Goal: Task Accomplishment & Management: Complete application form

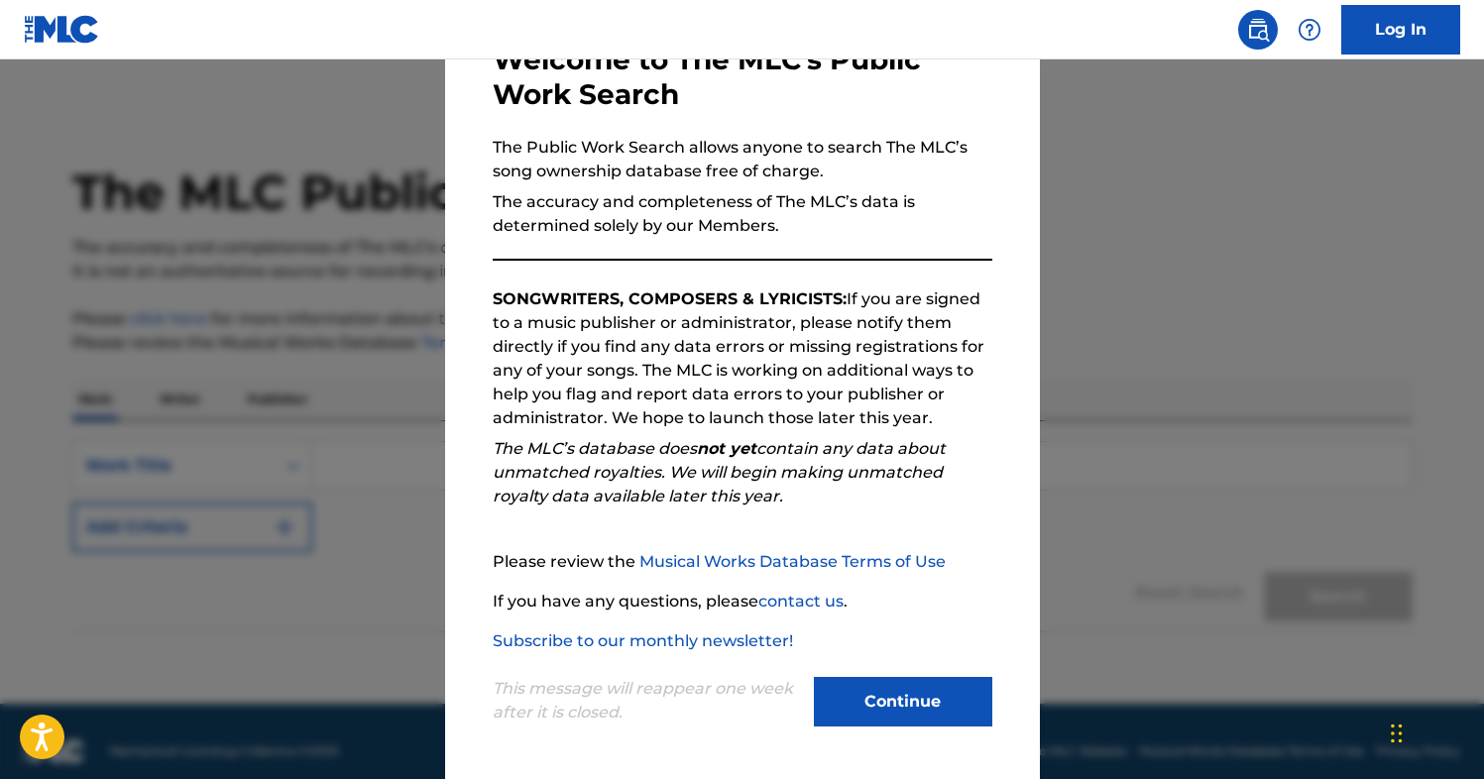
scroll to position [20, 0]
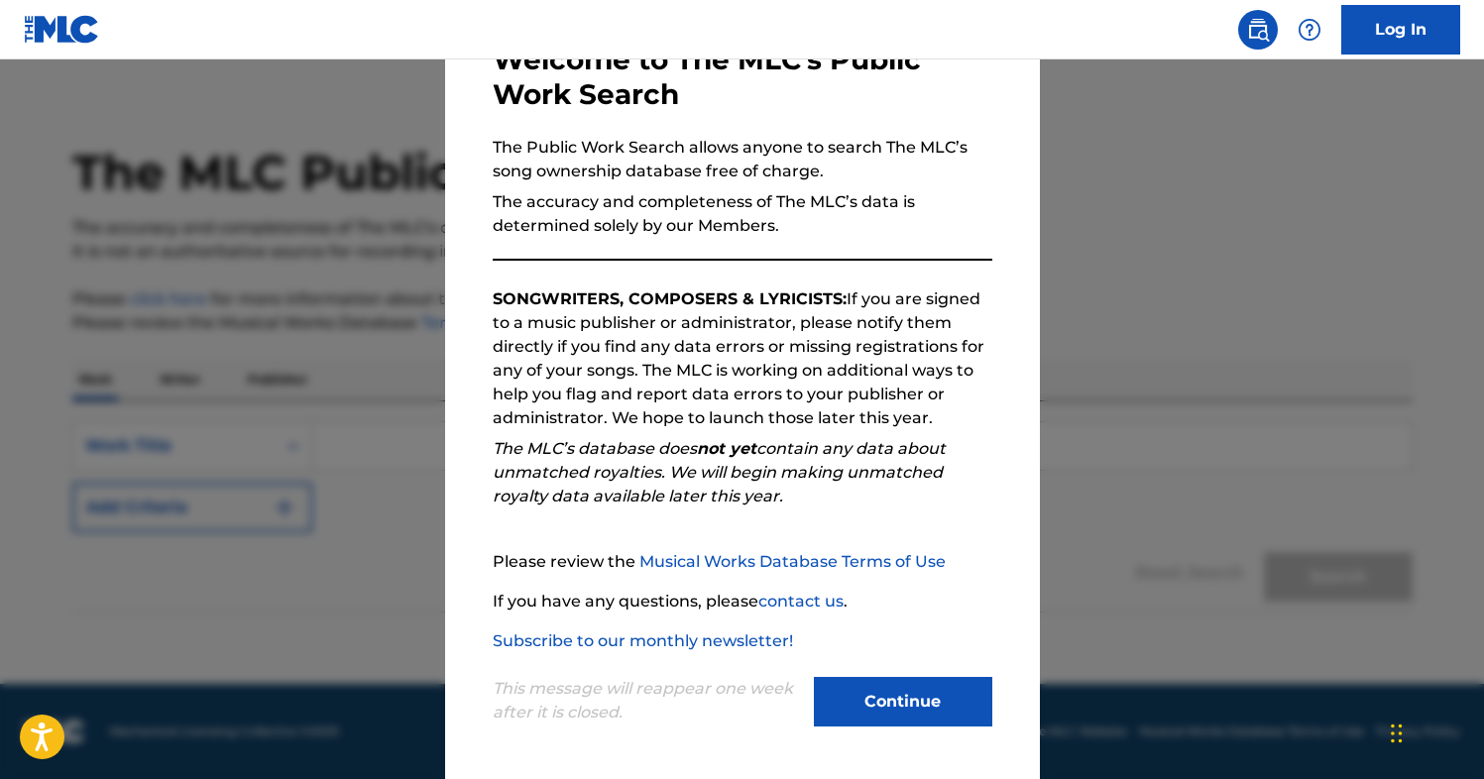
click at [859, 692] on button "Continue" at bounding box center [903, 702] width 178 height 50
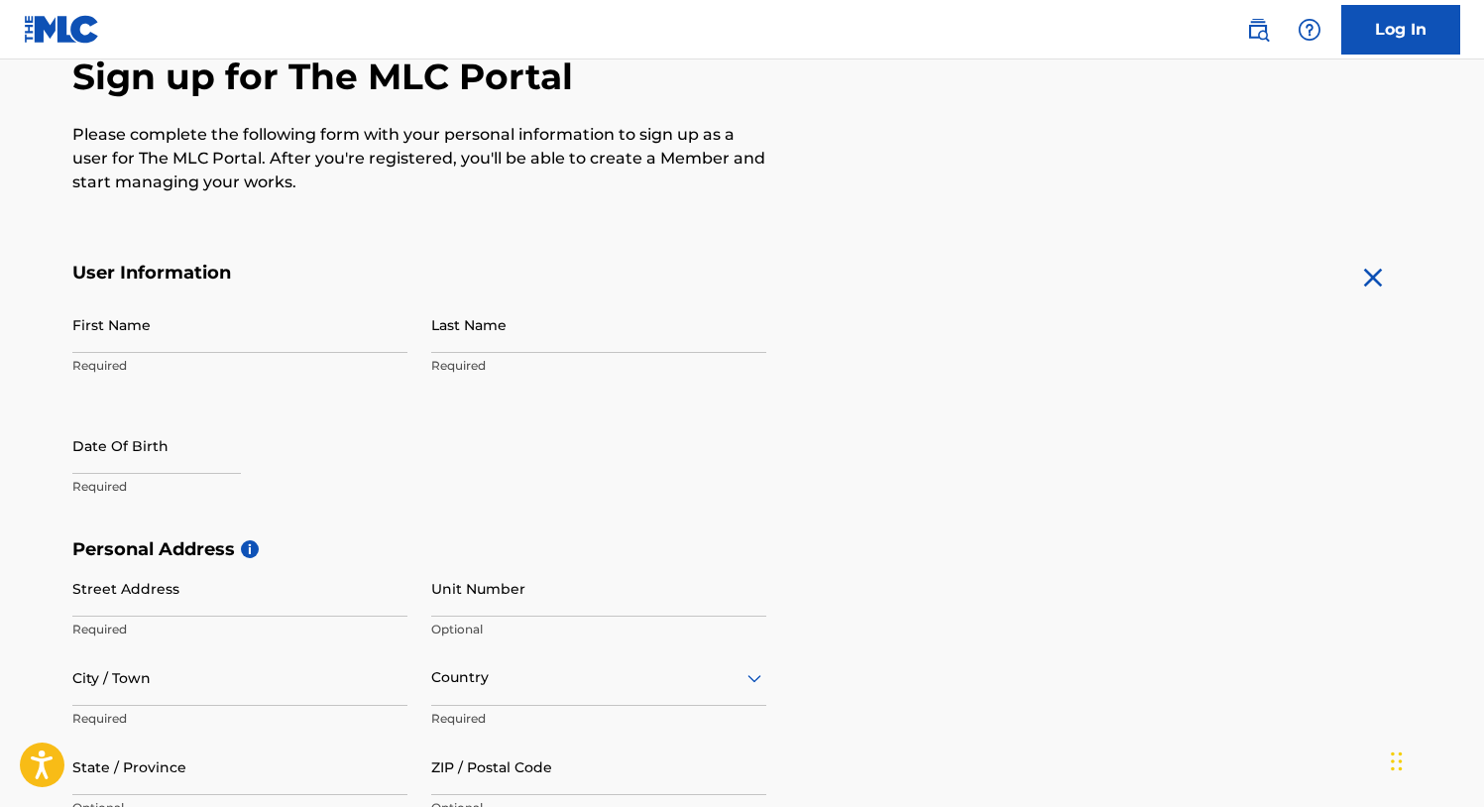
scroll to position [207, 0]
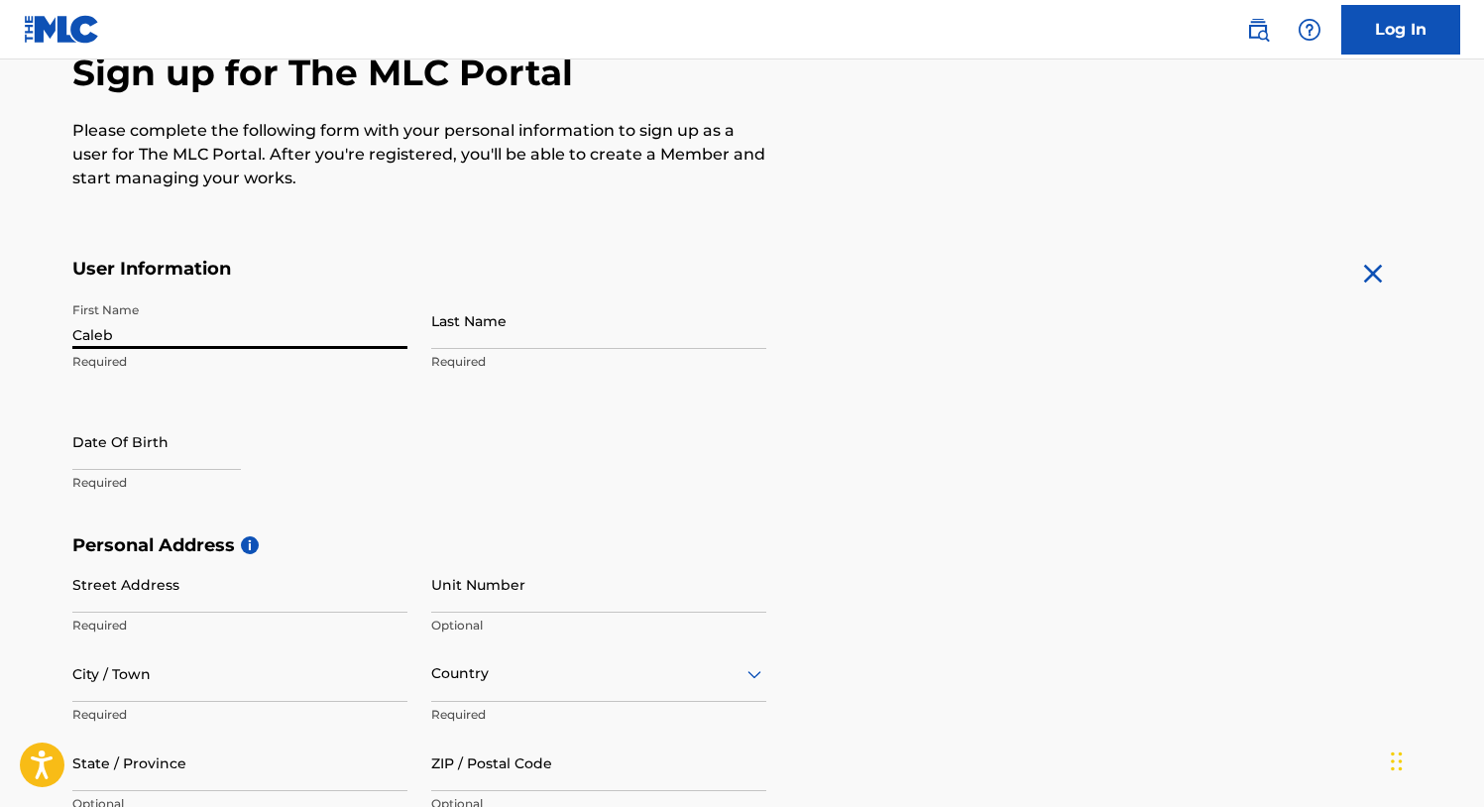
type input "Caleb"
type input "[PERSON_NAME]"
select select "7"
select select "2025"
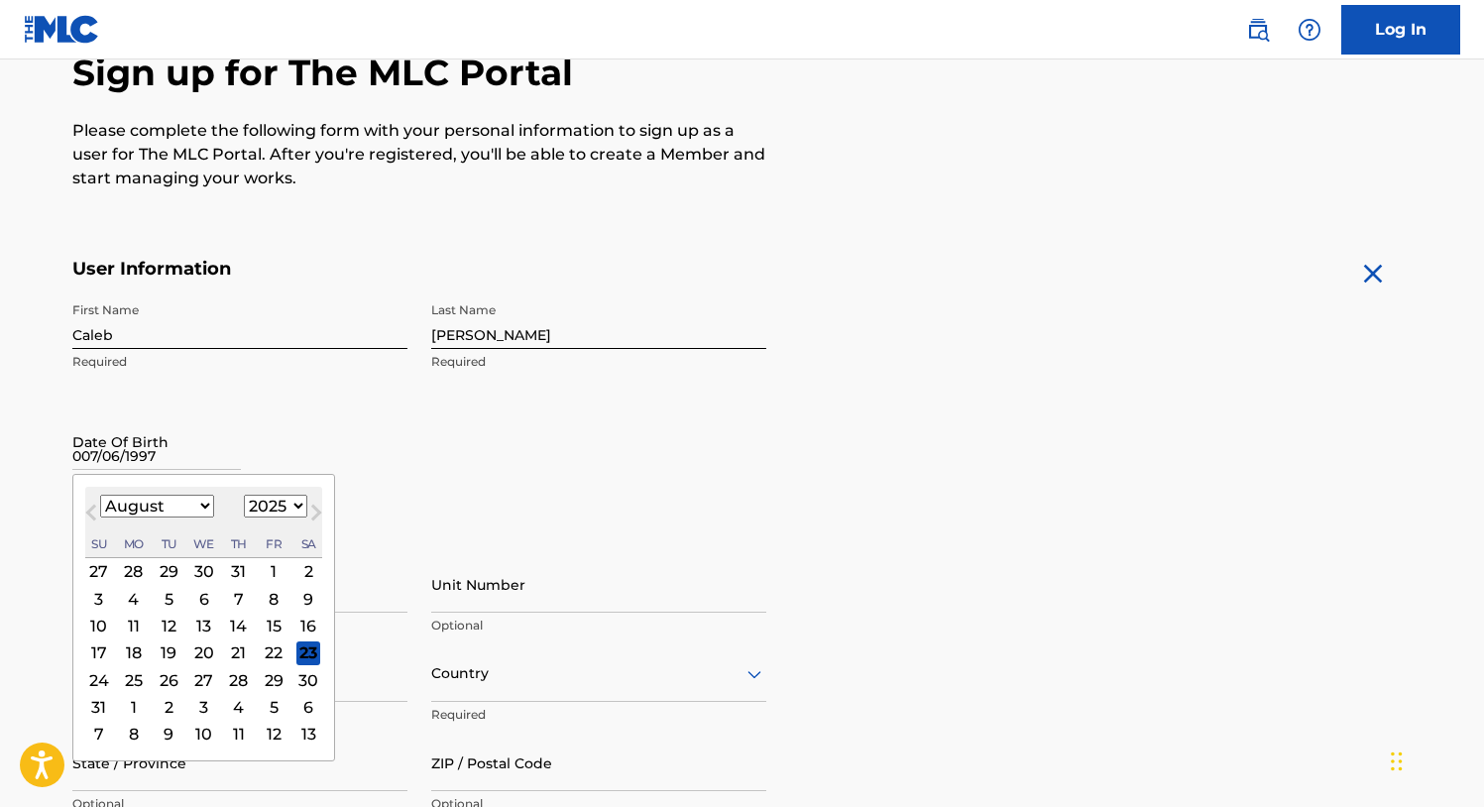
click at [83, 455] on input "007/06/1997" at bounding box center [156, 441] width 169 height 57
type input "[DATE]"
select select "6"
click at [99, 592] on div "6" at bounding box center [98, 599] width 24 height 24
type input "[DATE]"
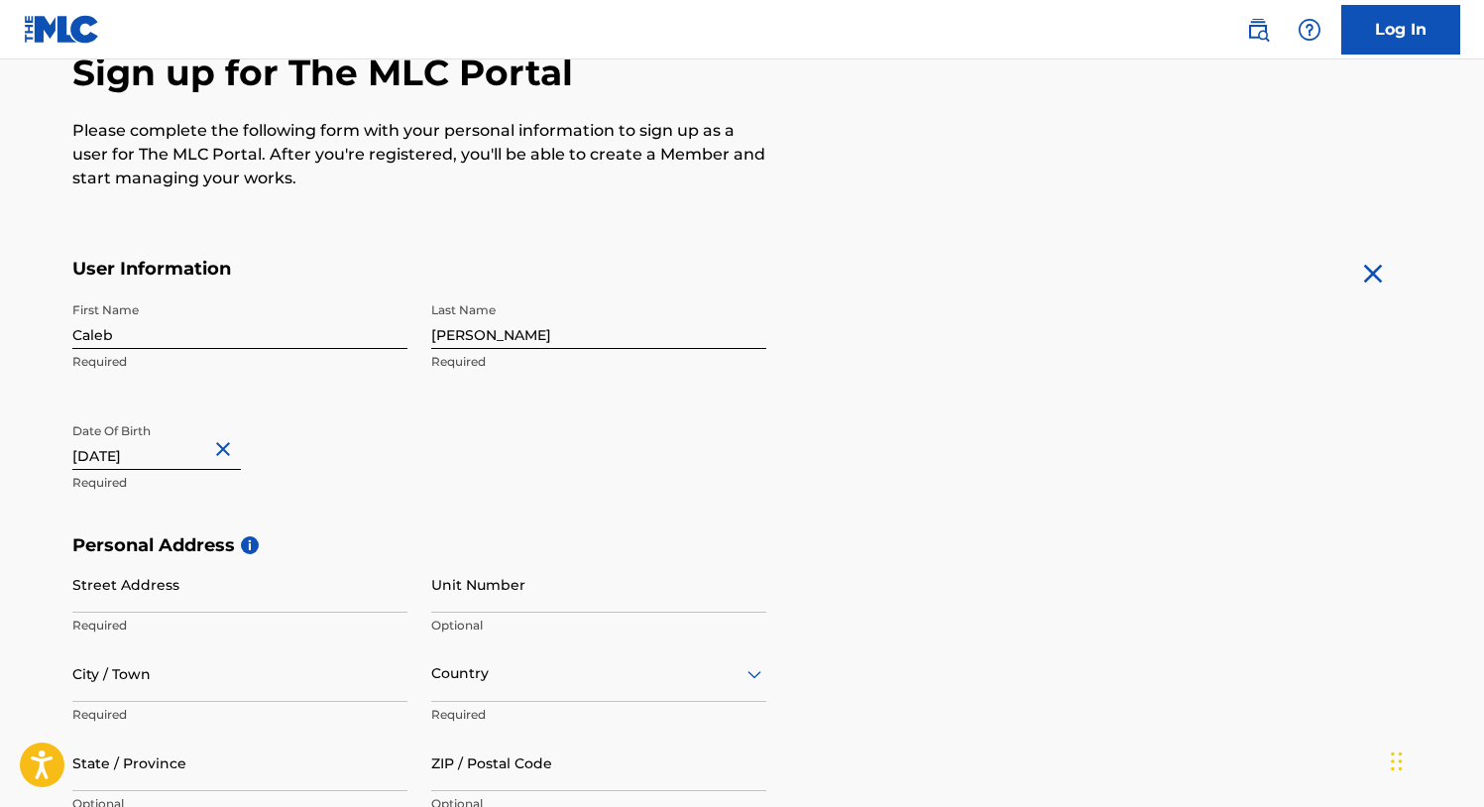
select select "6"
select select "2025"
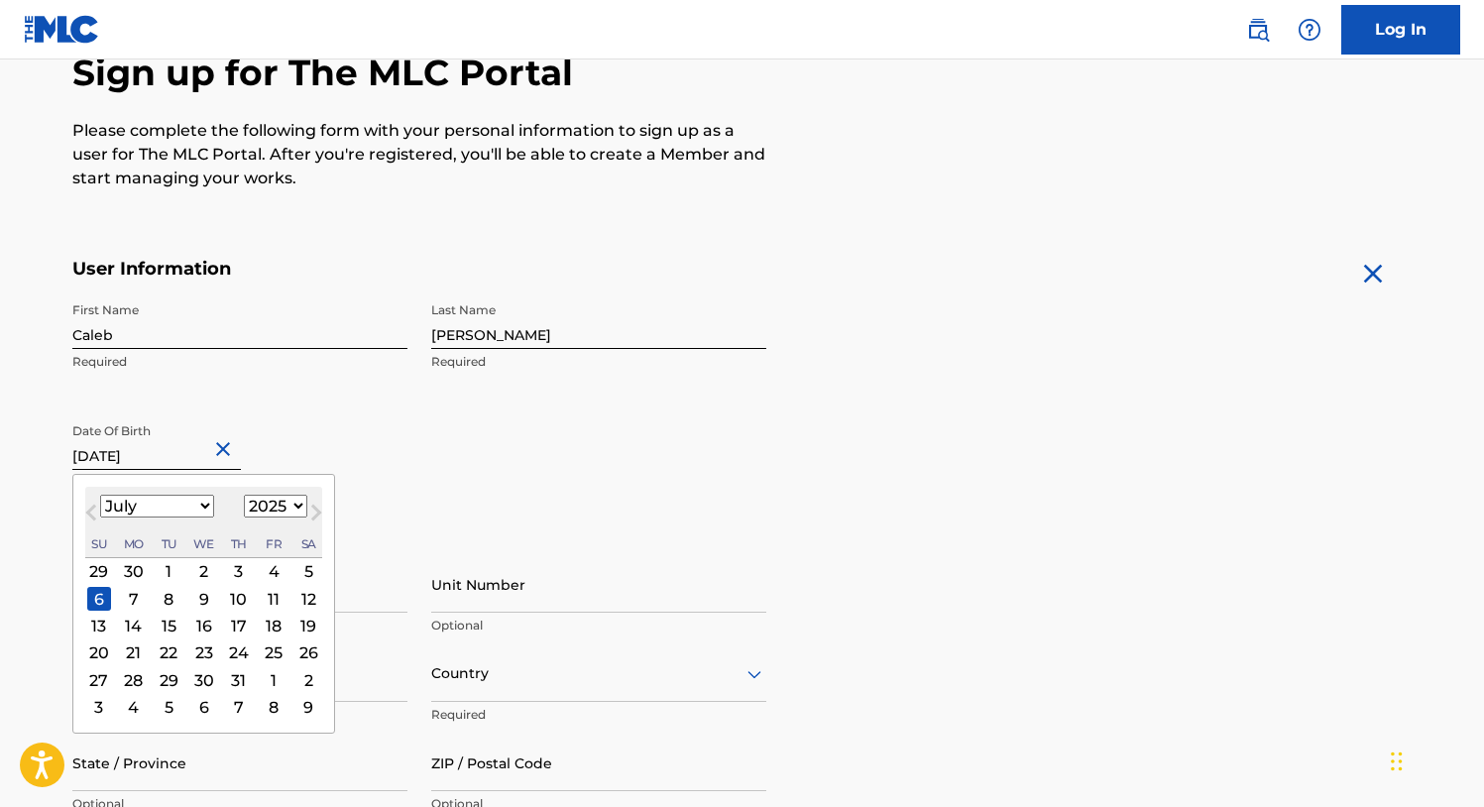
click at [156, 454] on input "[DATE]" at bounding box center [156, 441] width 169 height 57
click at [300, 501] on button "Next Month" at bounding box center [316, 517] width 32 height 32
select select "7"
select select "1997"
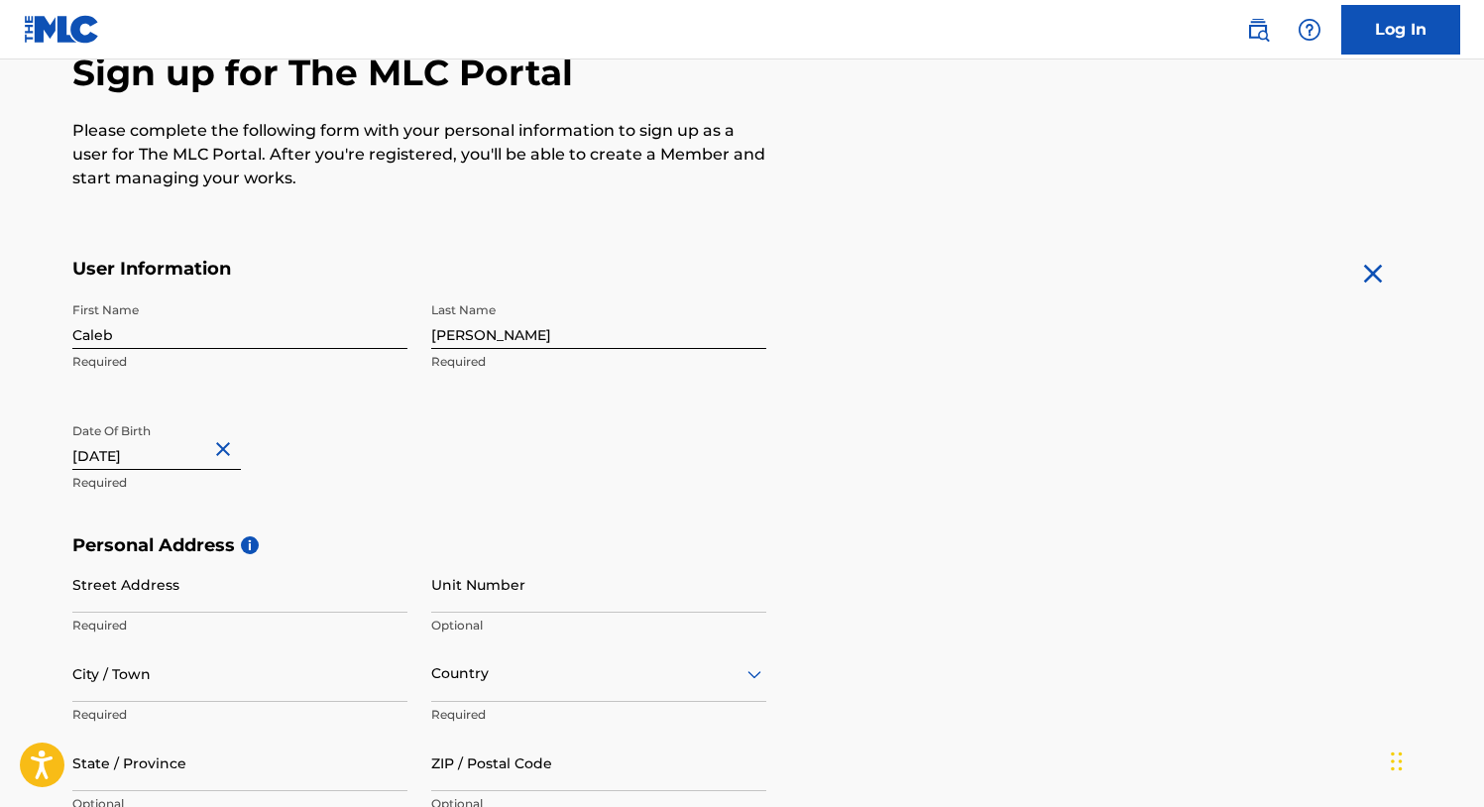
select select "6"
select select "2025"
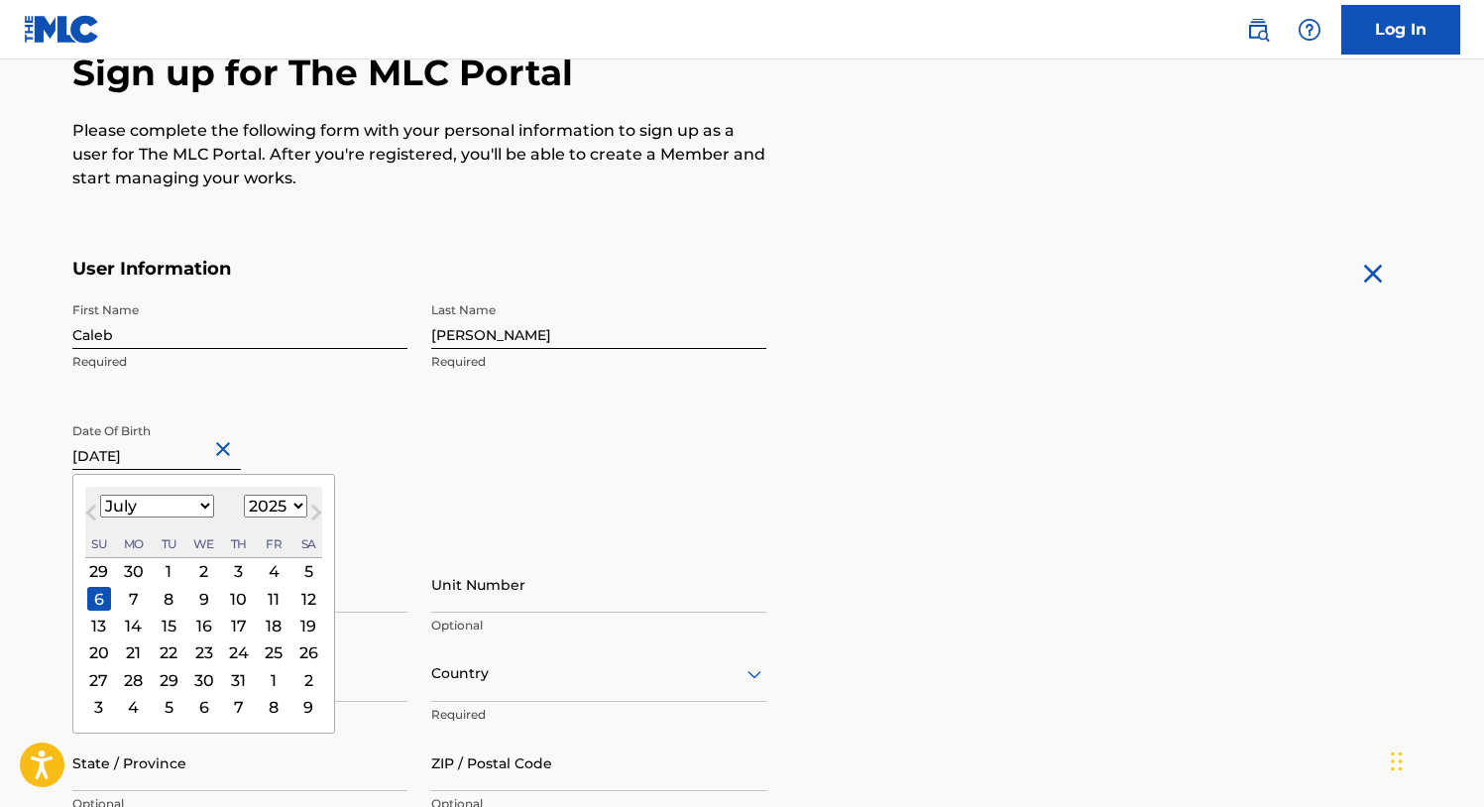
click at [163, 454] on input "[DATE]" at bounding box center [156, 441] width 169 height 57
type input "[DATE]"
select select "1997"
type input "[DATE]"
click at [603, 515] on div "First Name [PERSON_NAME] Required Last Name [PERSON_NAME] Required Date Of Birt…" at bounding box center [419, 413] width 694 height 242
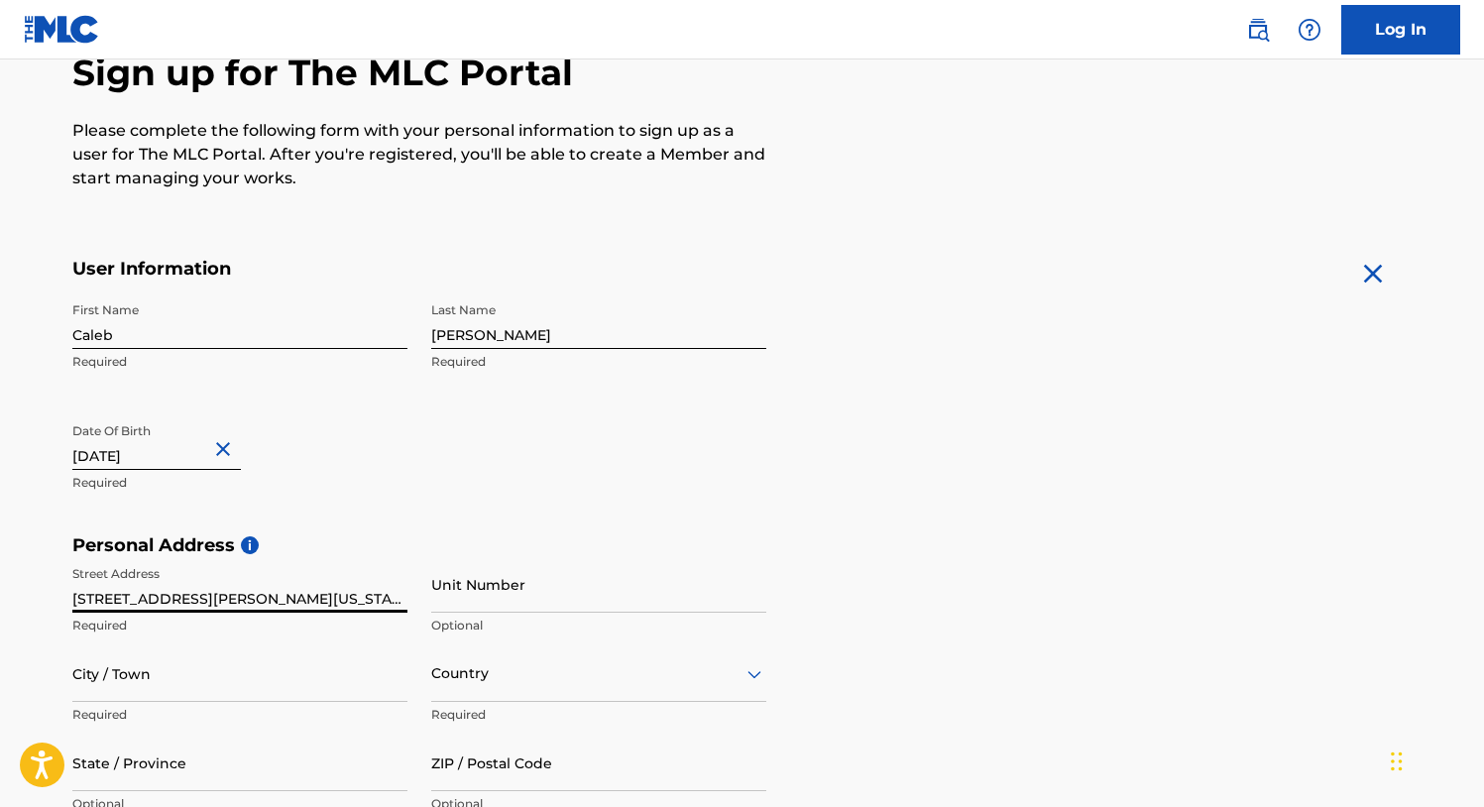
click at [356, 599] on input "[STREET_ADDRESS][PERSON_NAME][US_STATE]" at bounding box center [239, 584] width 335 height 57
click at [297, 591] on input "[STREET_ADDRESS][PERSON_NAME]" at bounding box center [239, 584] width 335 height 57
type input "[STREET_ADDRESS][PERSON_NAME]"
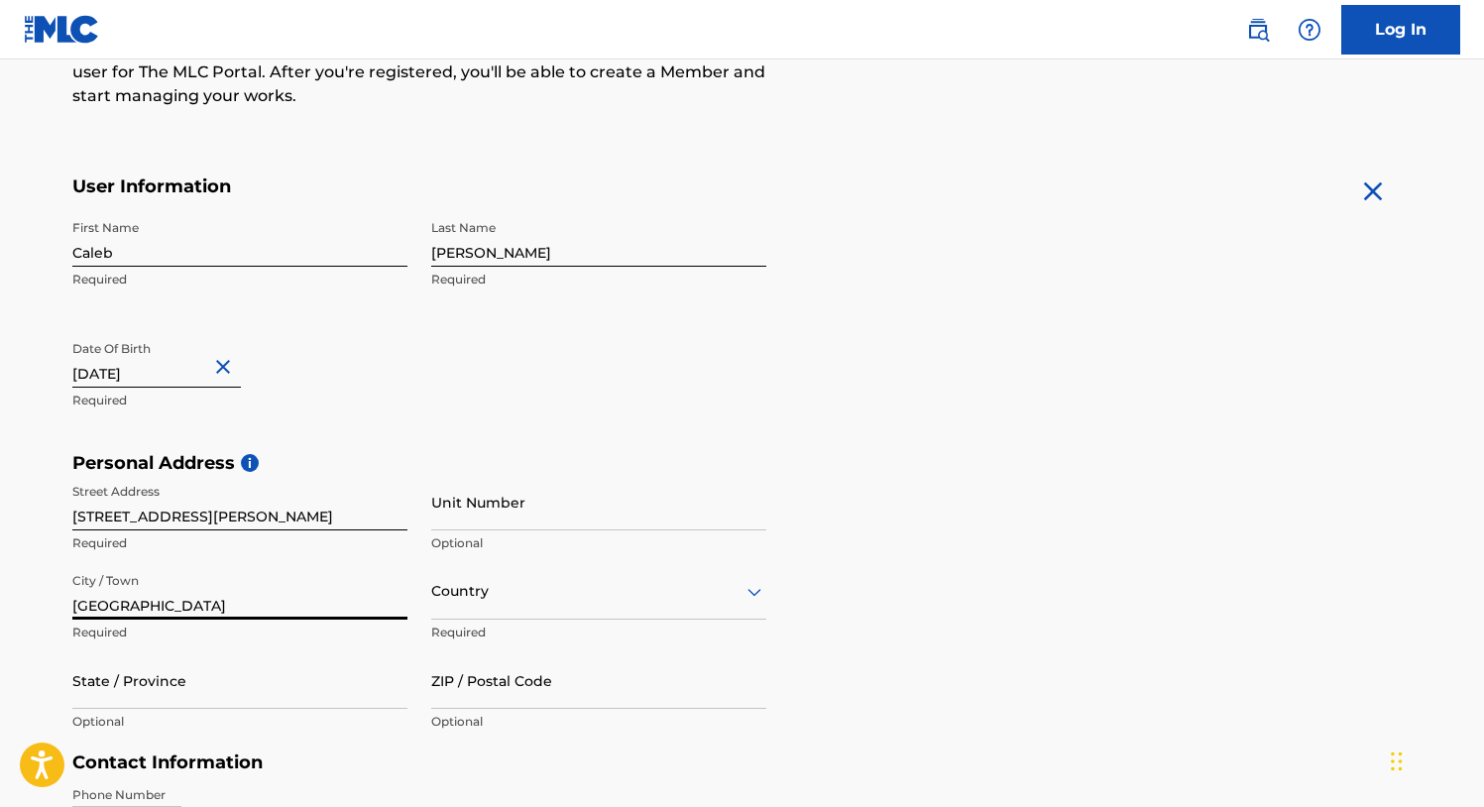
type input "[GEOGRAPHIC_DATA]"
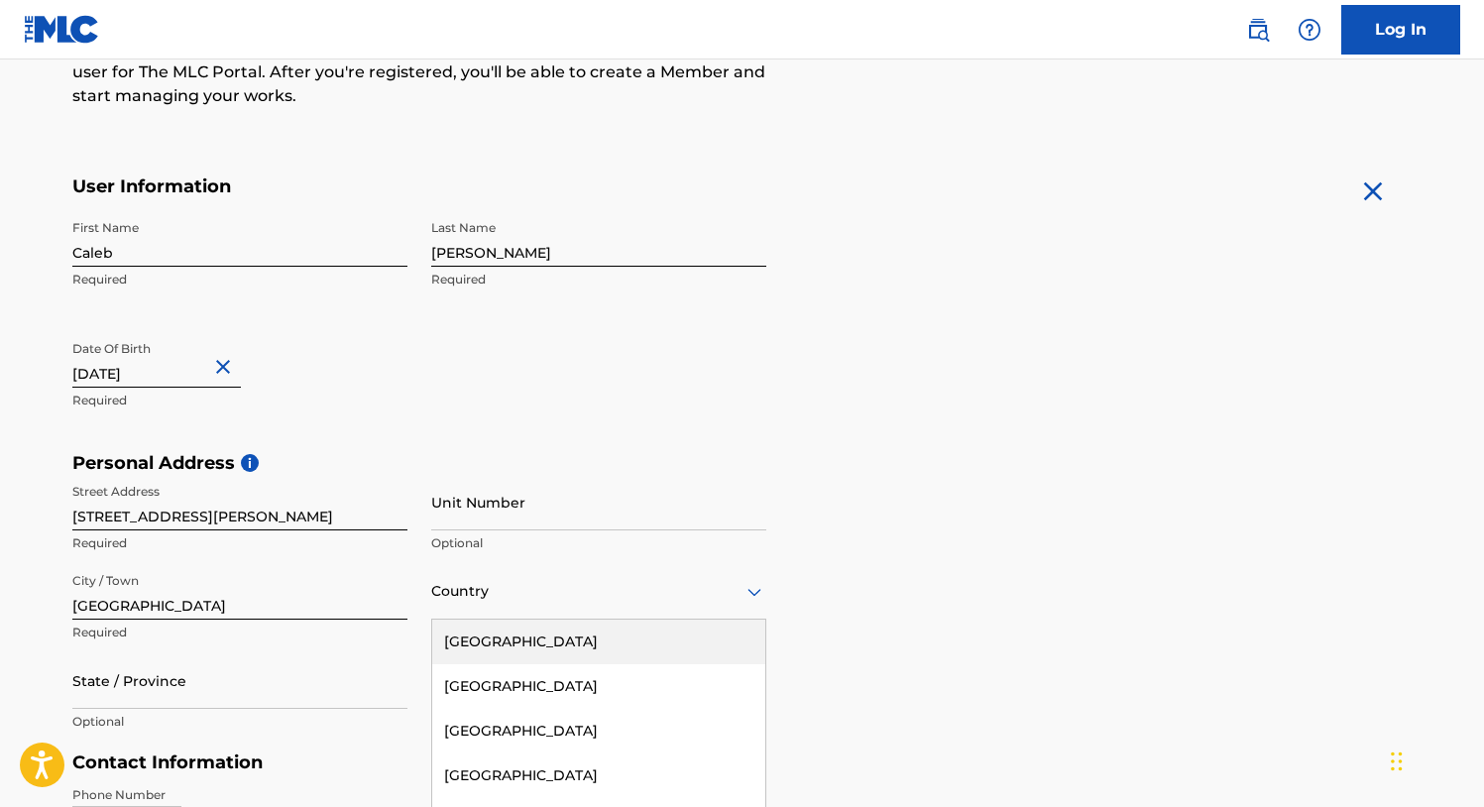
scroll to position [399, 0]
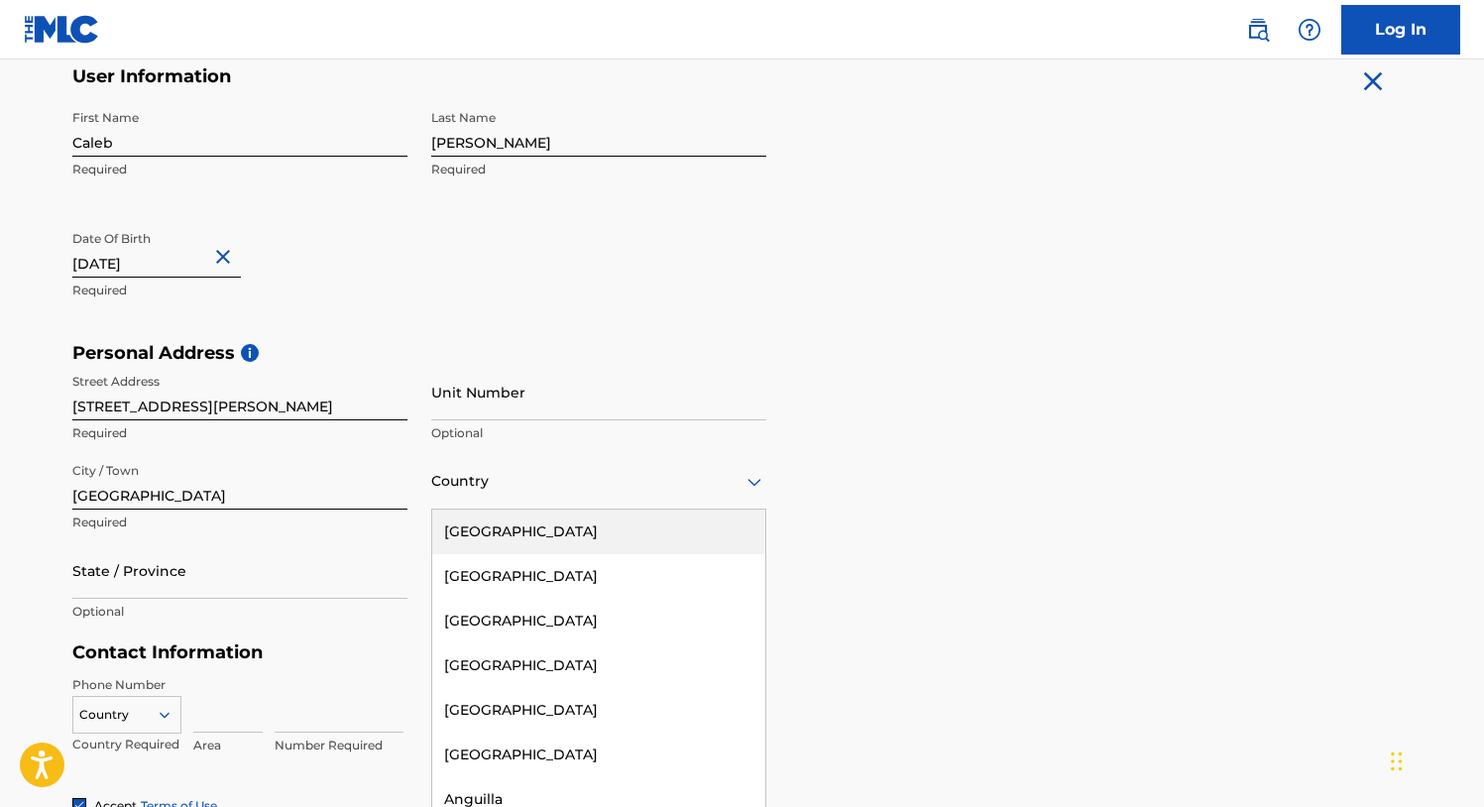
click at [523, 509] on div "[GEOGRAPHIC_DATA], 1 of 223. 223 results available. Use Up and Down to choose o…" at bounding box center [598, 481] width 335 height 57
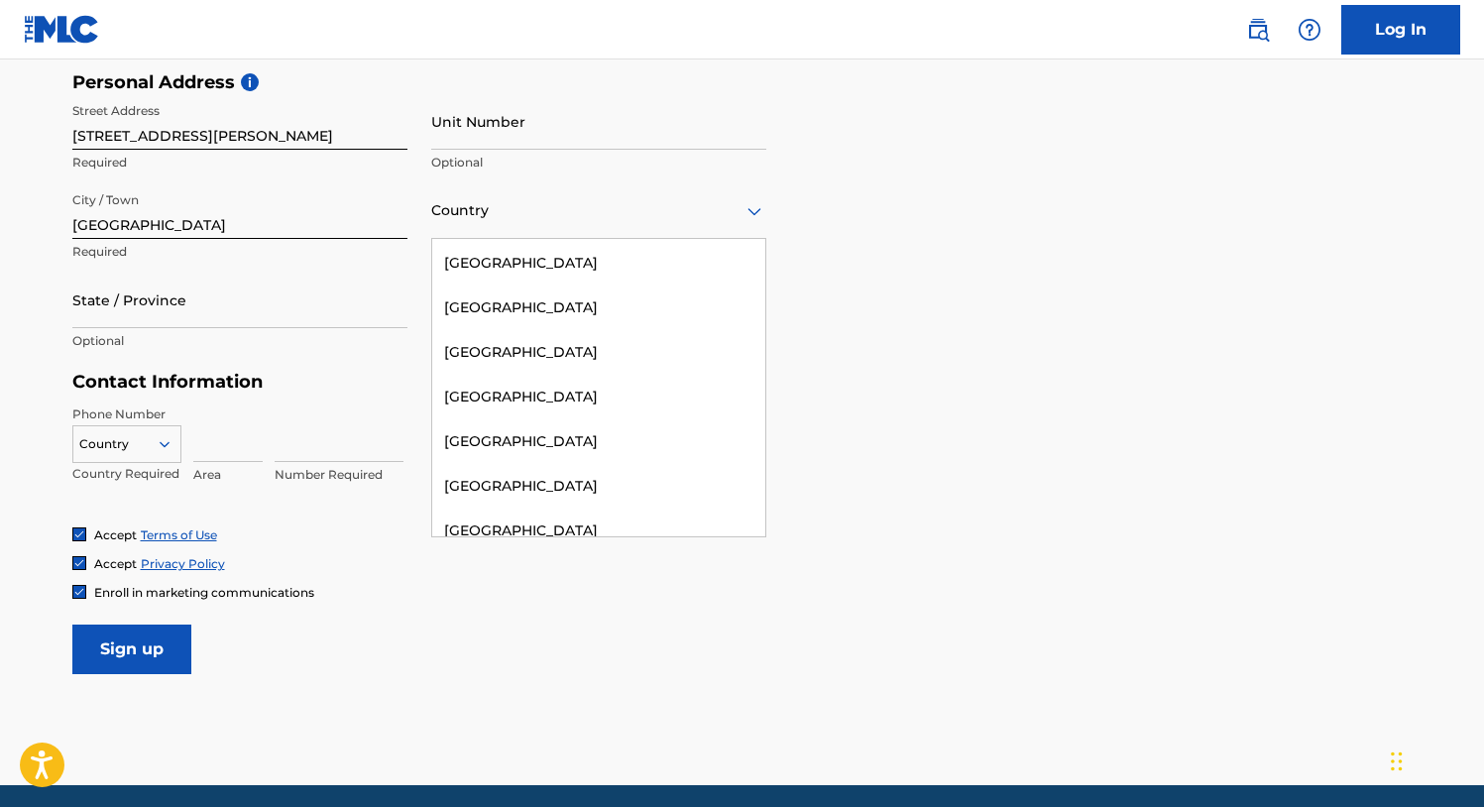
scroll to position [9364, 0]
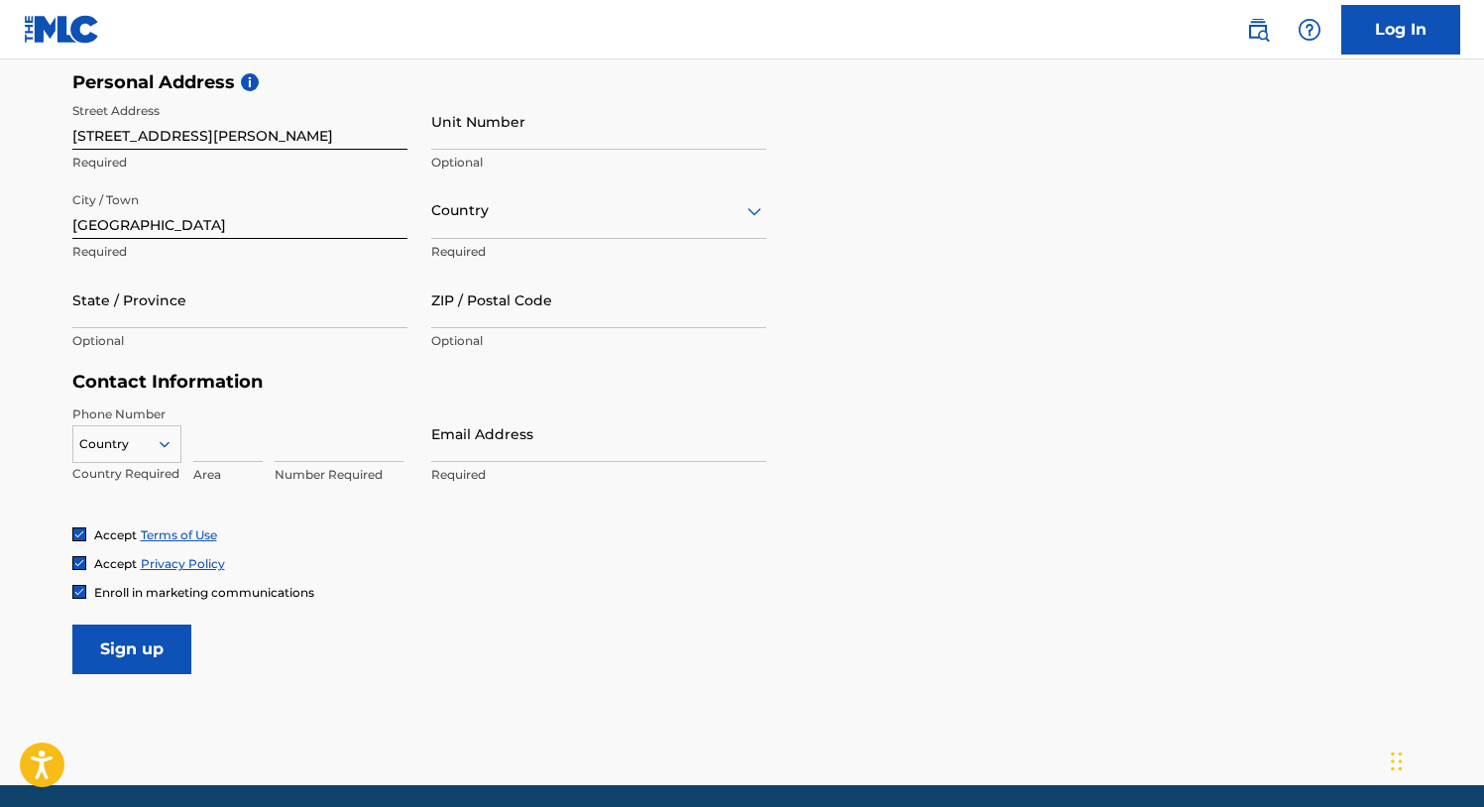
click at [574, 214] on div at bounding box center [598, 210] width 335 height 25
click at [522, 228] on div "Country" at bounding box center [598, 210] width 335 height 57
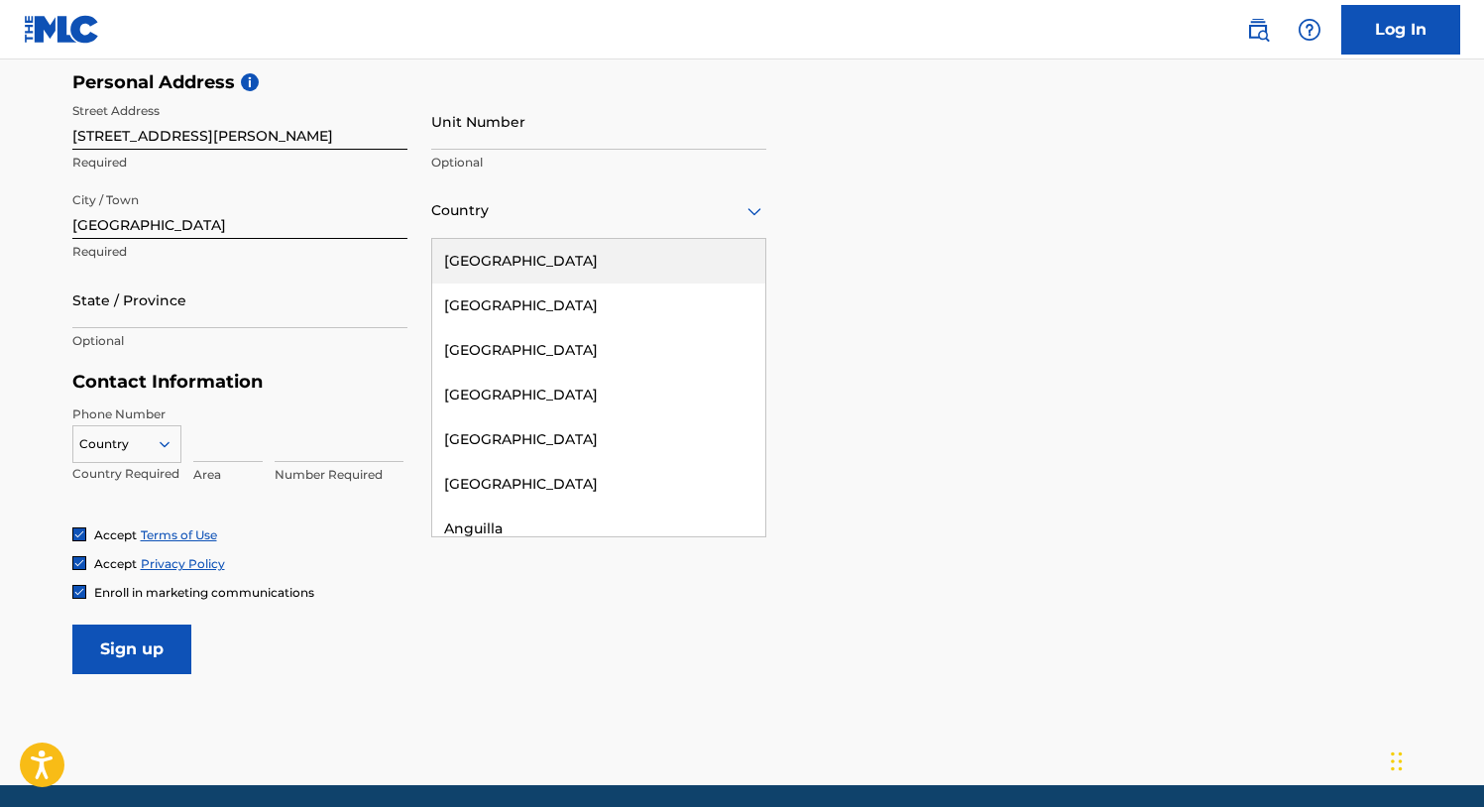
click at [516, 249] on div "[GEOGRAPHIC_DATA]" at bounding box center [598, 261] width 333 height 45
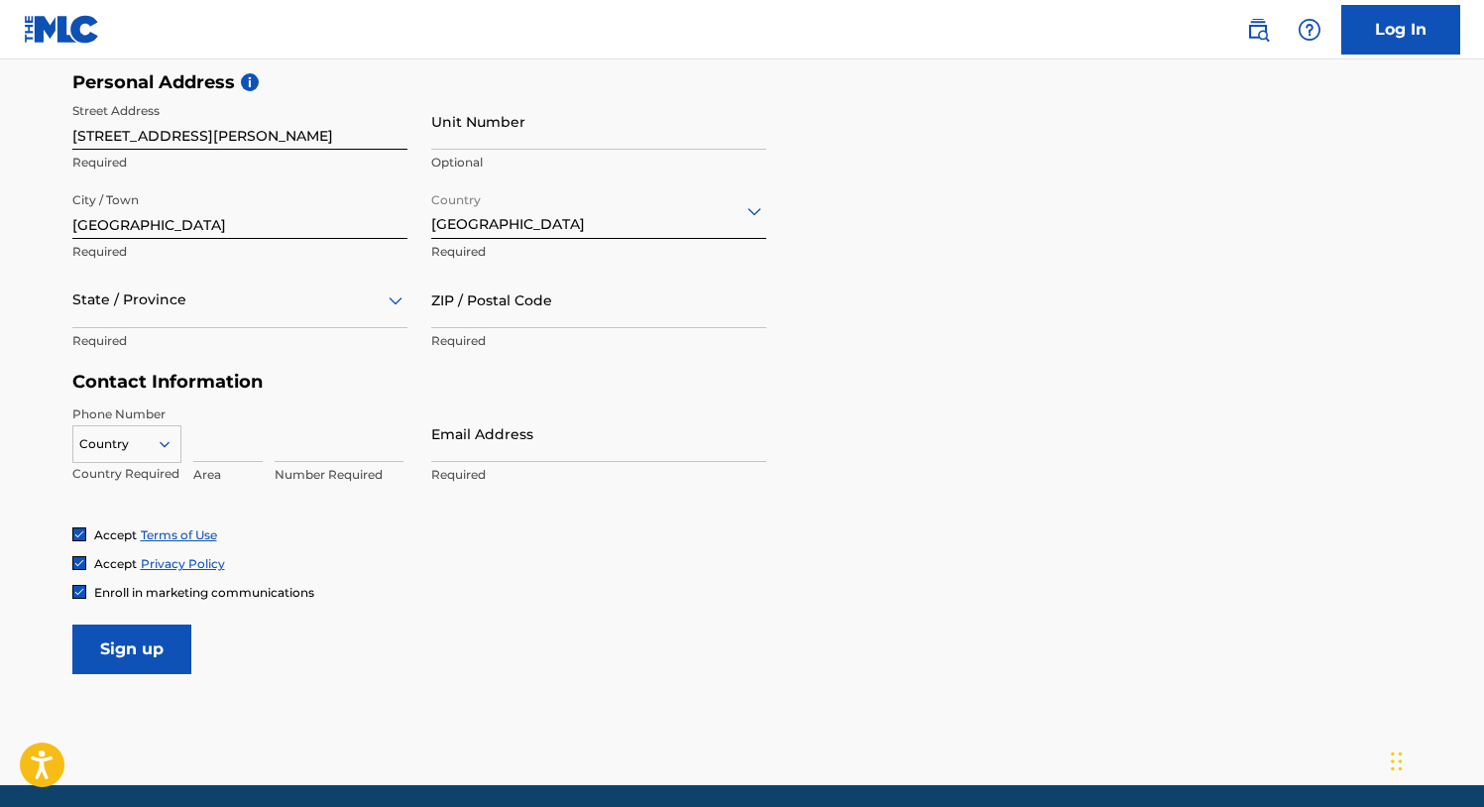
click at [224, 326] on div "State / Province Required" at bounding box center [239, 316] width 335 height 89
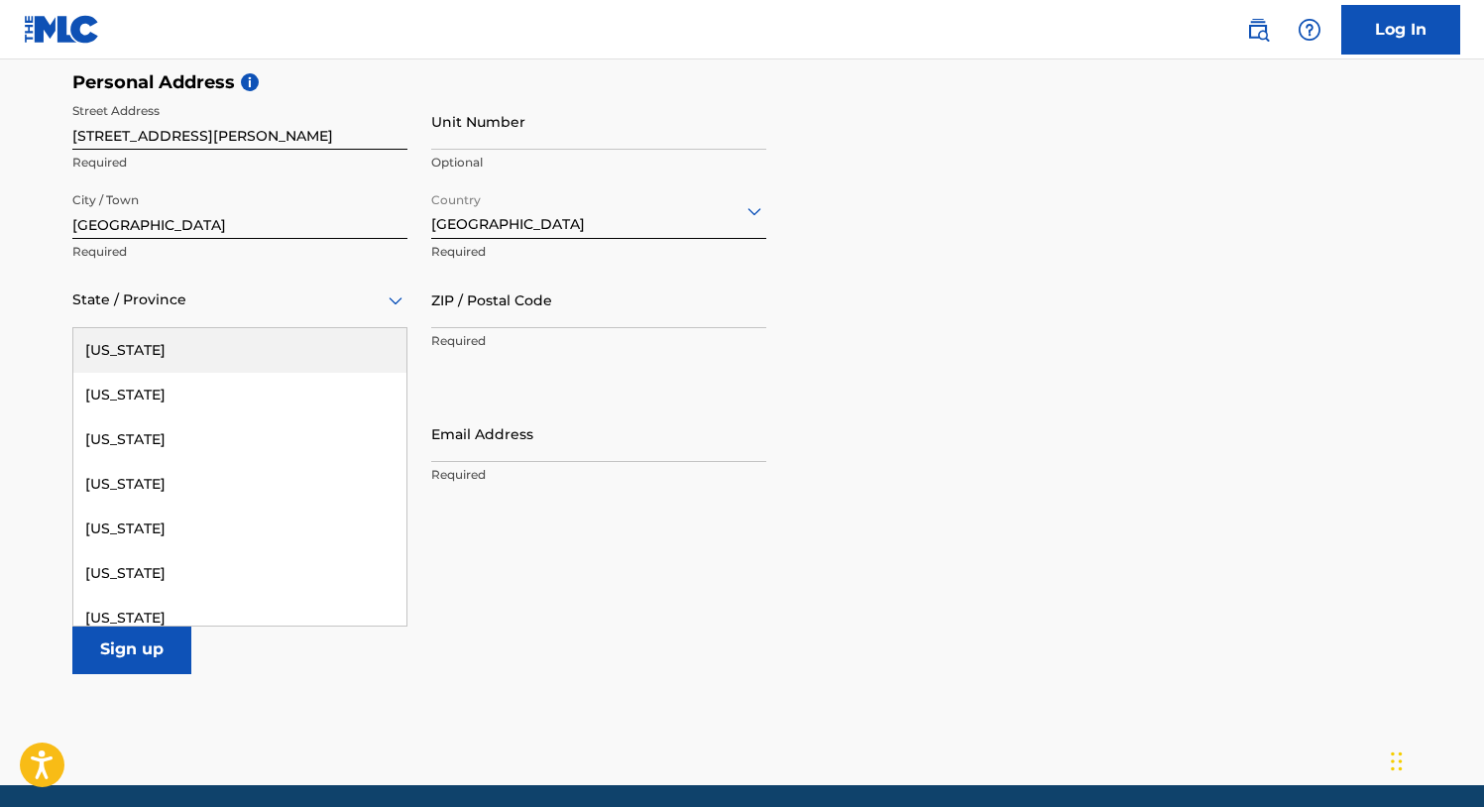
click at [242, 317] on div "State / Province" at bounding box center [239, 300] width 335 height 57
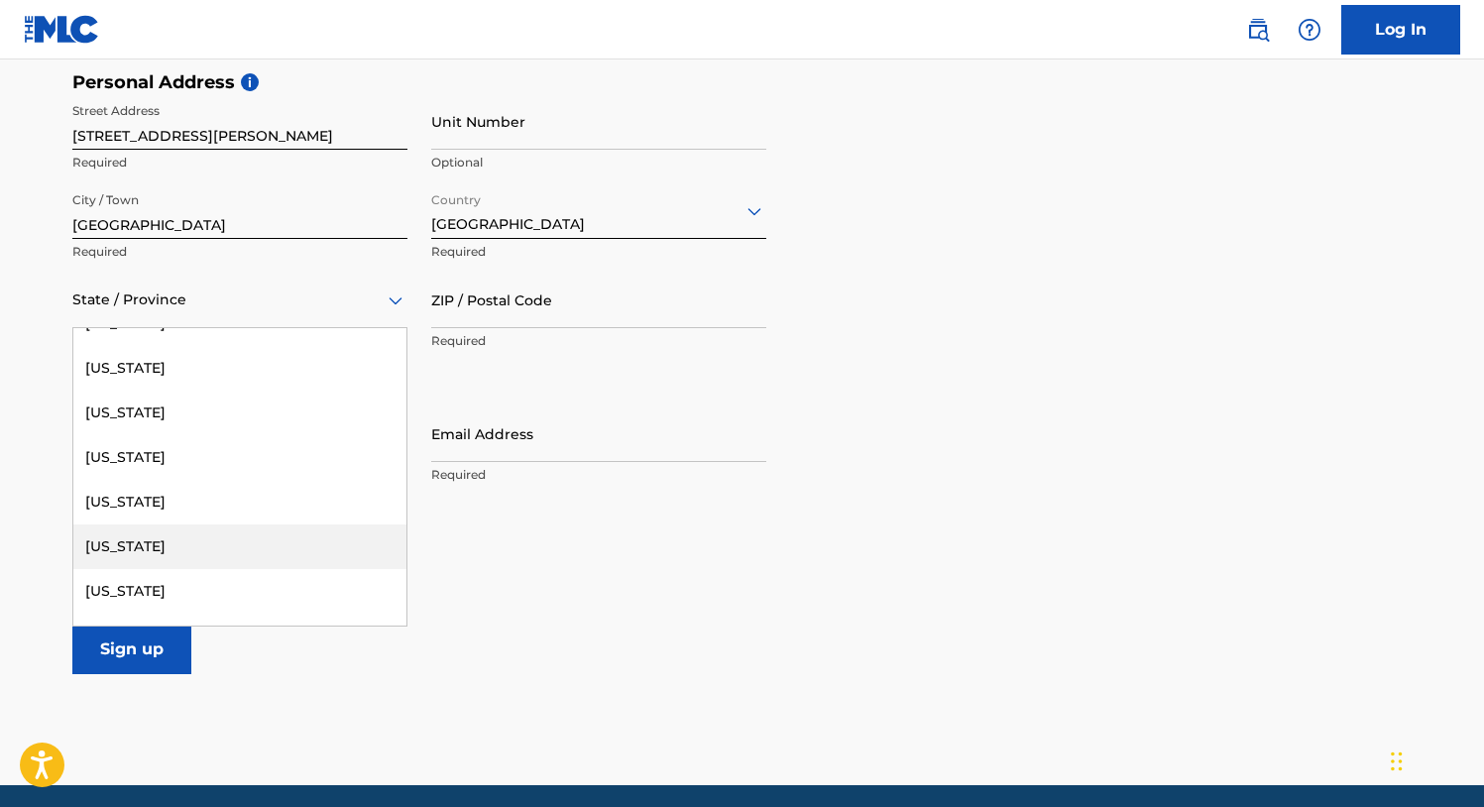
scroll to position [460, 0]
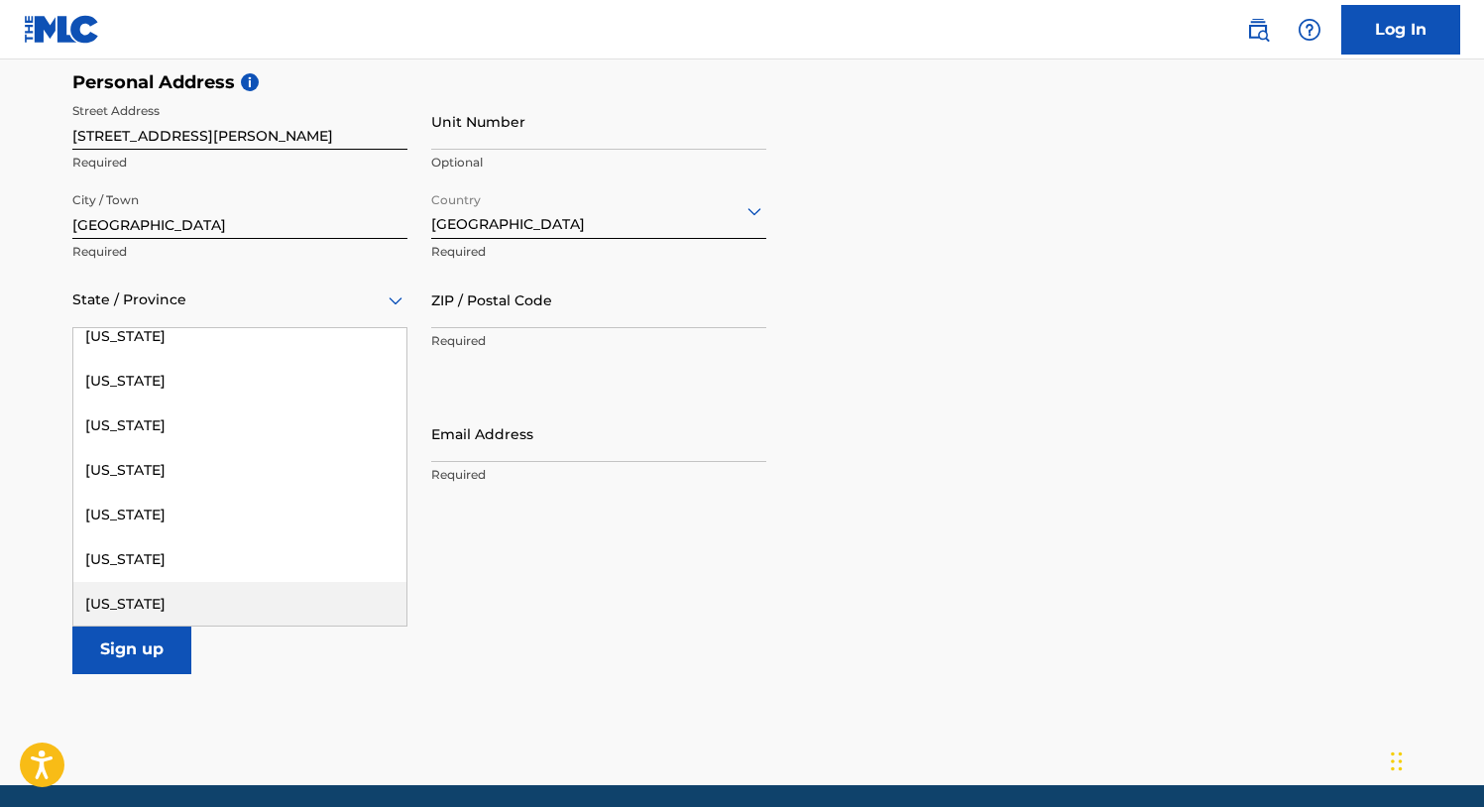
click at [109, 600] on div "[US_STATE]" at bounding box center [239, 604] width 333 height 45
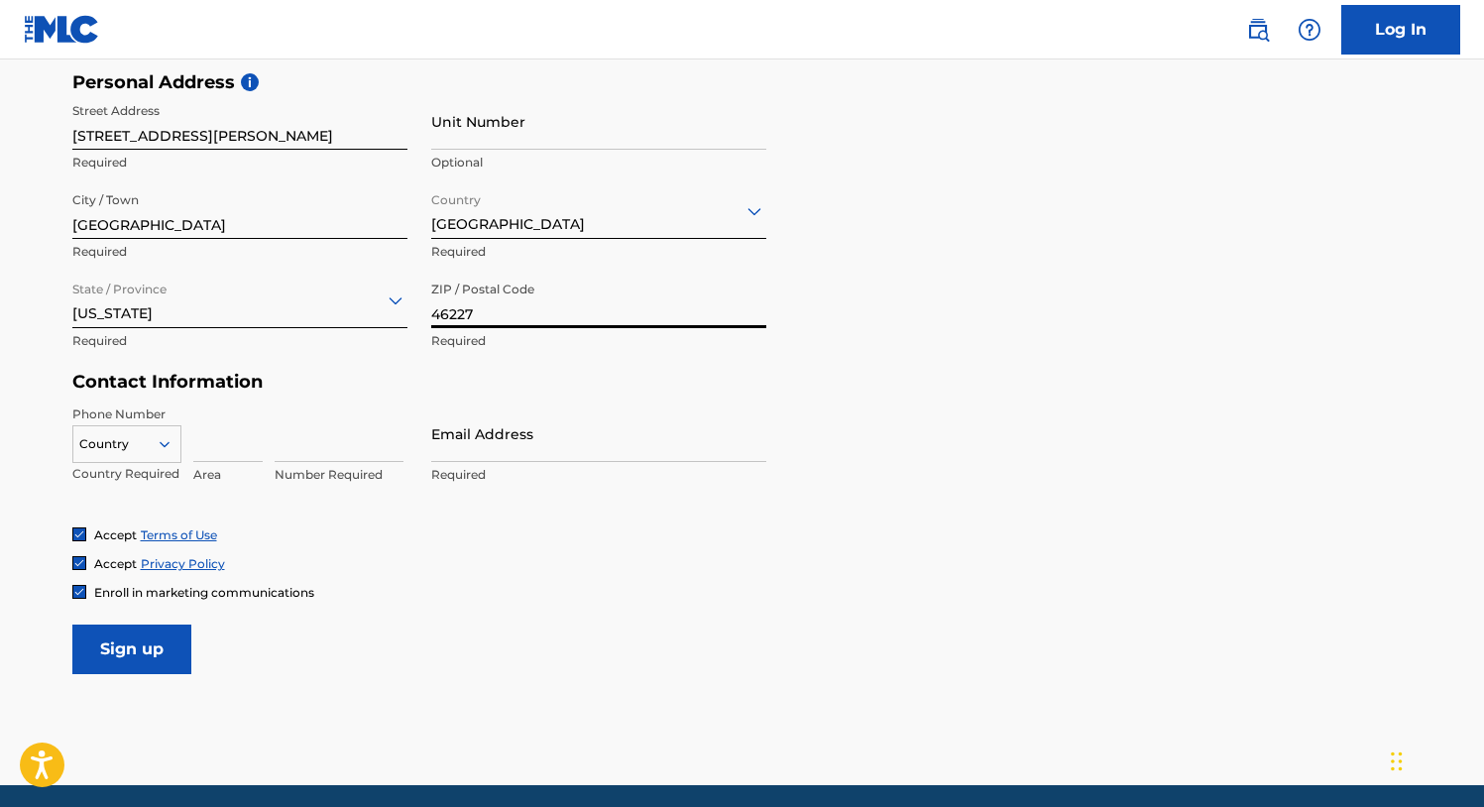
type input "46227"
click at [199, 433] on input at bounding box center [227, 433] width 69 height 57
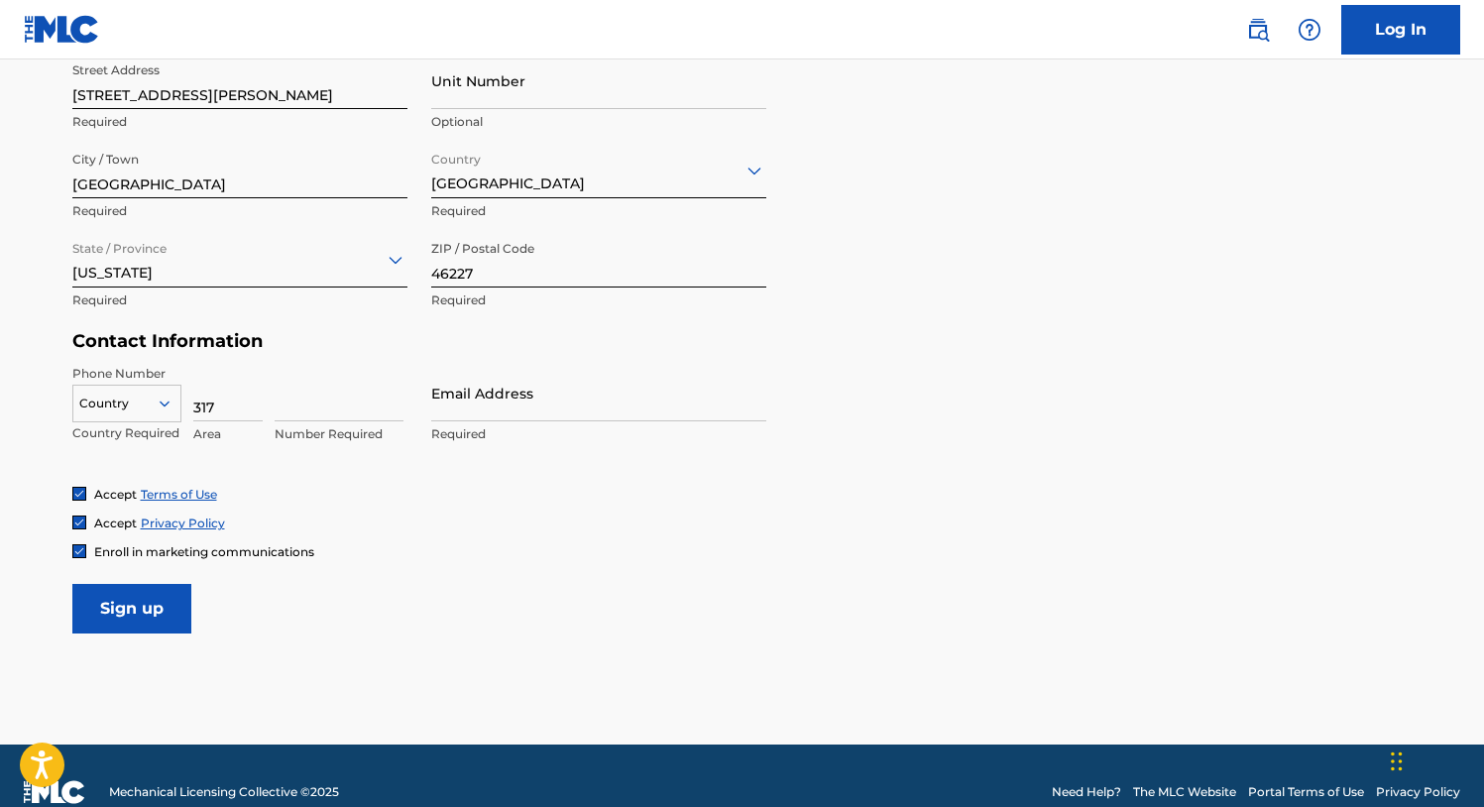
scroll to position [741, 0]
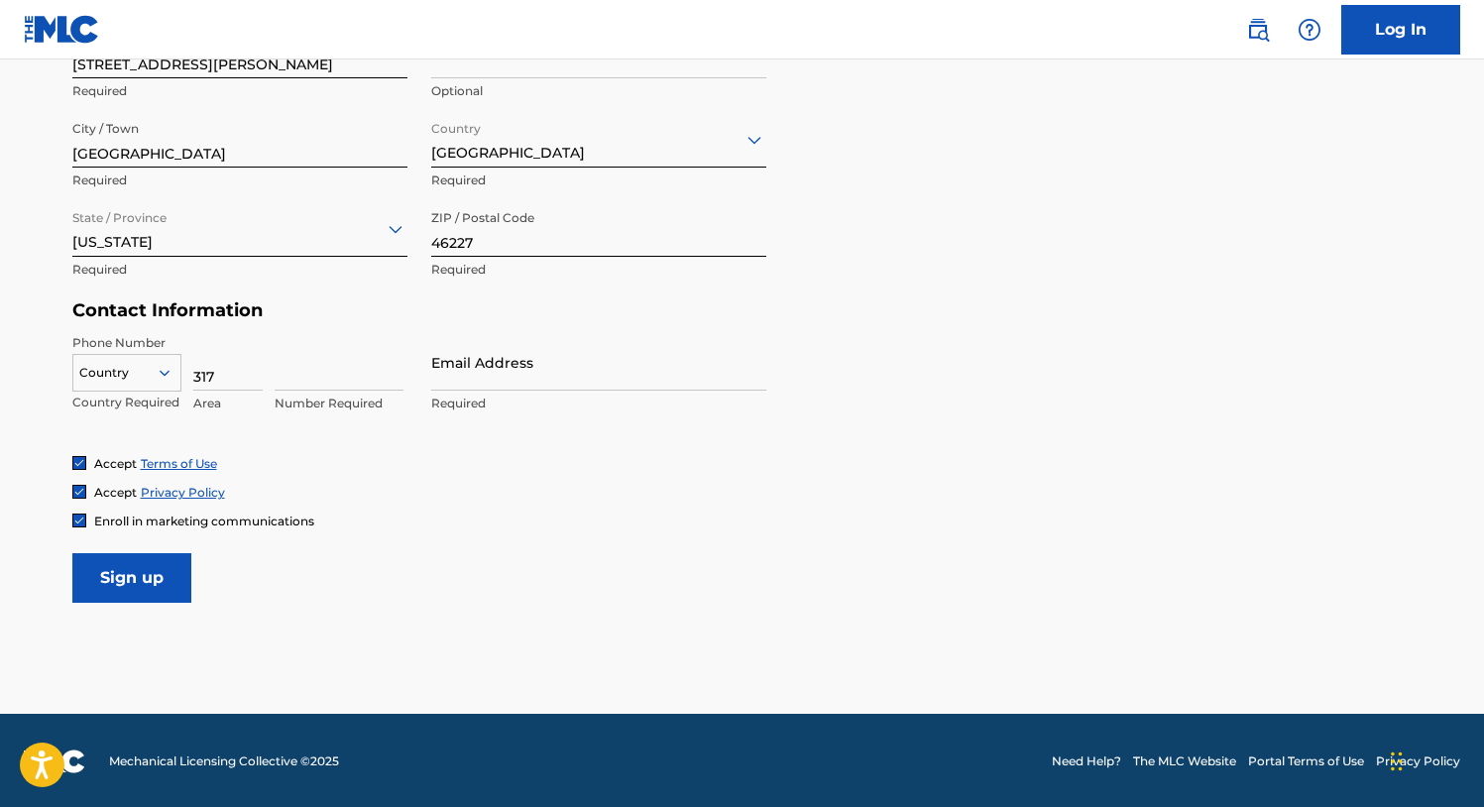
type input "317"
click at [157, 372] on icon at bounding box center [165, 373] width 18 height 18
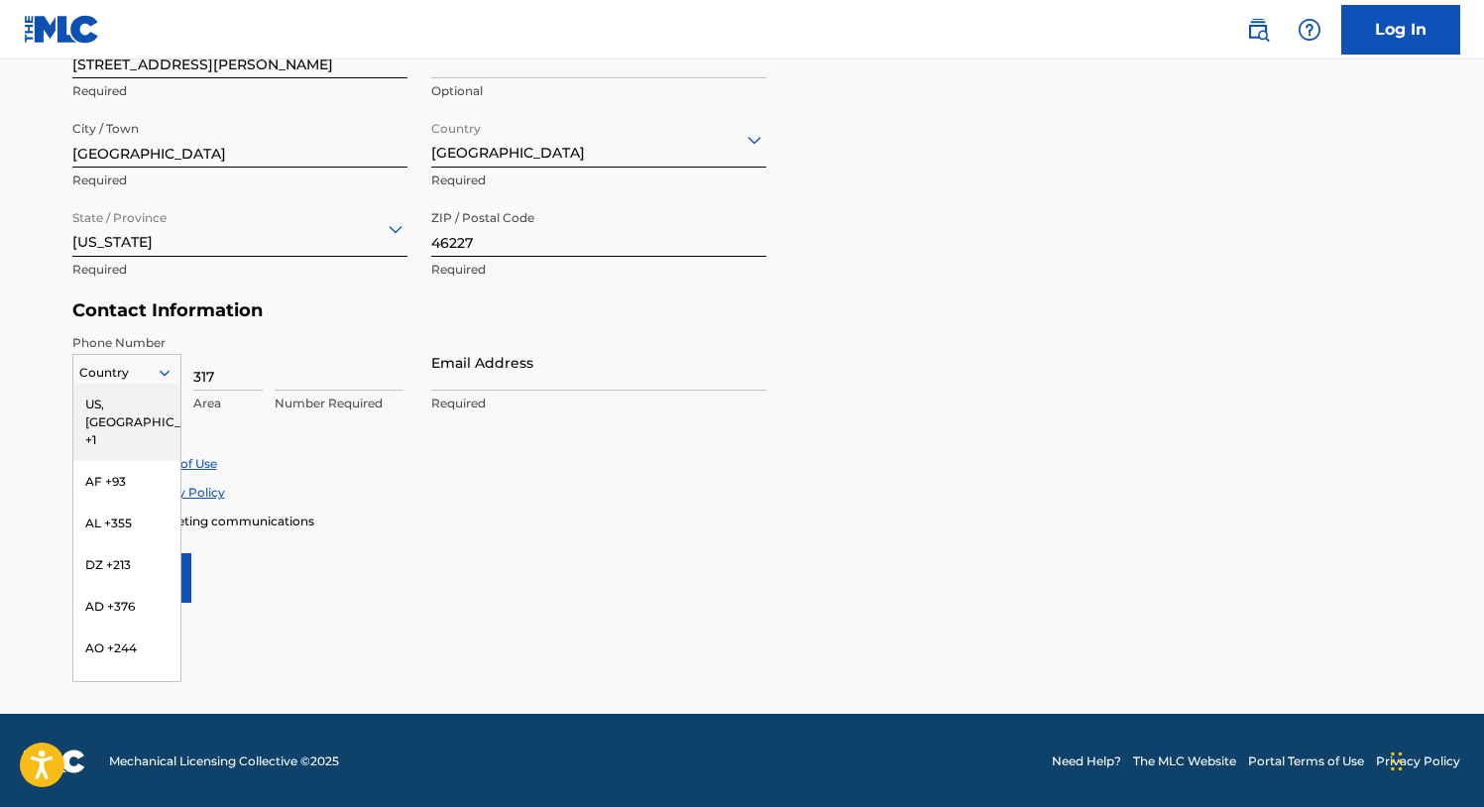
click at [142, 396] on div "US, [GEOGRAPHIC_DATA] +1" at bounding box center [126, 422] width 107 height 77
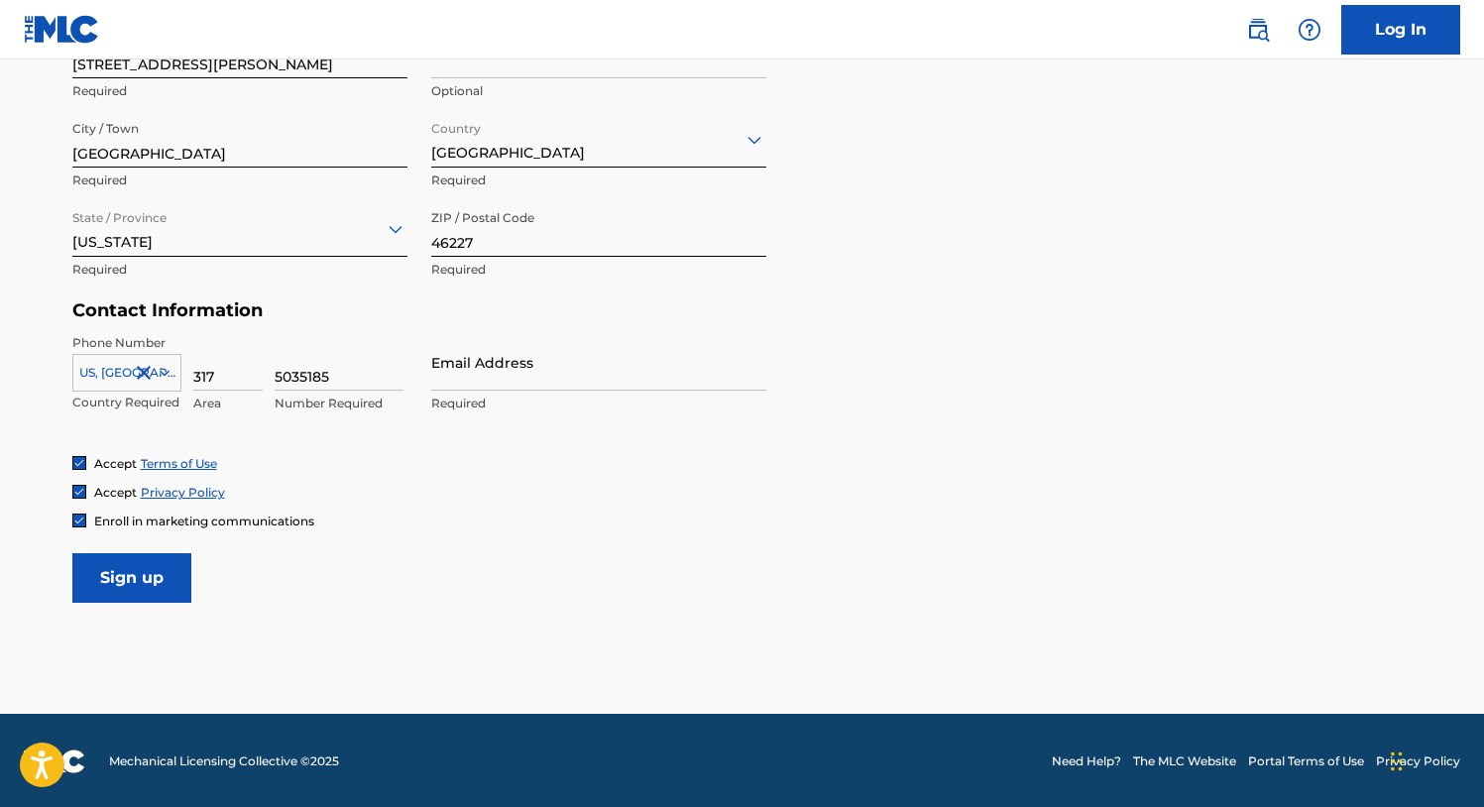
type input "5035185"
type input "[EMAIL_ADDRESS][DOMAIN_NAME]"
click at [126, 580] on input "Sign up" at bounding box center [131, 578] width 119 height 50
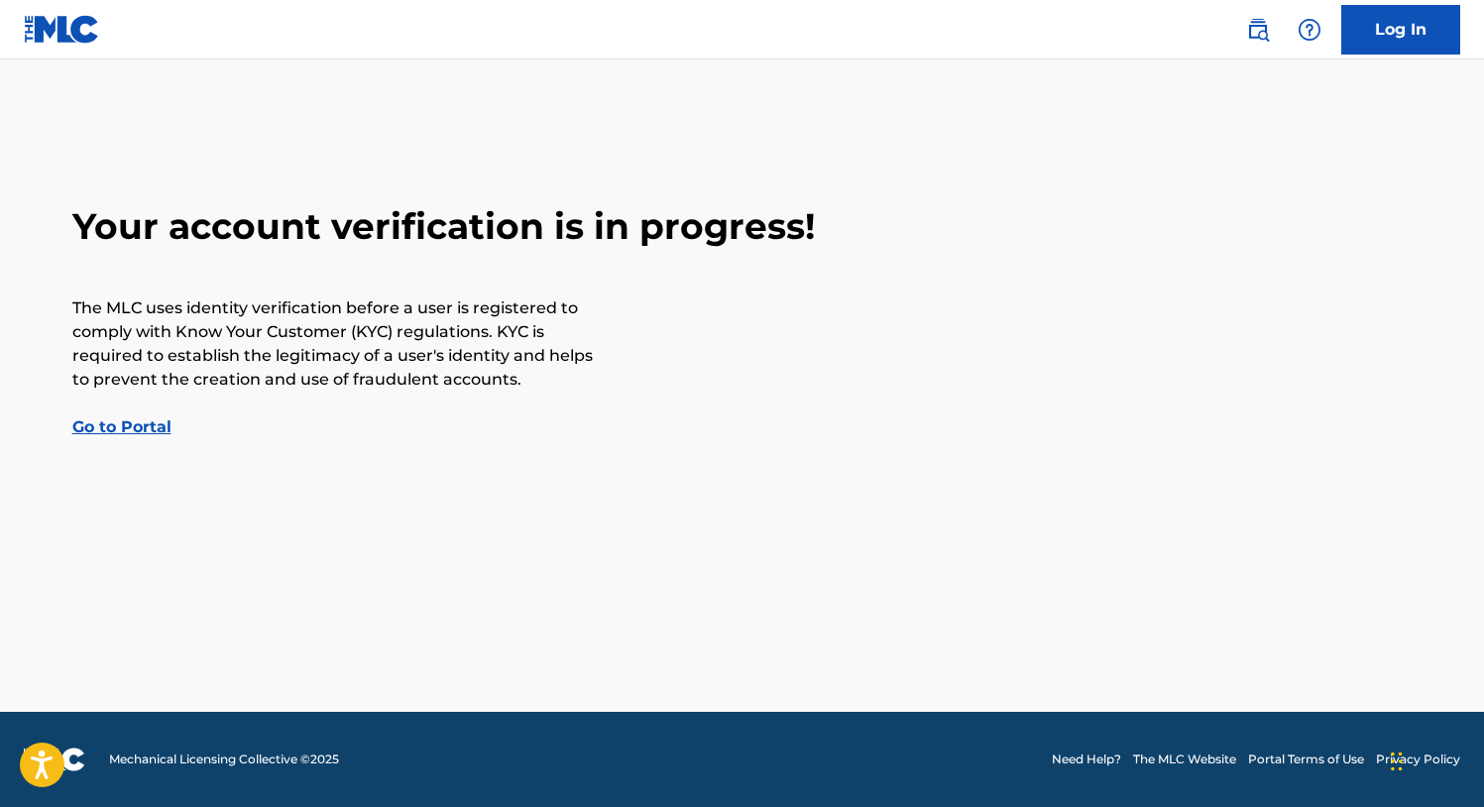
click at [97, 420] on link "Go to Portal" at bounding box center [121, 426] width 99 height 19
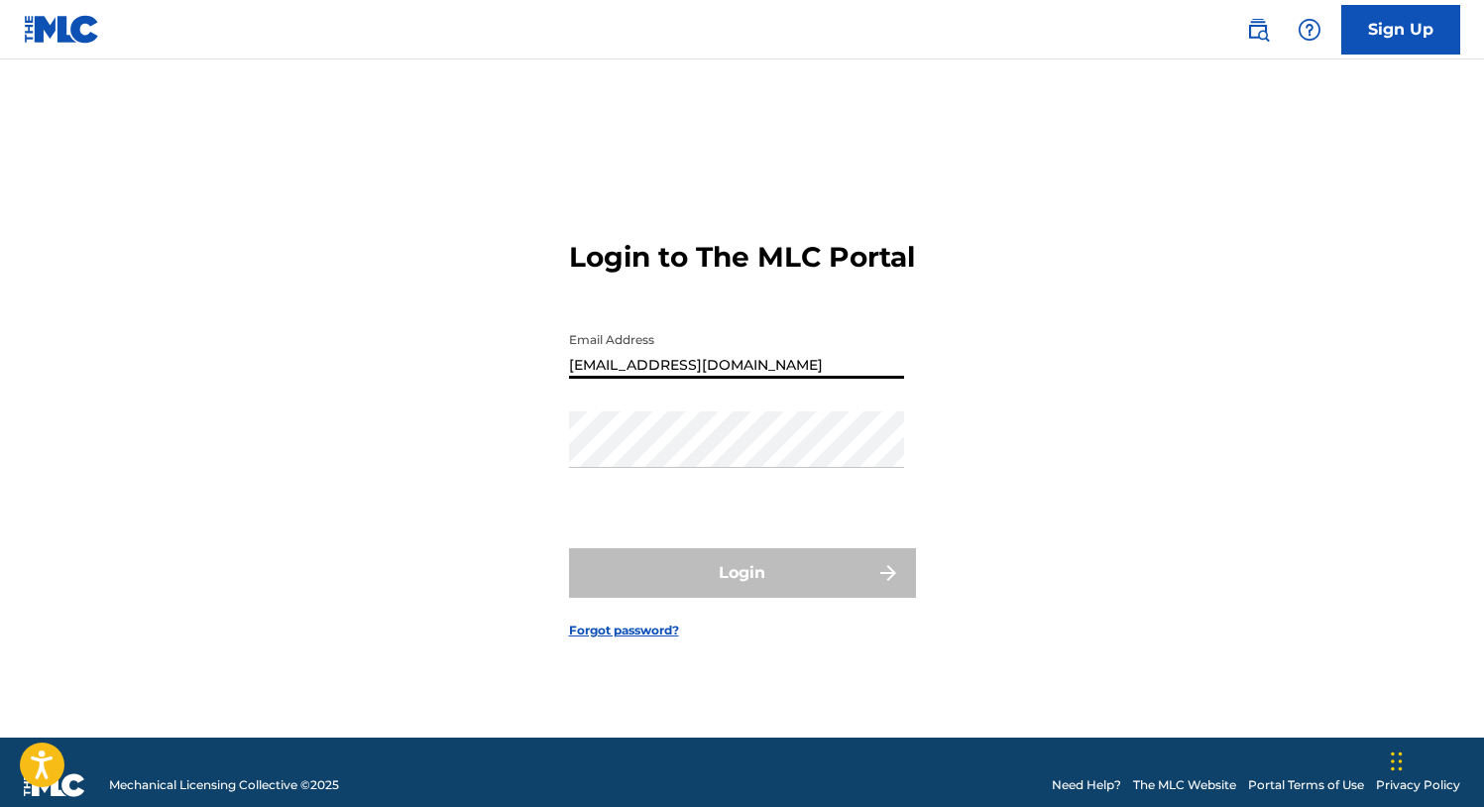
type input "[EMAIL_ADDRESS][DOMAIN_NAME]"
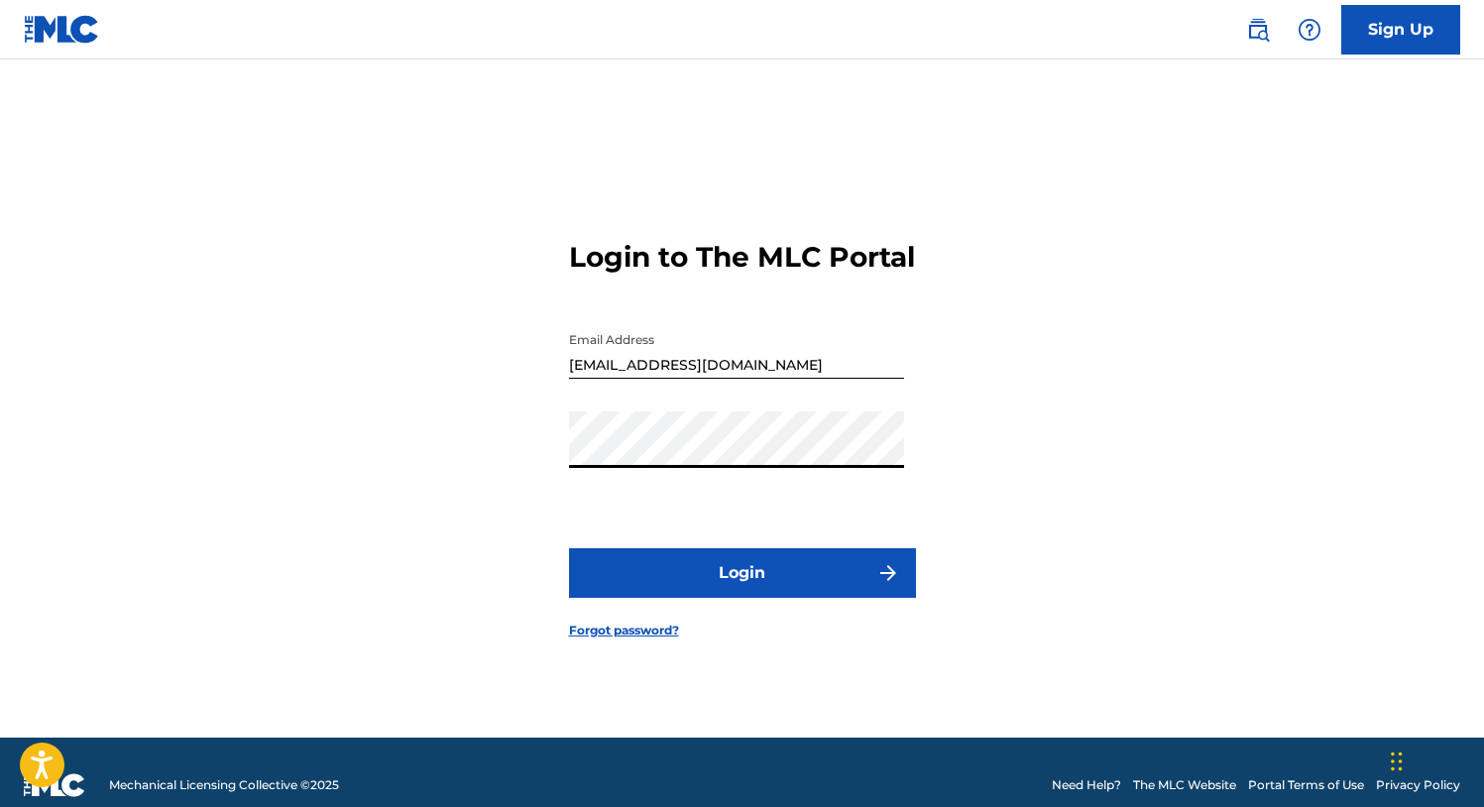
click at [645, 598] on button "Login" at bounding box center [742, 573] width 347 height 50
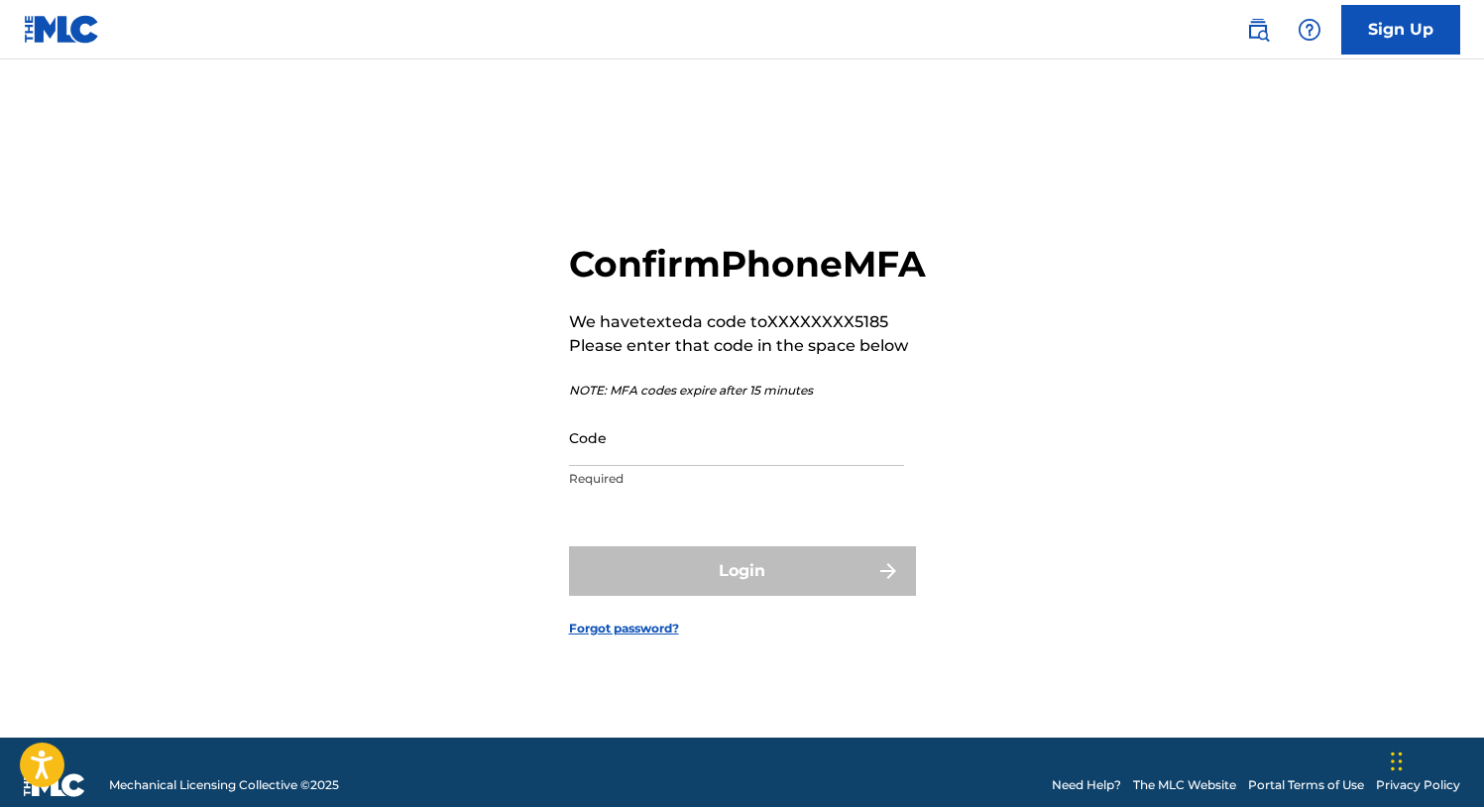
click at [659, 466] on input "Code" at bounding box center [736, 437] width 335 height 57
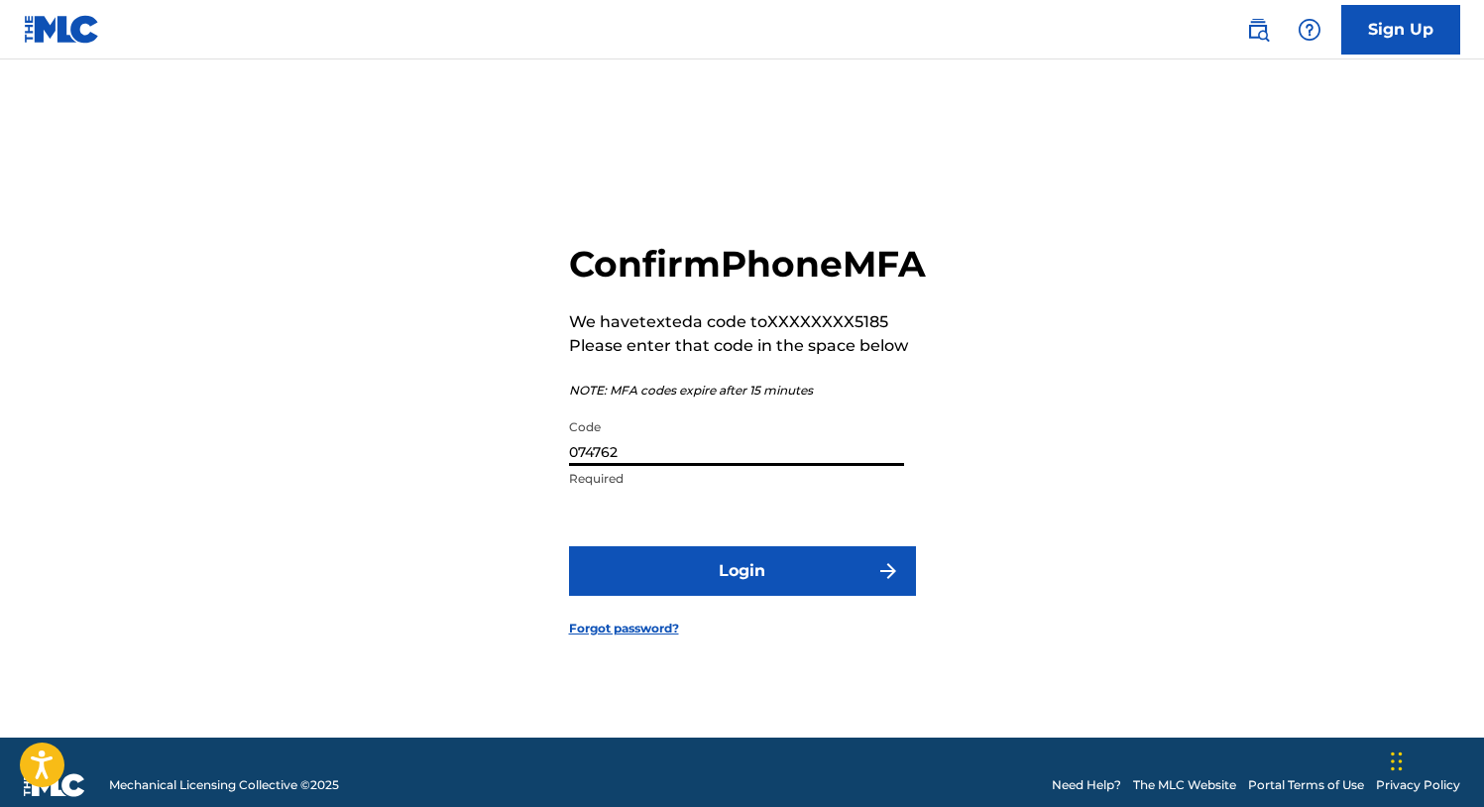
type input "074762"
click at [704, 587] on button "Login" at bounding box center [742, 571] width 347 height 50
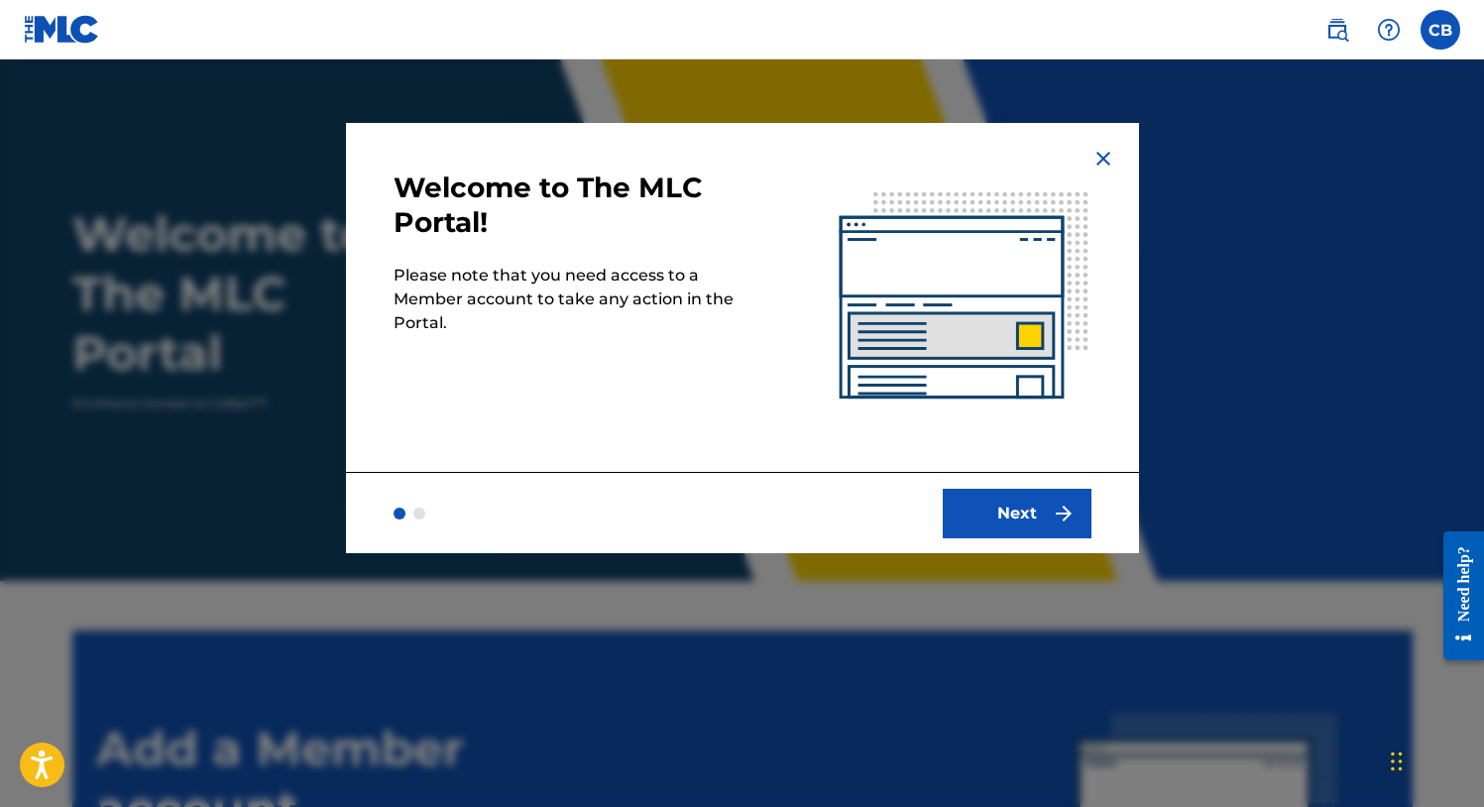
click at [1030, 501] on button "Next" at bounding box center [1017, 514] width 149 height 50
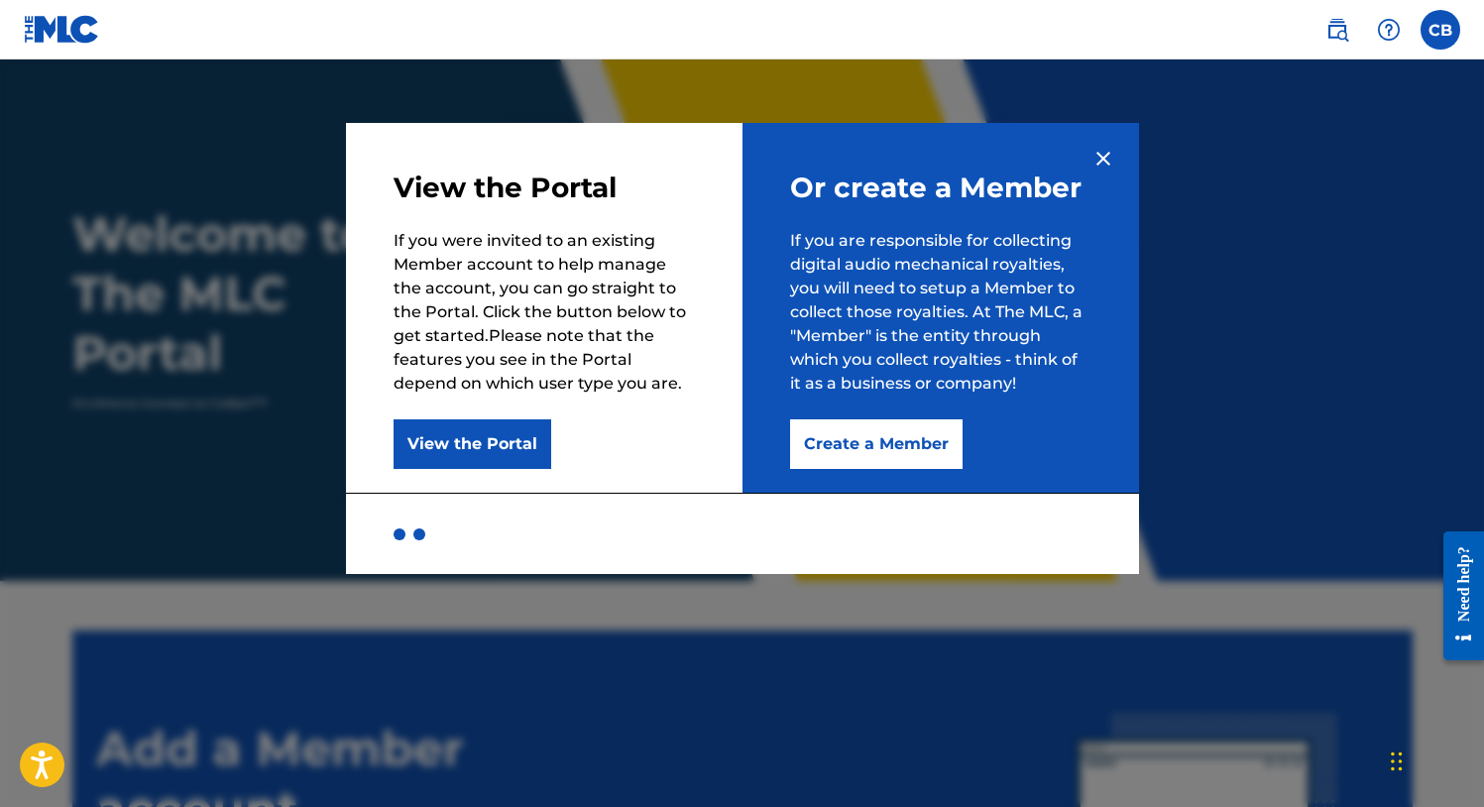
click at [869, 447] on button "Create a Member" at bounding box center [876, 444] width 172 height 50
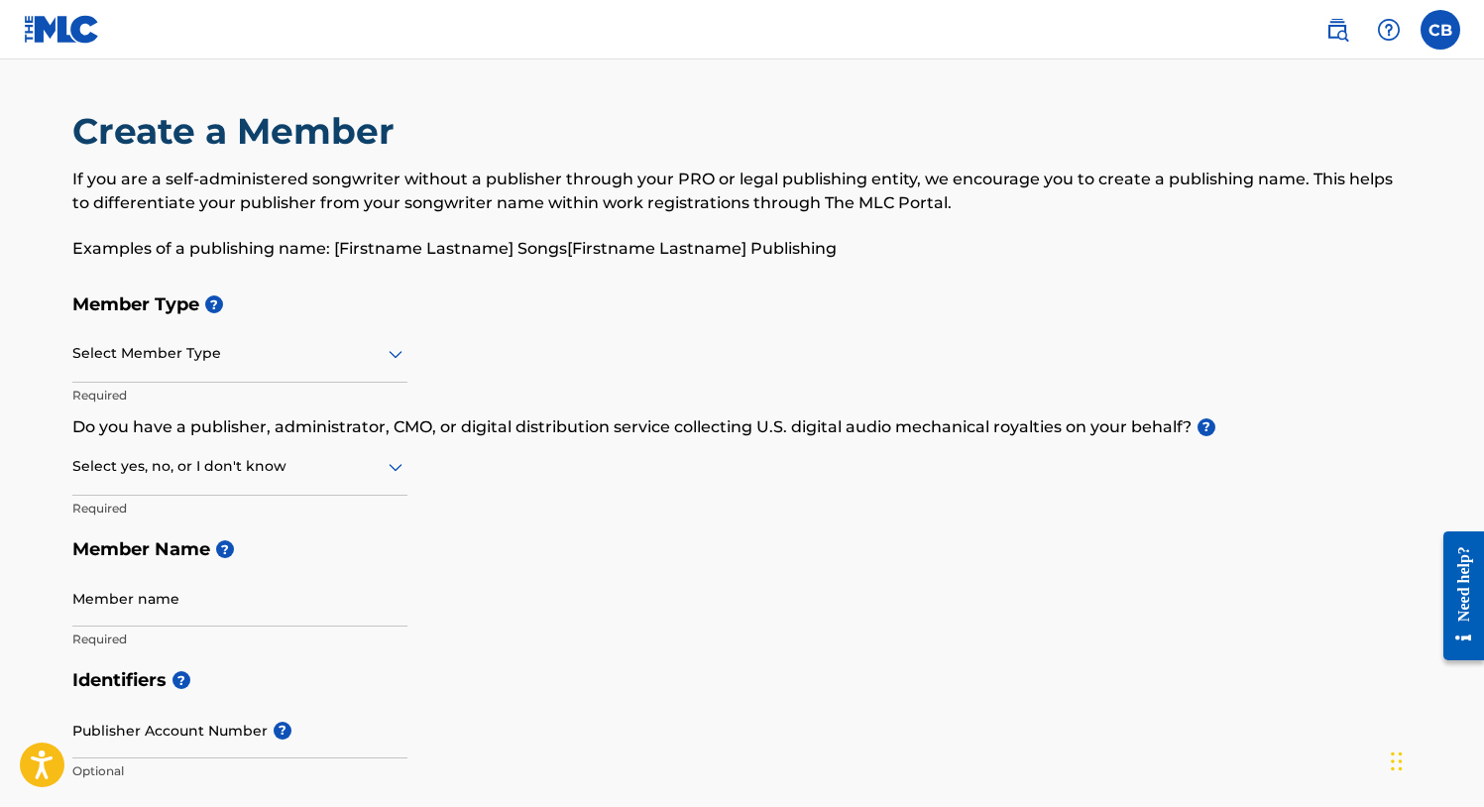
click at [359, 373] on div "Select Member Type" at bounding box center [239, 354] width 335 height 57
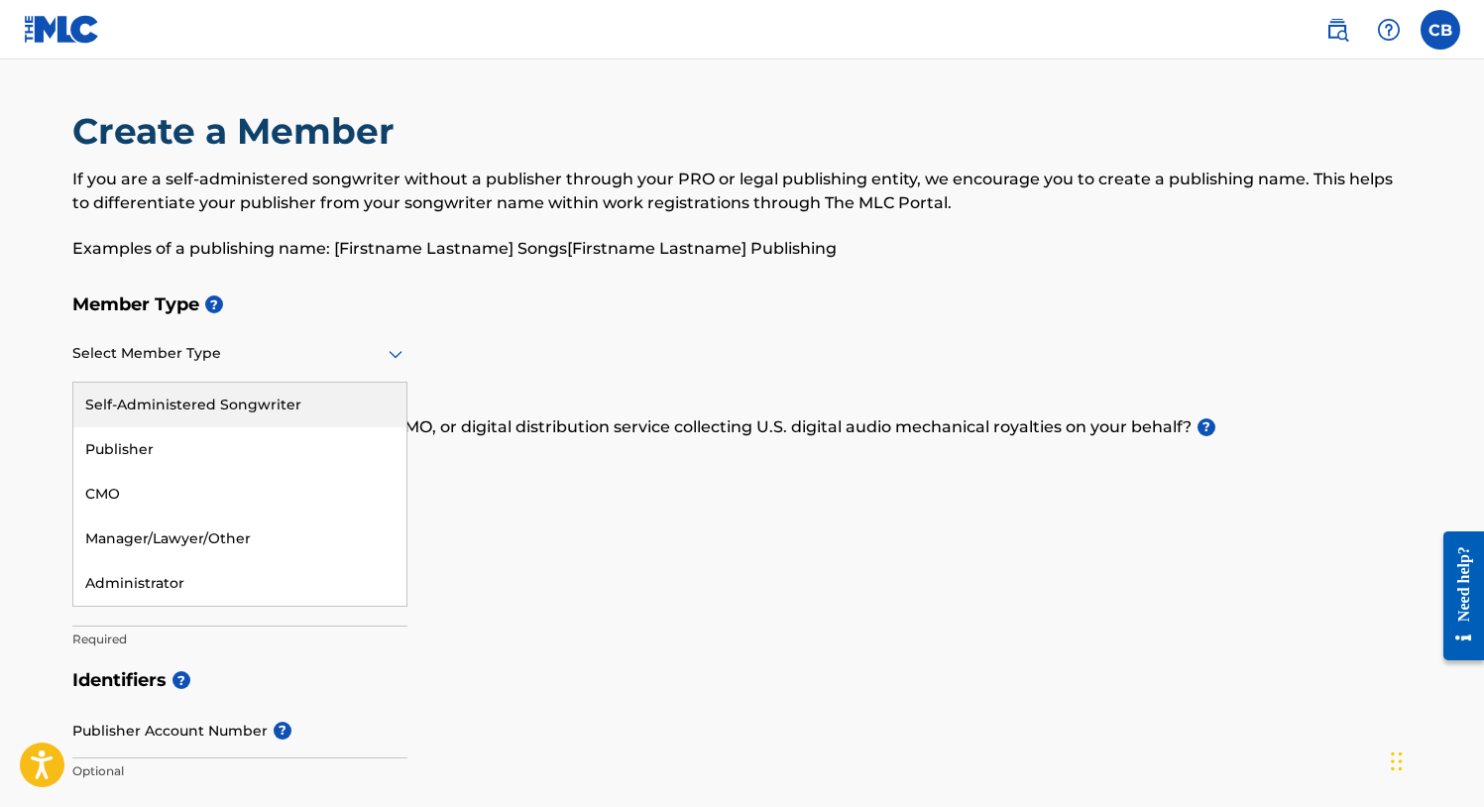
click at [251, 406] on div "Self-Administered Songwriter" at bounding box center [239, 405] width 333 height 45
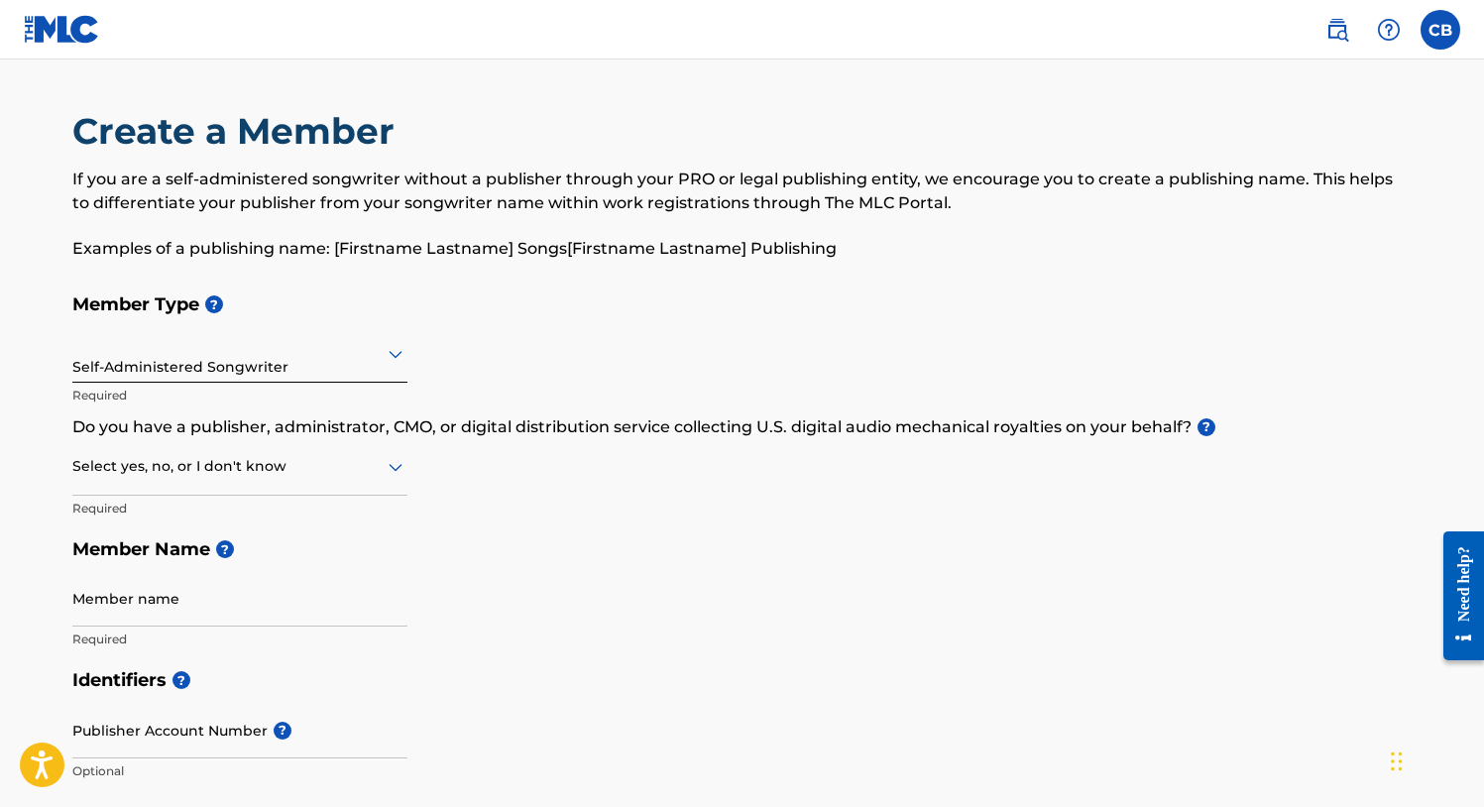
click at [327, 477] on div at bounding box center [239, 466] width 335 height 25
click at [161, 569] on div "No" at bounding box center [239, 562] width 333 height 45
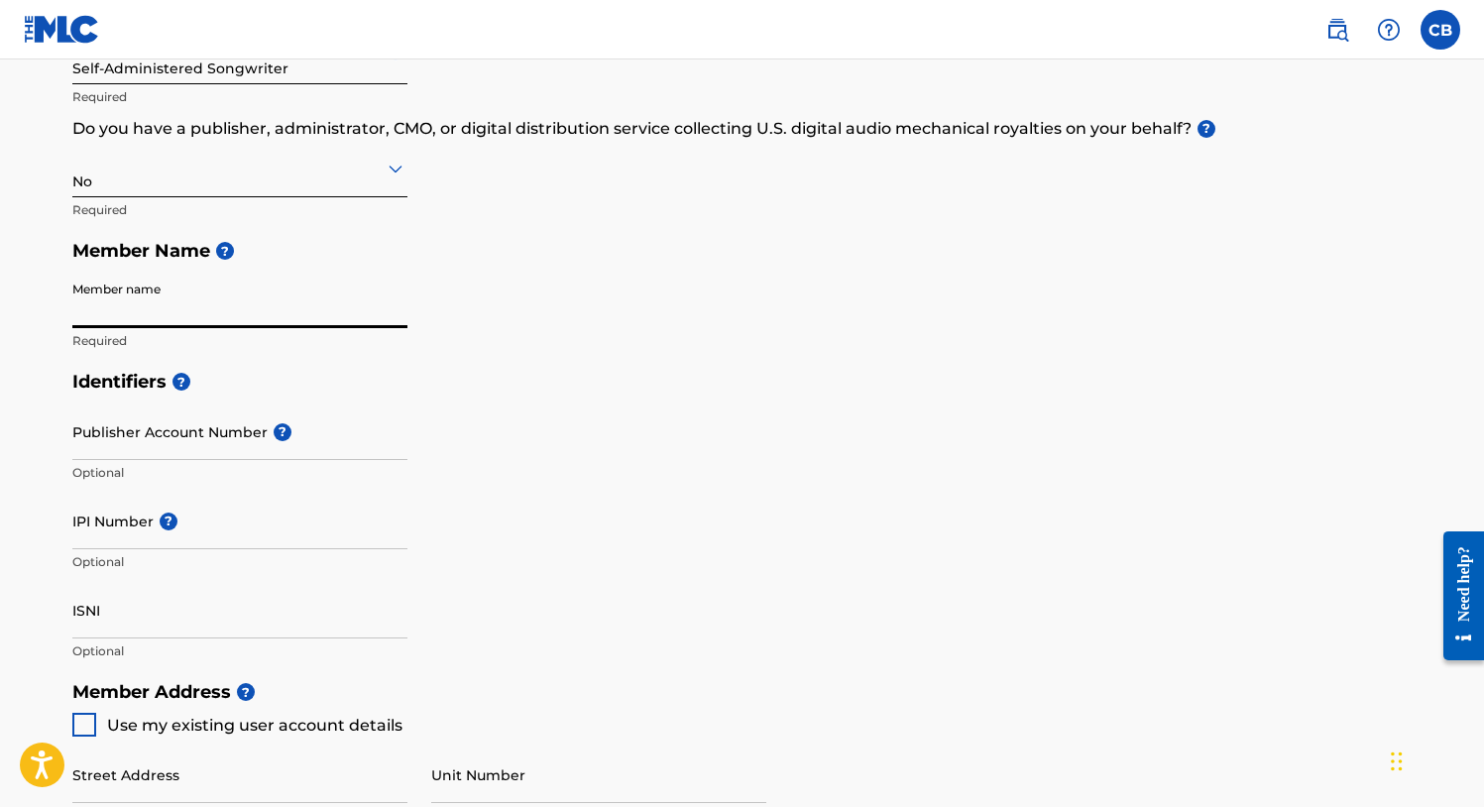
scroll to position [450, 0]
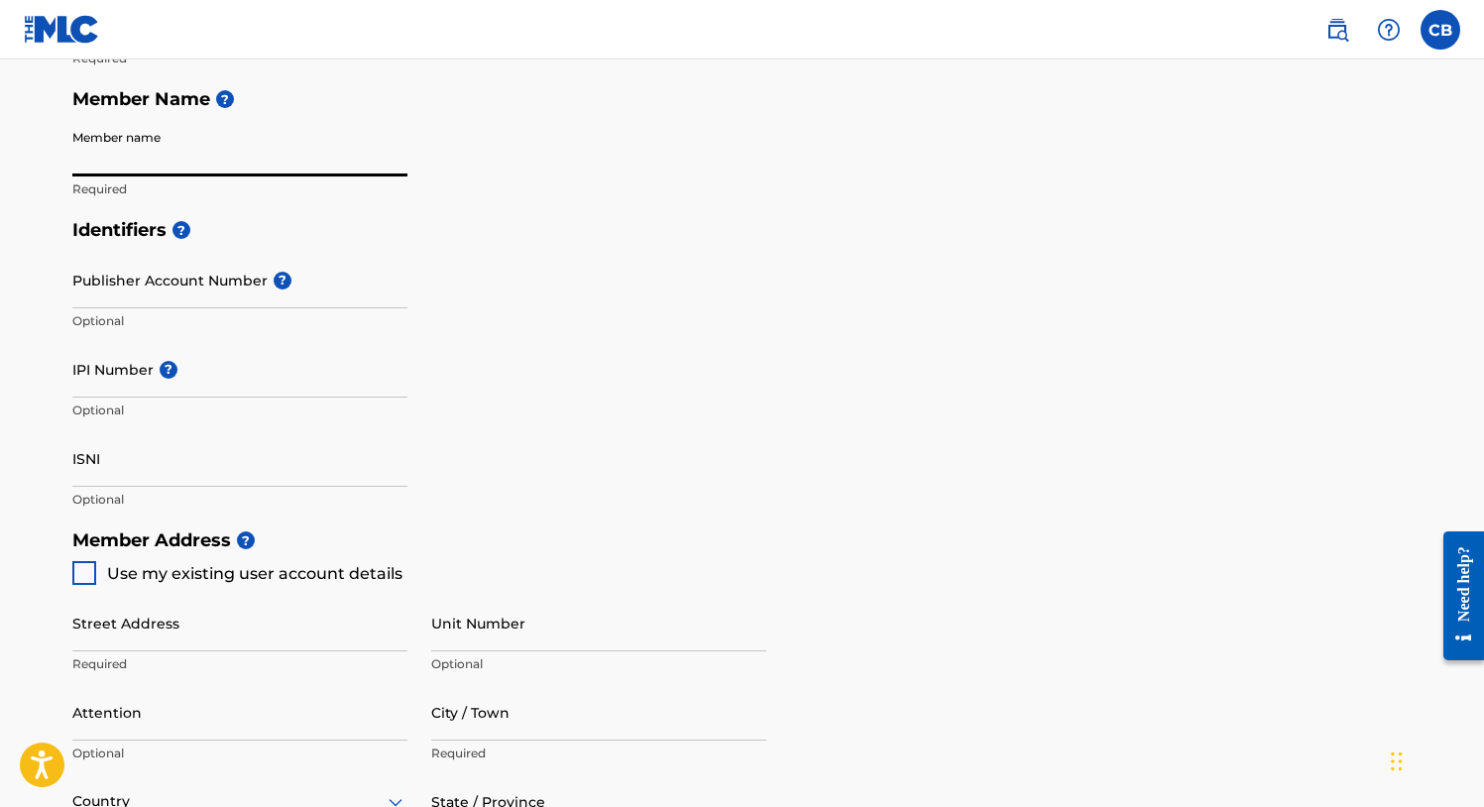
click at [67, 574] on div "Create a Member If you are a self-administered songwriter without a publisher t…" at bounding box center [743, 450] width 1388 height 1582
click at [93, 570] on div at bounding box center [84, 573] width 24 height 24
type input "[STREET_ADDRESS][PERSON_NAME]"
type input "[GEOGRAPHIC_DATA]"
type input "46227"
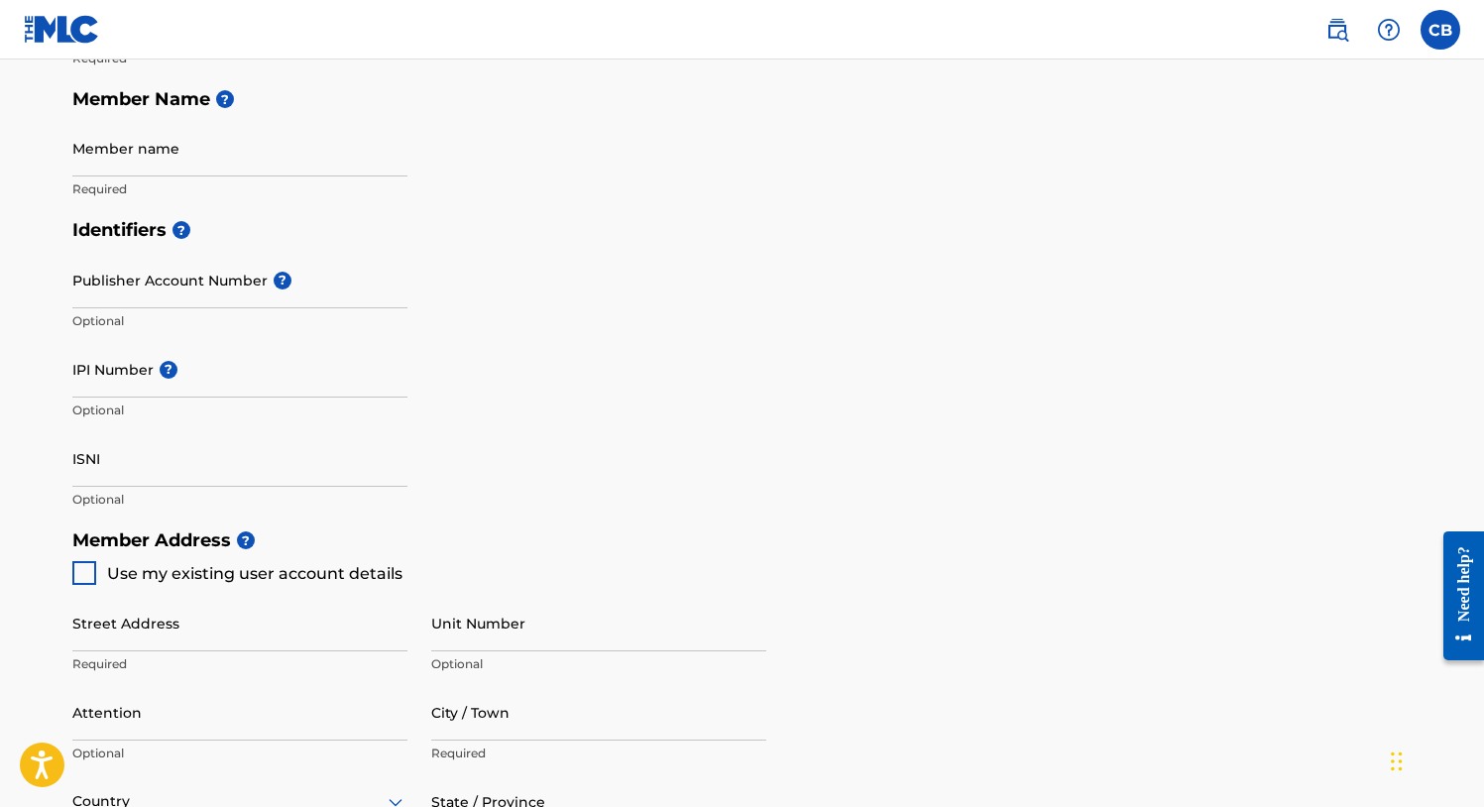
type input "317"
type input "5035185"
type input "[EMAIL_ADDRESS][DOMAIN_NAME]"
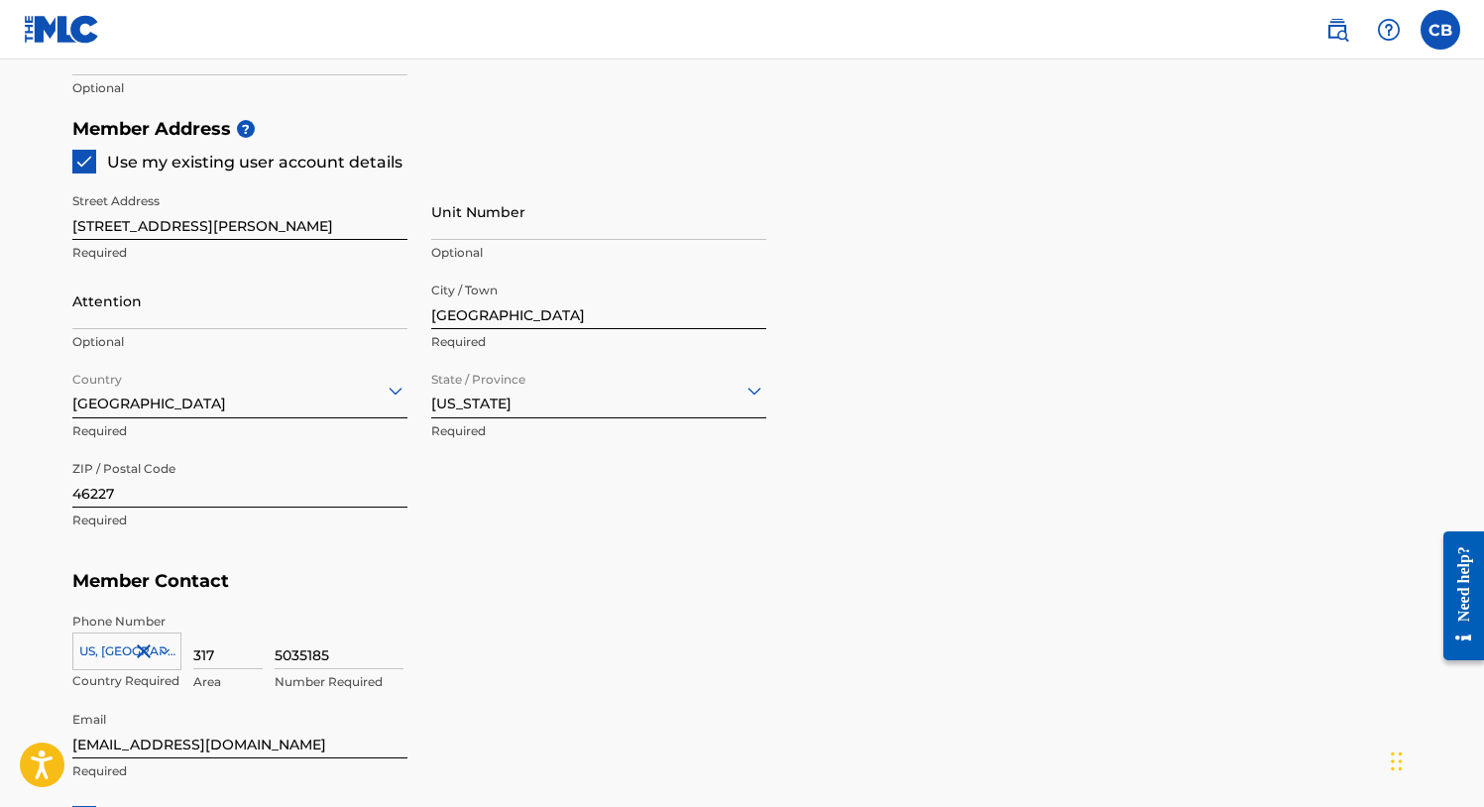
scroll to position [185, 0]
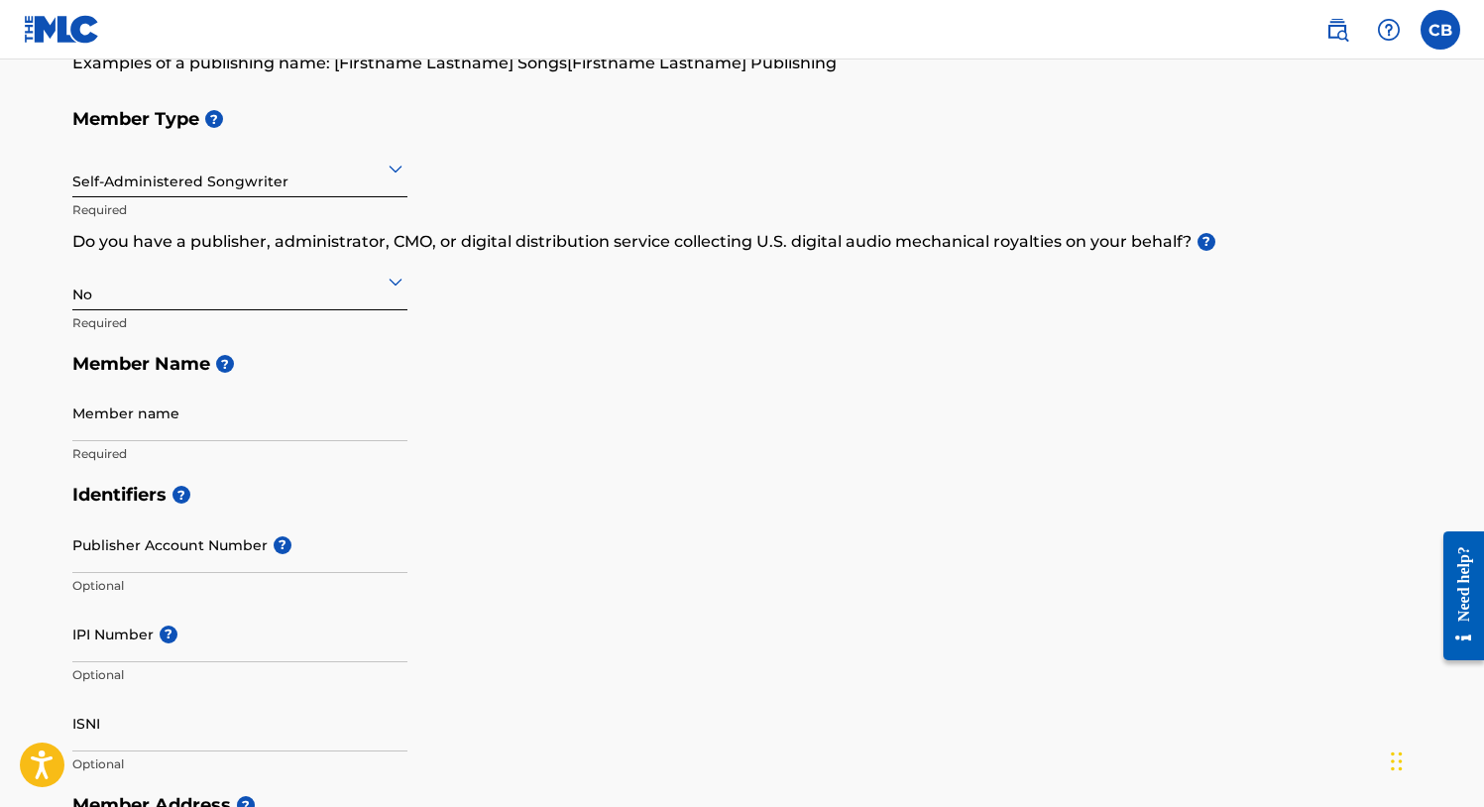
click at [117, 426] on input "Member name" at bounding box center [239, 413] width 335 height 57
type input "d"
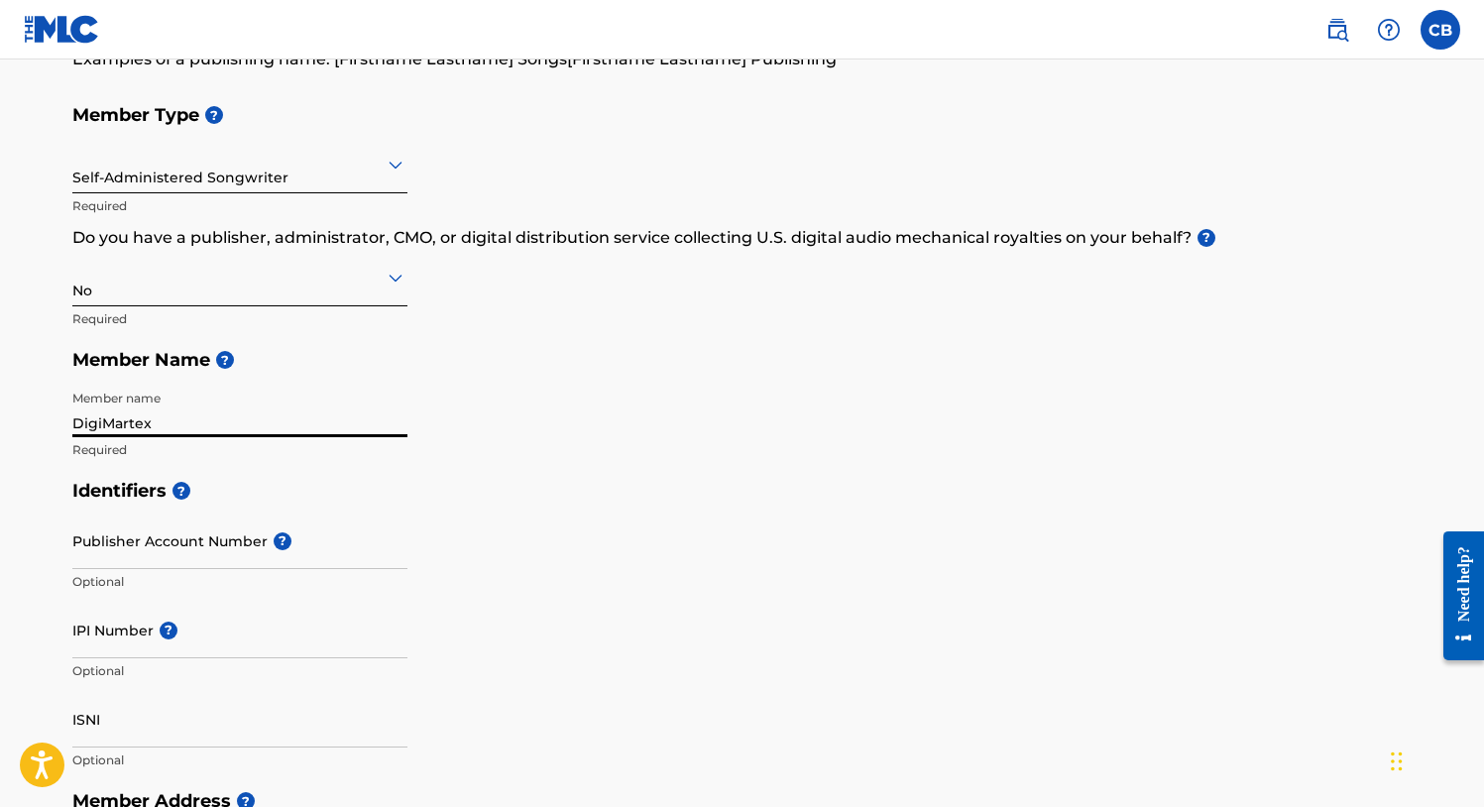
scroll to position [227, 0]
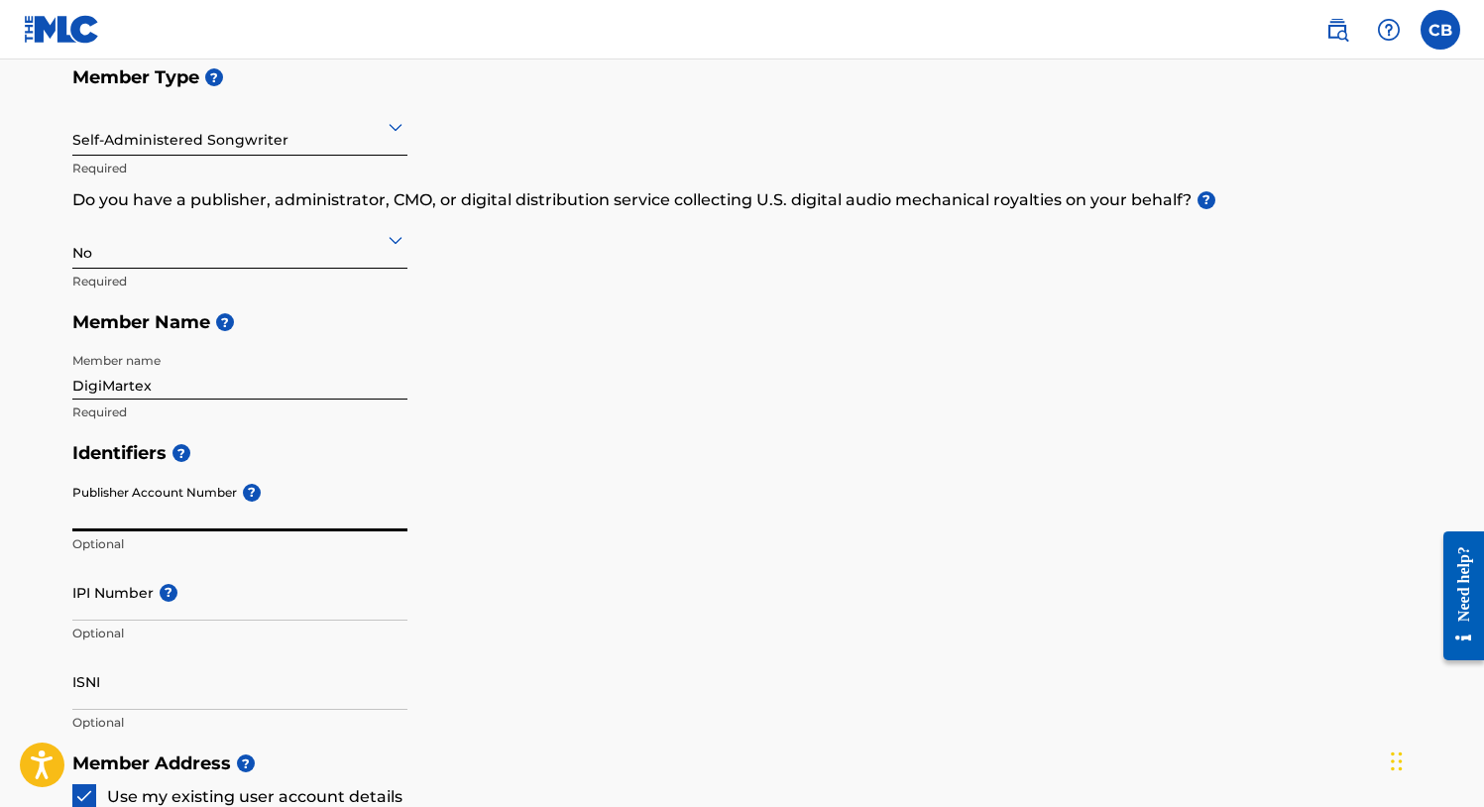
click at [146, 513] on input "Publisher Account Number ?" at bounding box center [239, 503] width 335 height 57
click at [157, 387] on input "DigiMartex" at bounding box center [239, 371] width 335 height 57
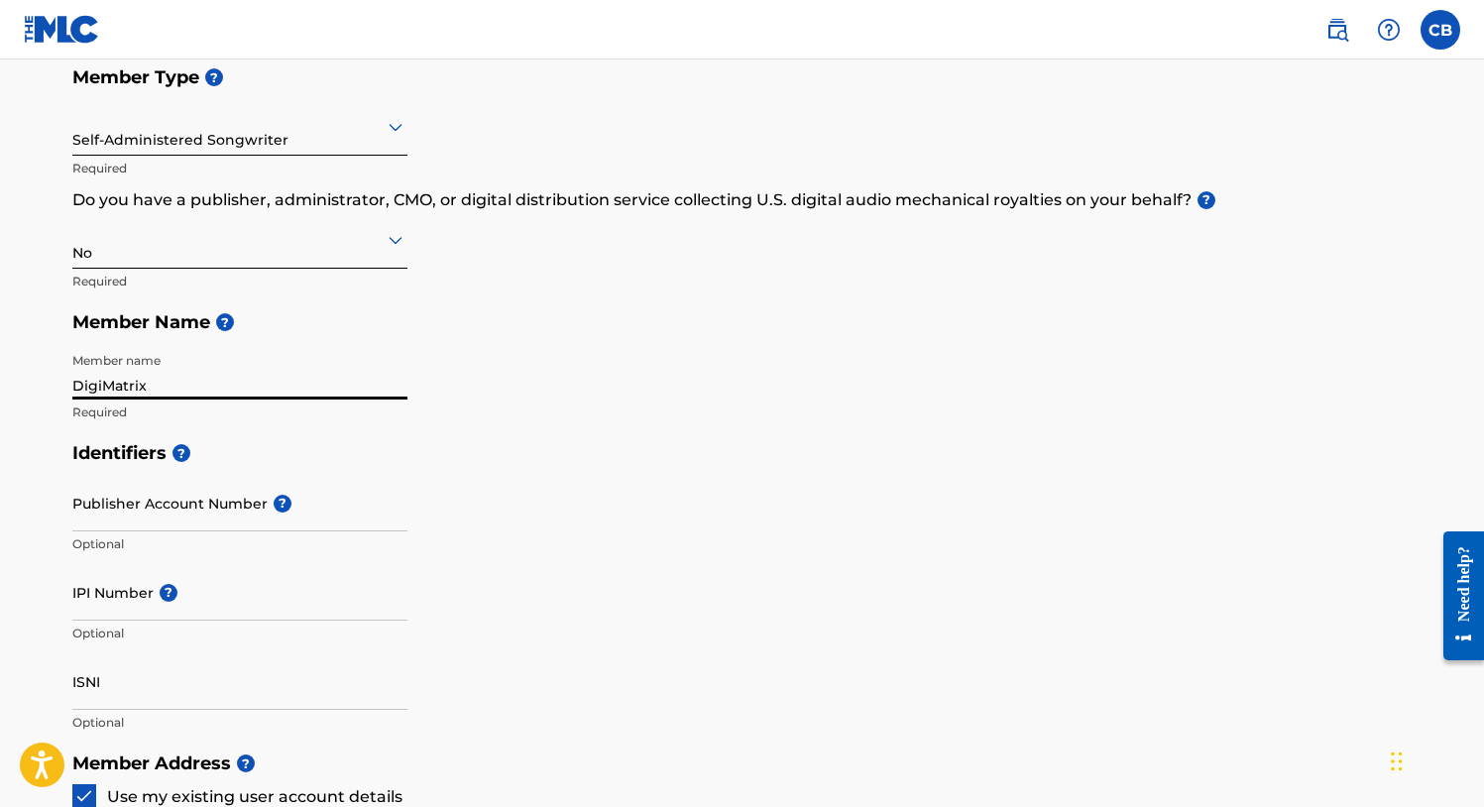
type input "DigiMatrix"
click at [167, 527] on input "Publisher Account Number ?" at bounding box center [239, 503] width 335 height 57
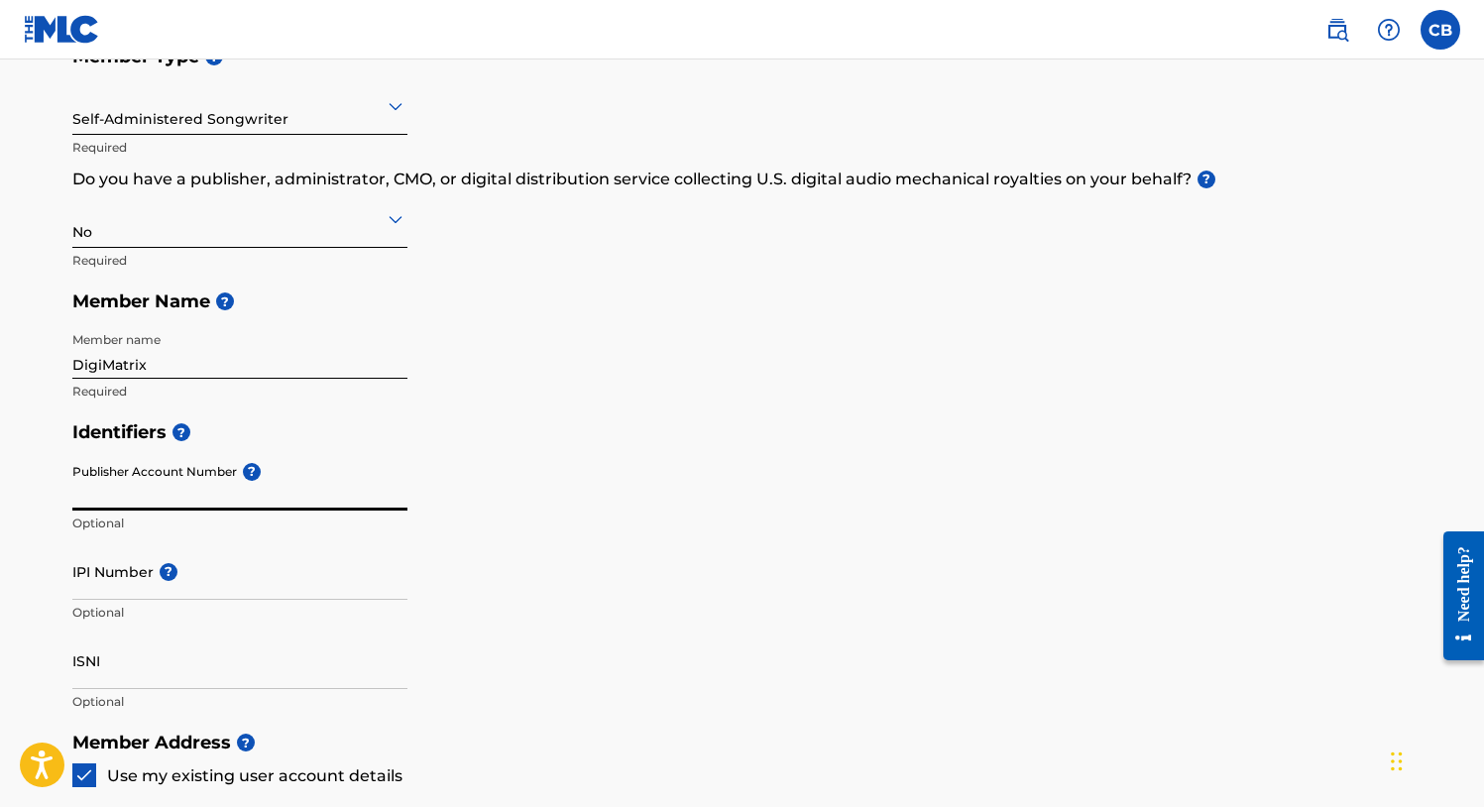
scroll to position [269, 0]
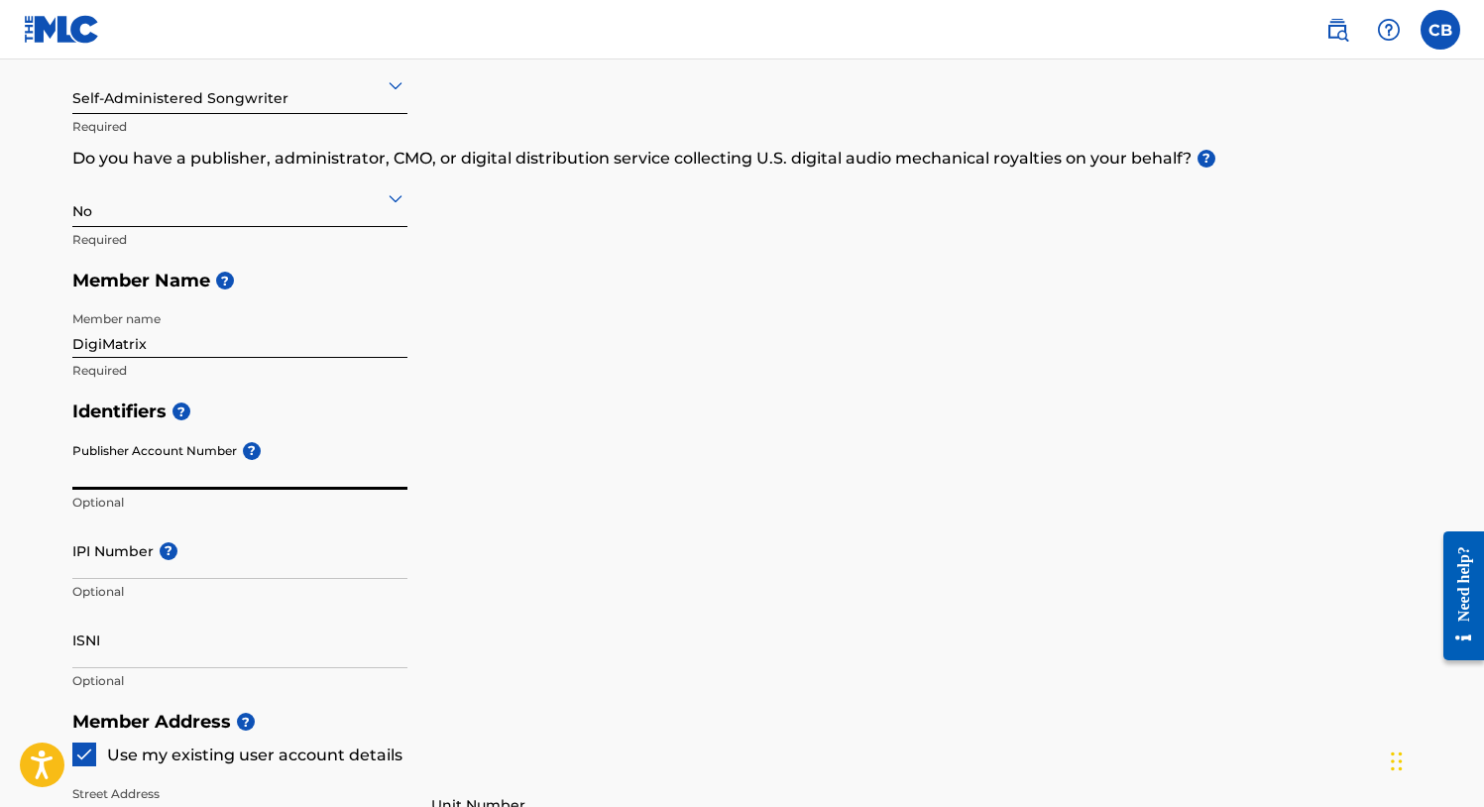
click at [109, 558] on input "IPI Number ?" at bounding box center [239, 550] width 335 height 57
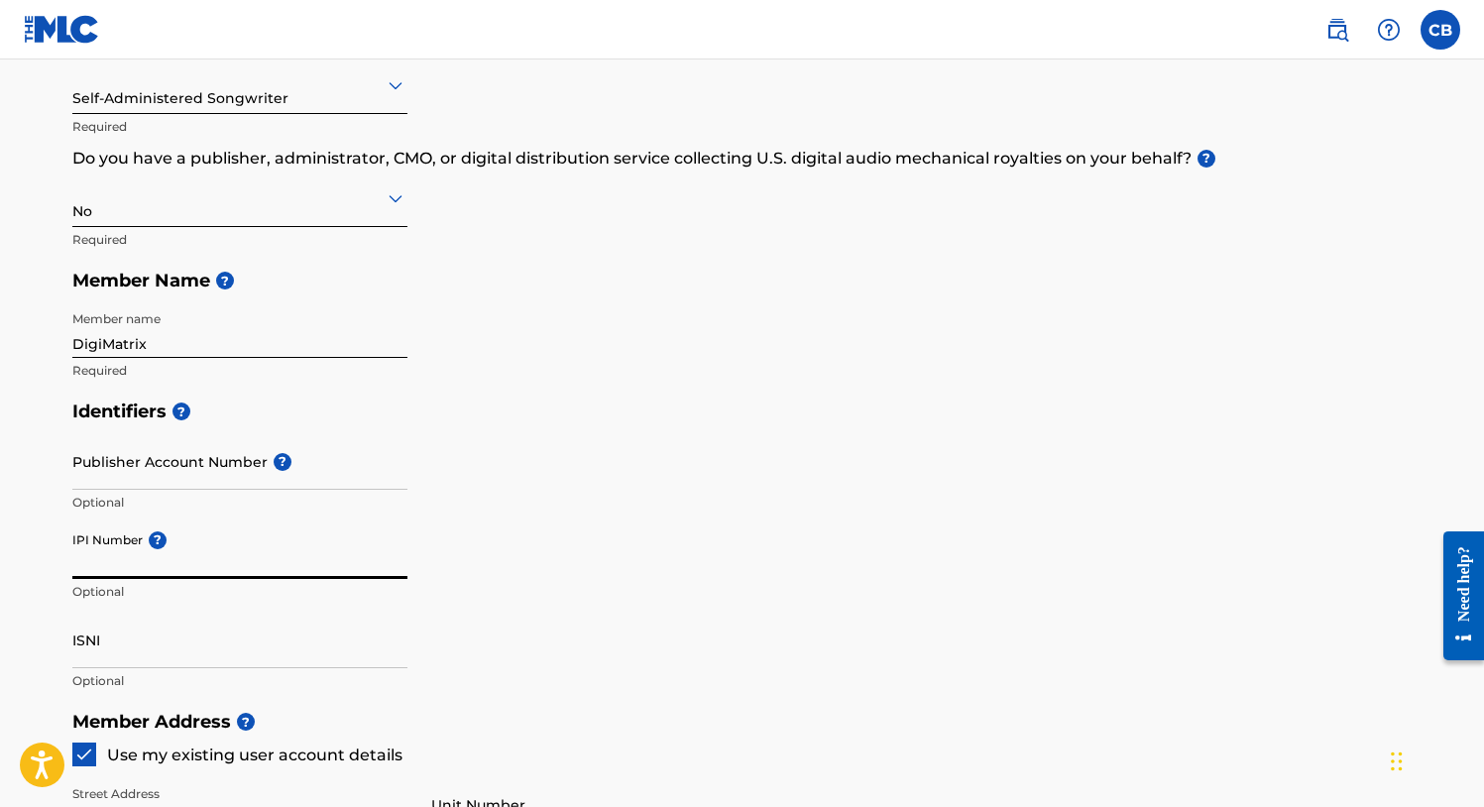
click at [626, 572] on div "Identifiers ? Publisher Account Number ? Optional IPI Number ? Optional ISNI Op…" at bounding box center [742, 546] width 1340 height 310
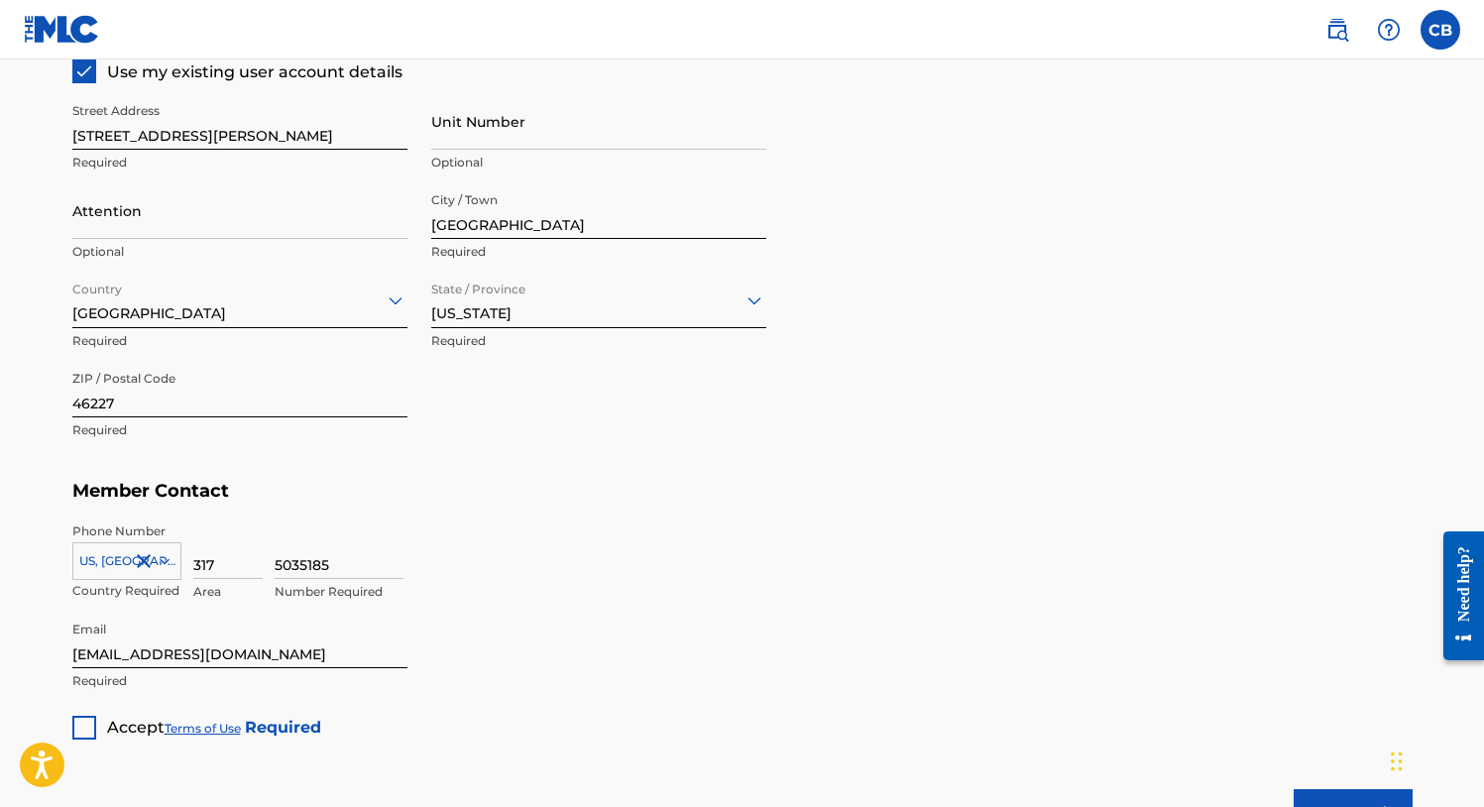
scroll to position [1091, 0]
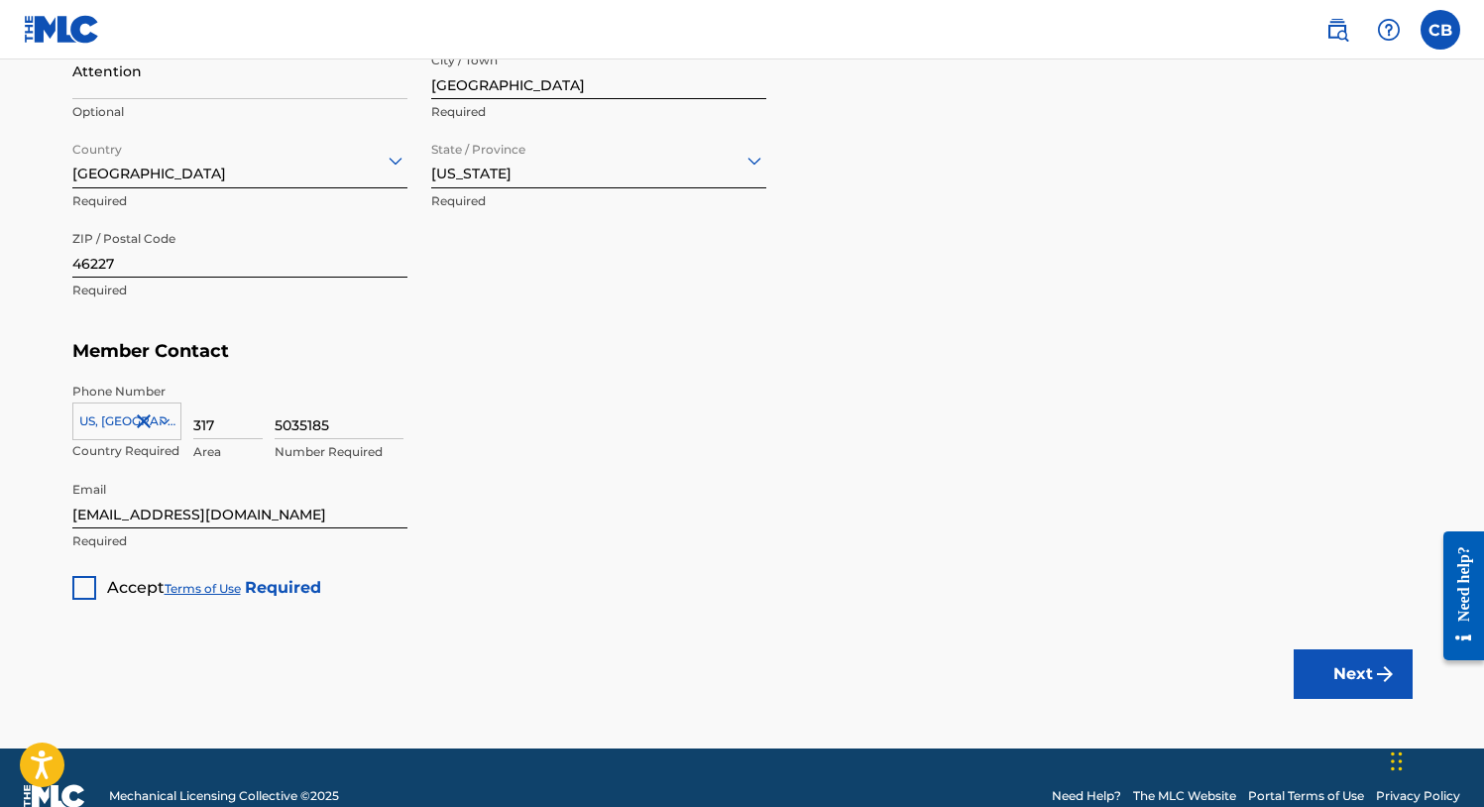
click at [85, 590] on div at bounding box center [84, 588] width 24 height 24
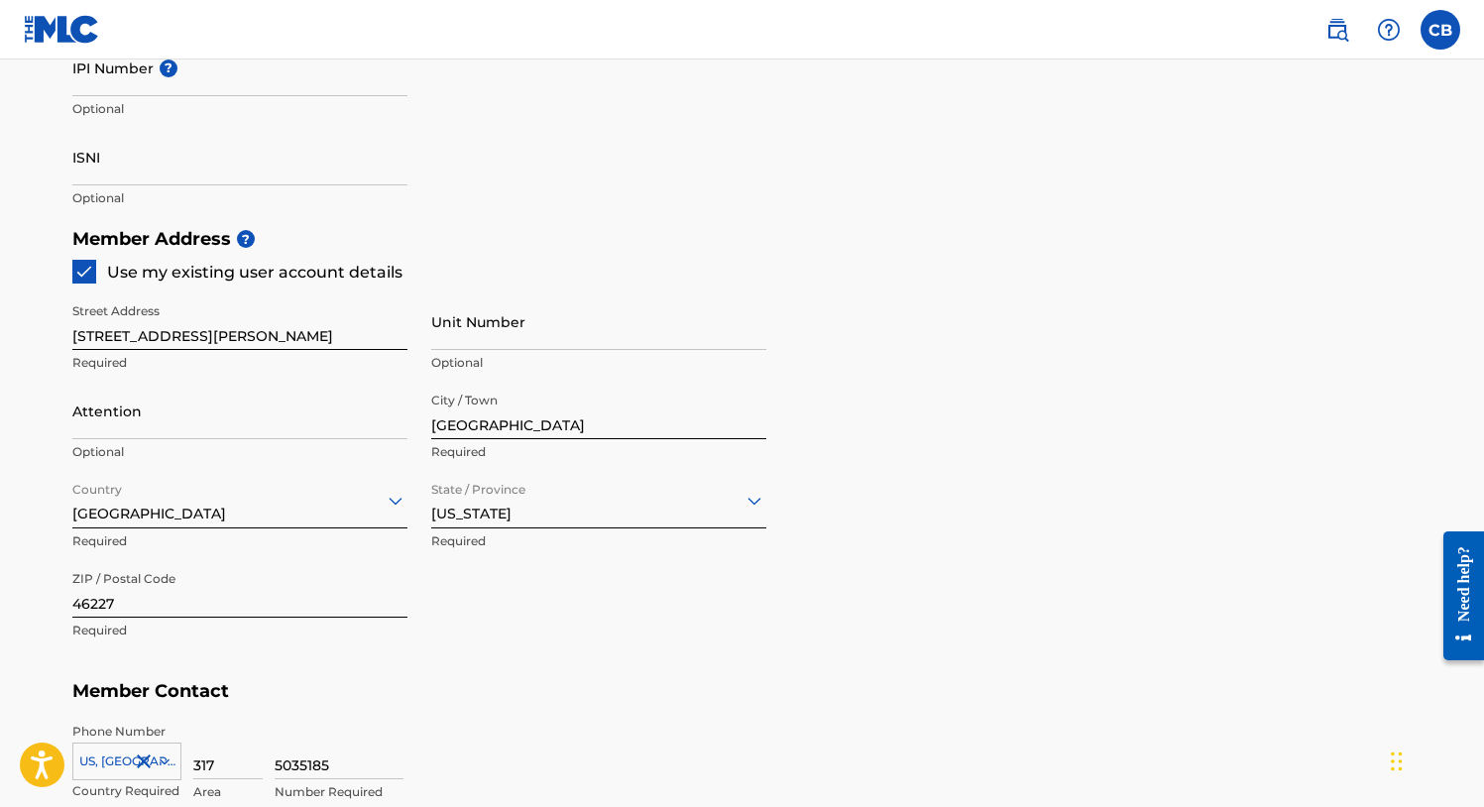
scroll to position [1125, 0]
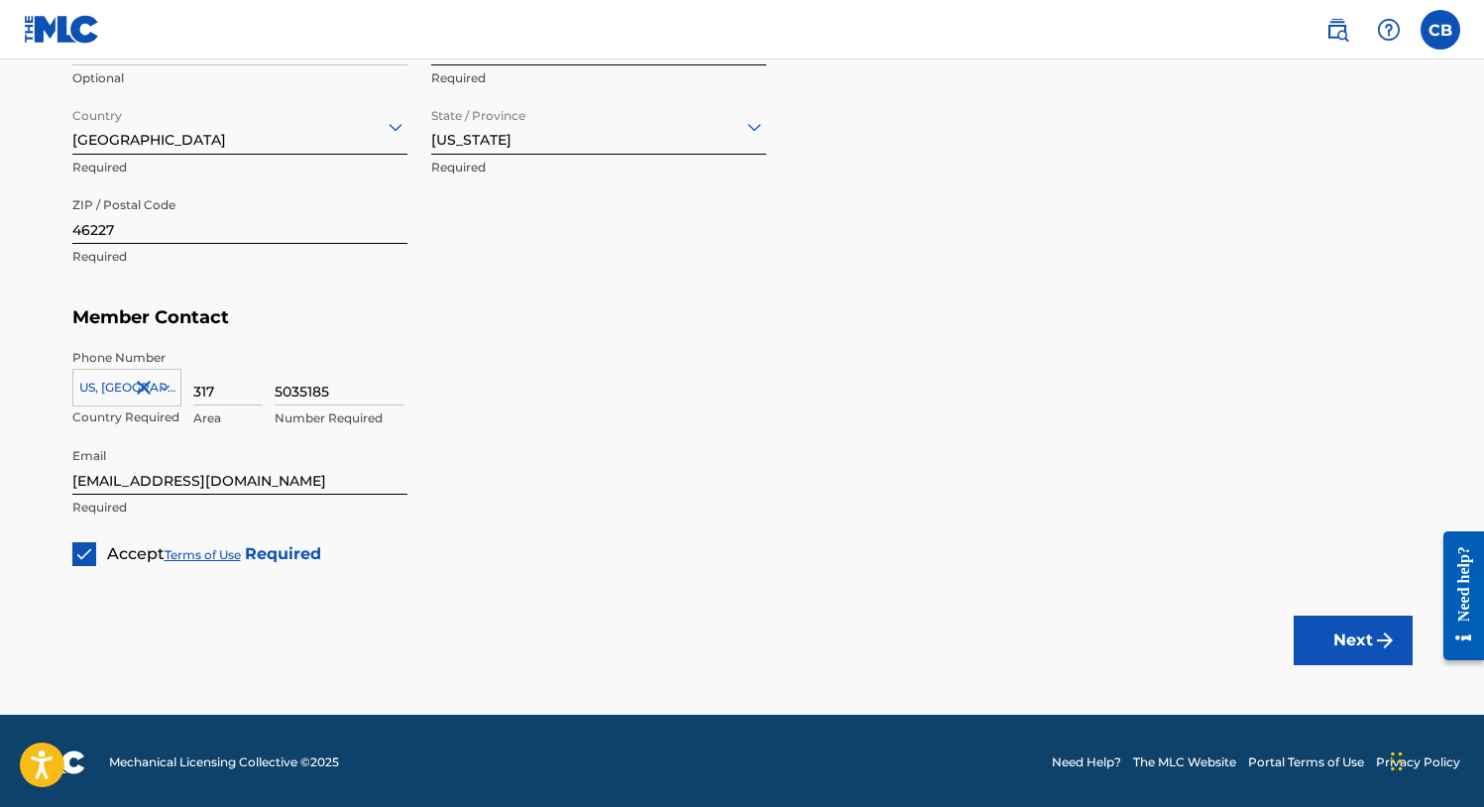
click at [1343, 640] on button "Next" at bounding box center [1353, 641] width 119 height 50
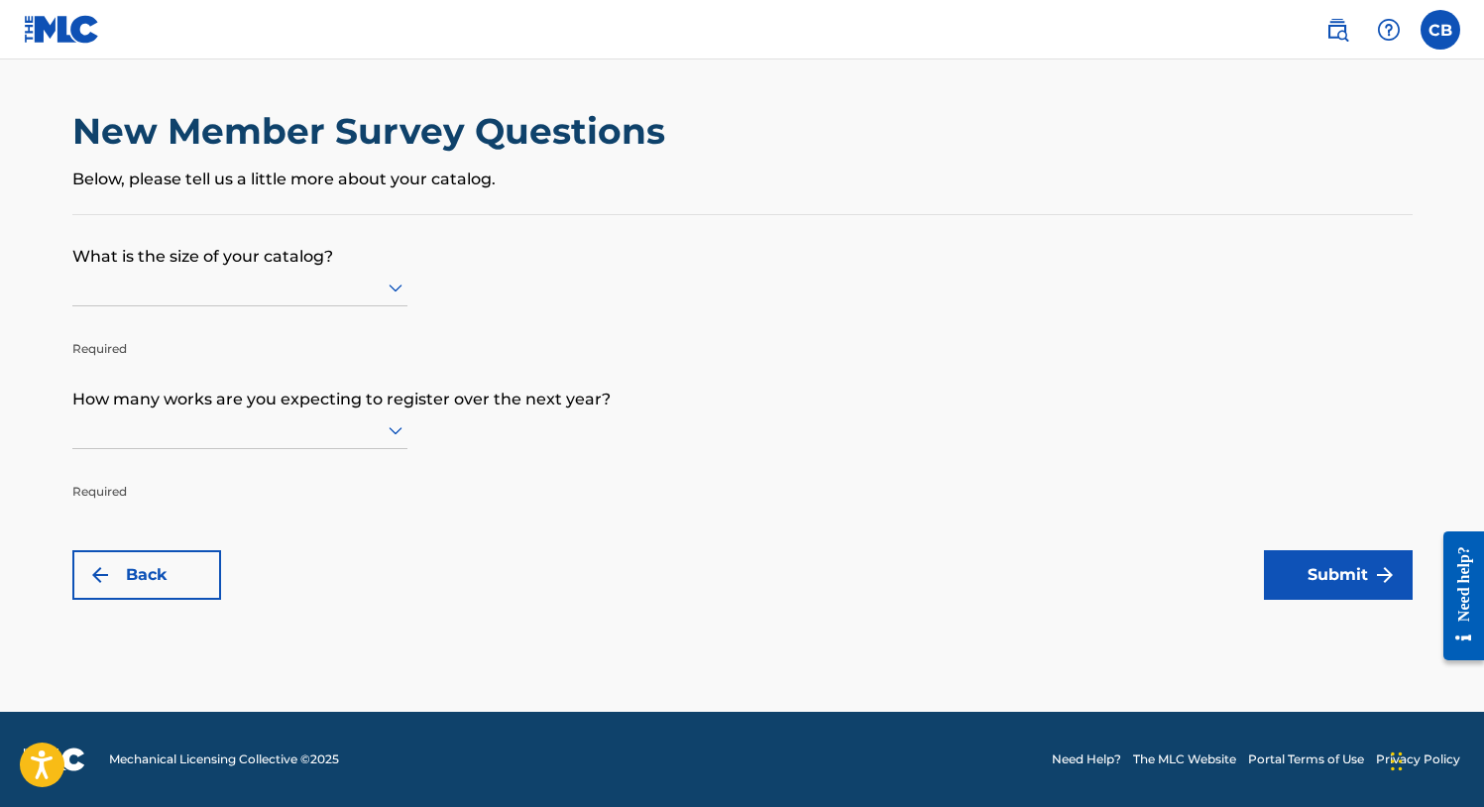
click at [389, 292] on icon at bounding box center [396, 288] width 14 height 8
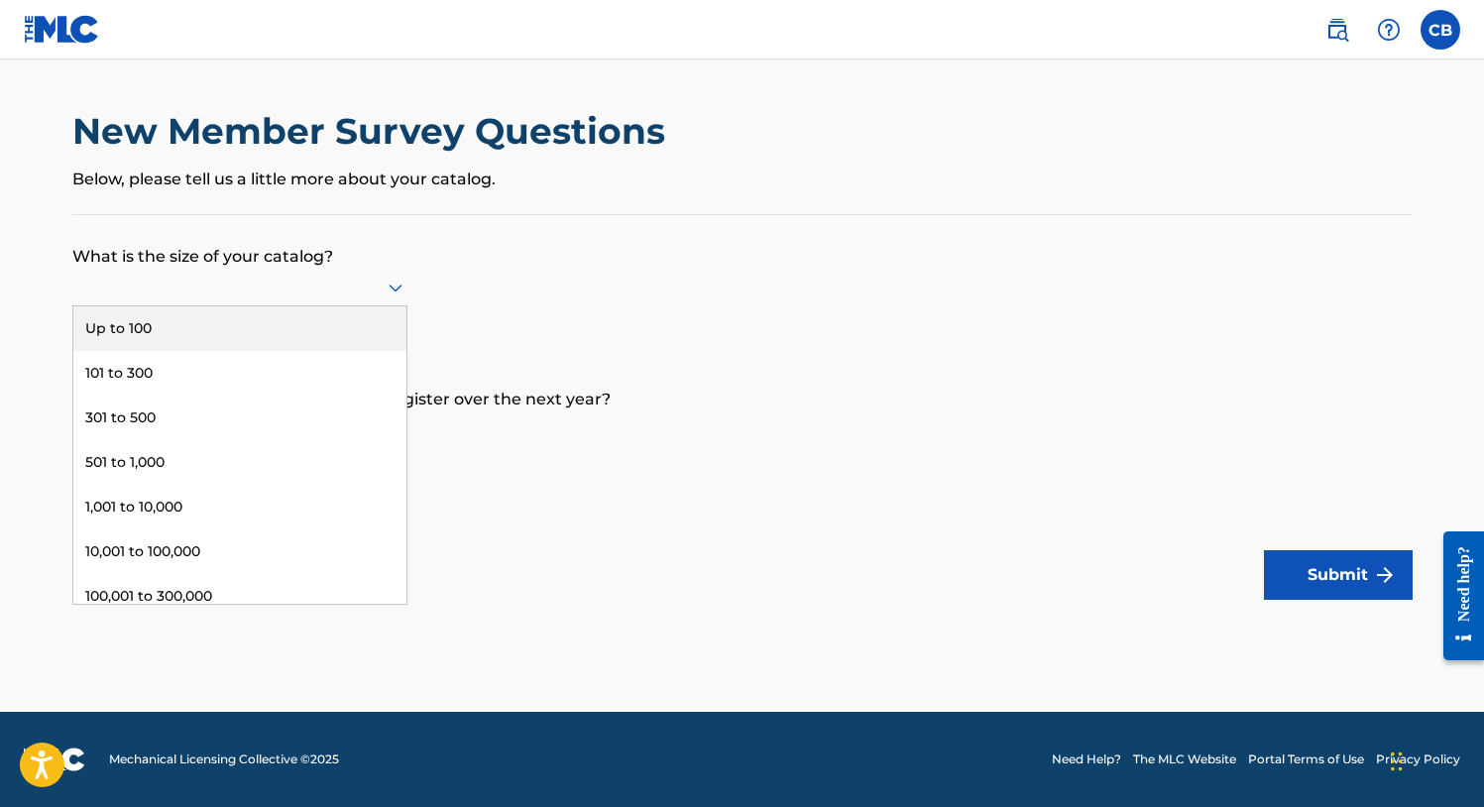
click at [264, 351] on div "Up to 100" at bounding box center [239, 328] width 333 height 45
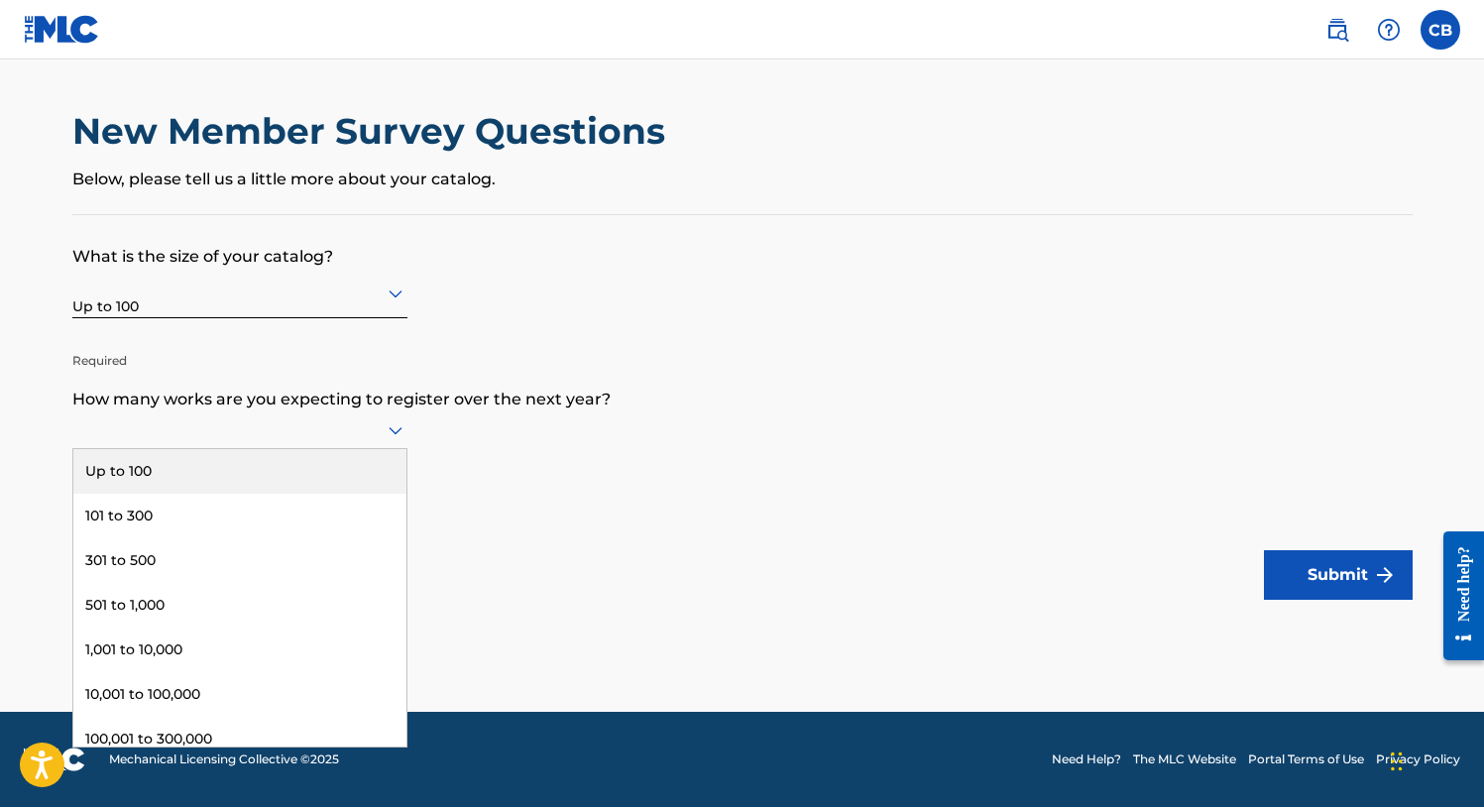
click at [388, 442] on icon at bounding box center [396, 430] width 24 height 24
click at [256, 482] on div "Up to 100" at bounding box center [239, 471] width 333 height 45
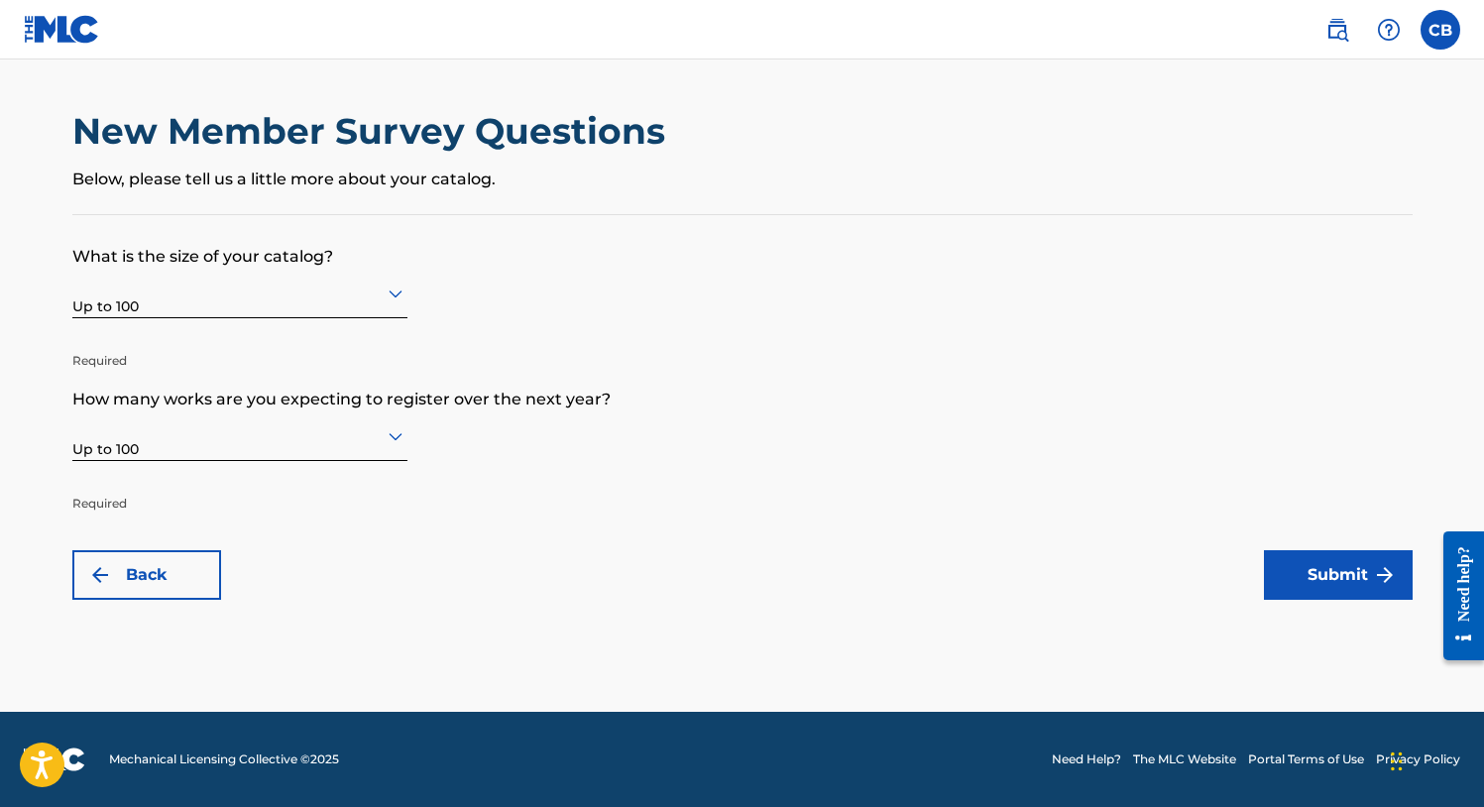
click at [141, 564] on button "Back" at bounding box center [146, 575] width 149 height 50
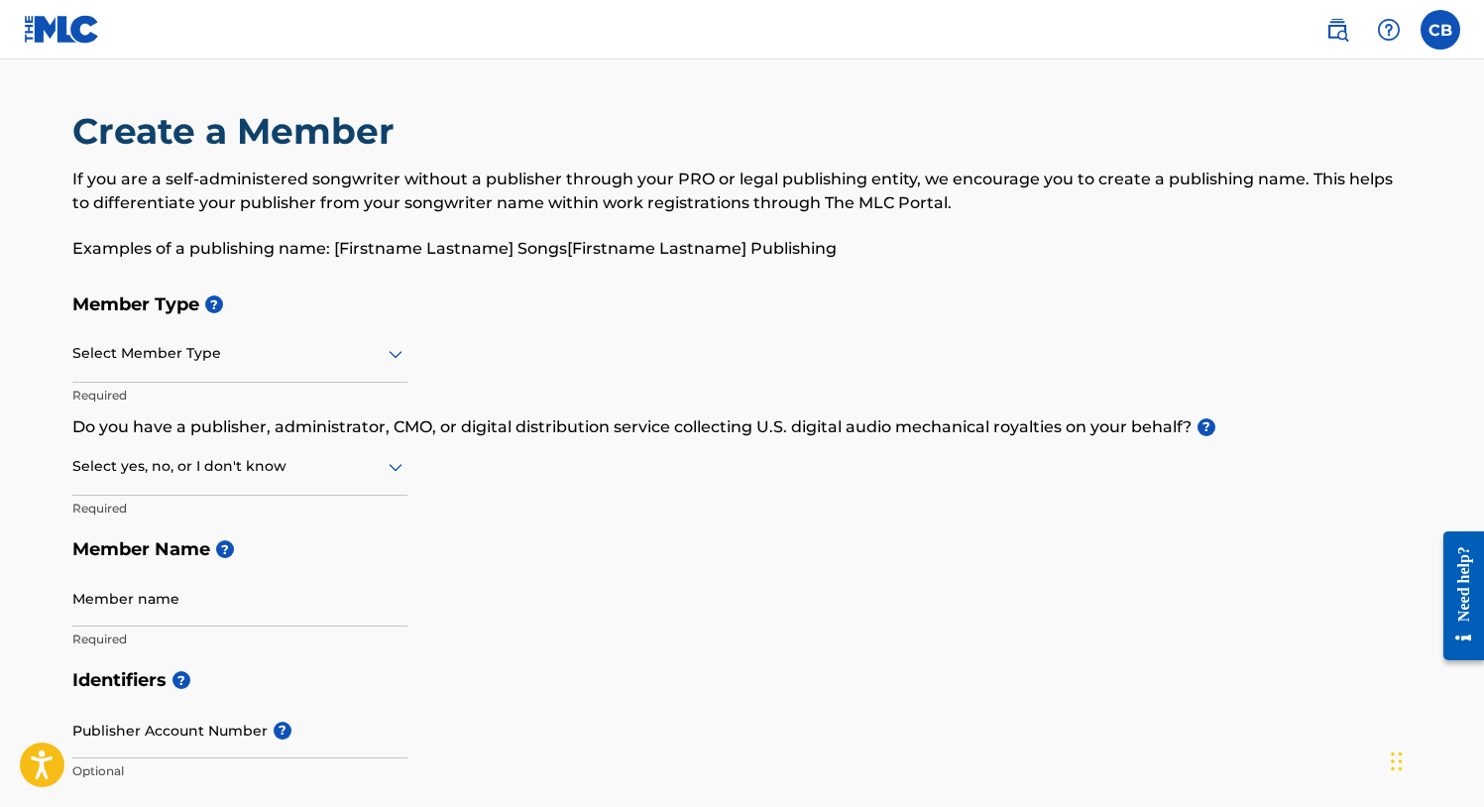
click at [388, 361] on icon at bounding box center [396, 354] width 24 height 24
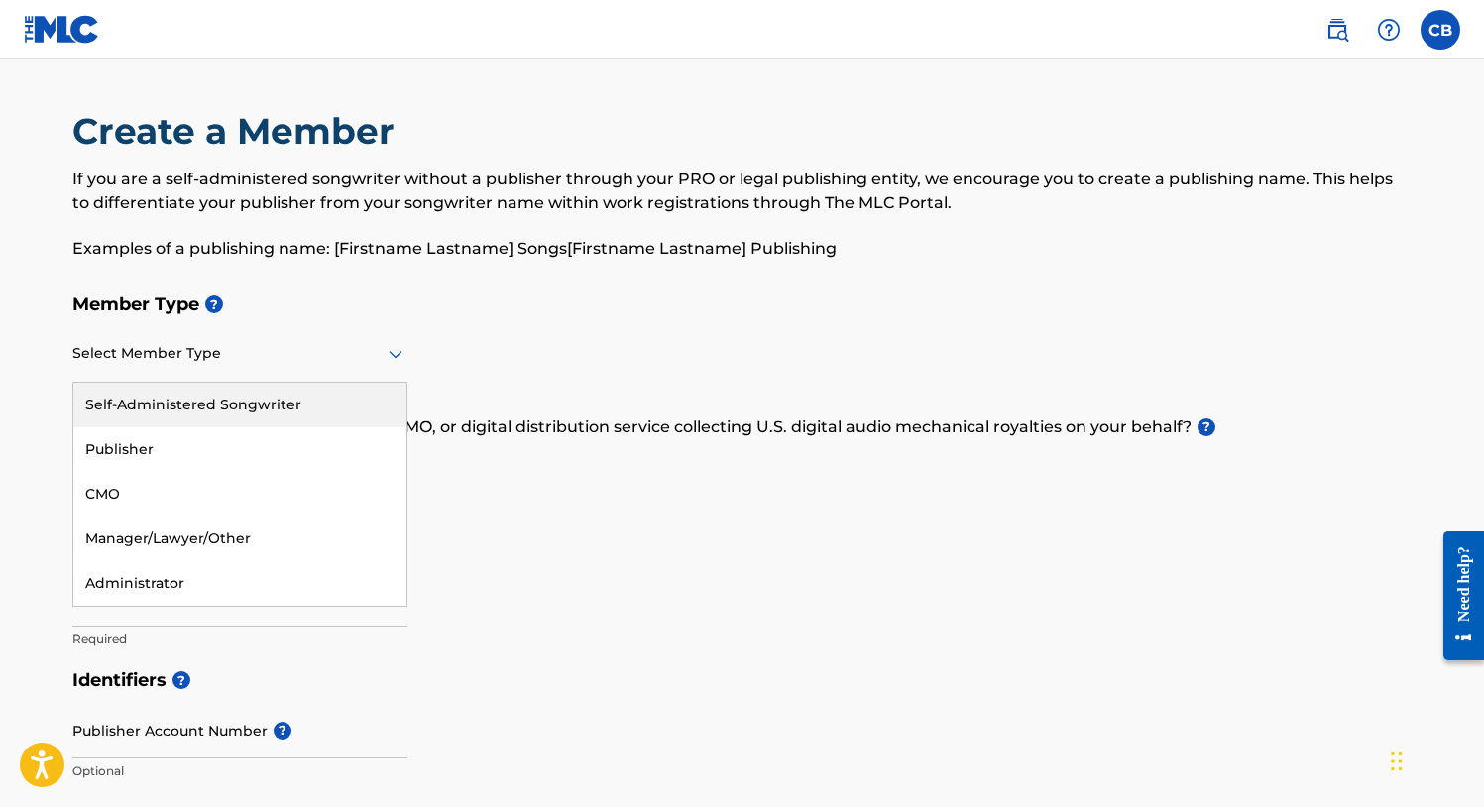
click at [245, 396] on div "Self-Administered Songwriter" at bounding box center [239, 405] width 333 height 45
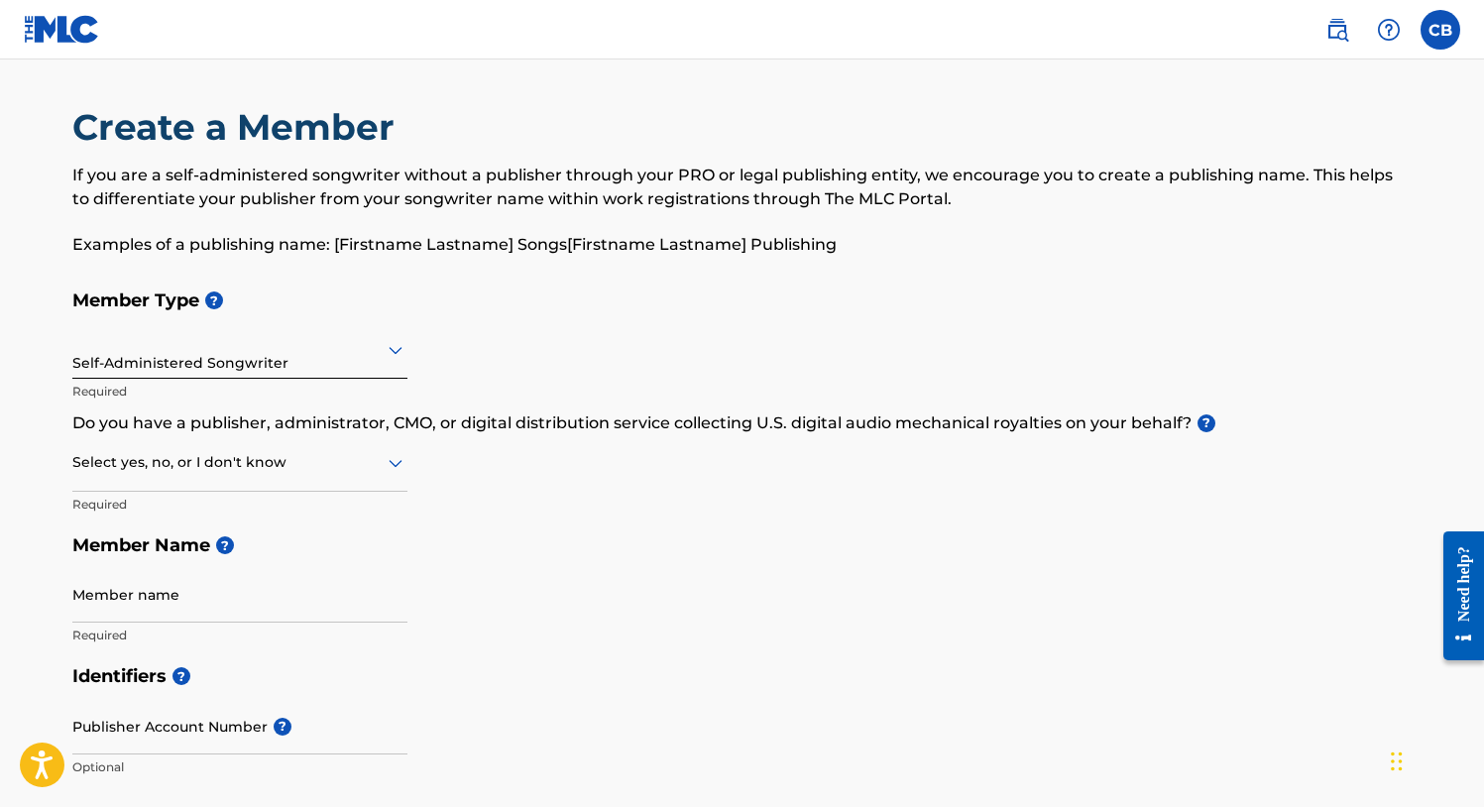
scroll to position [73, 0]
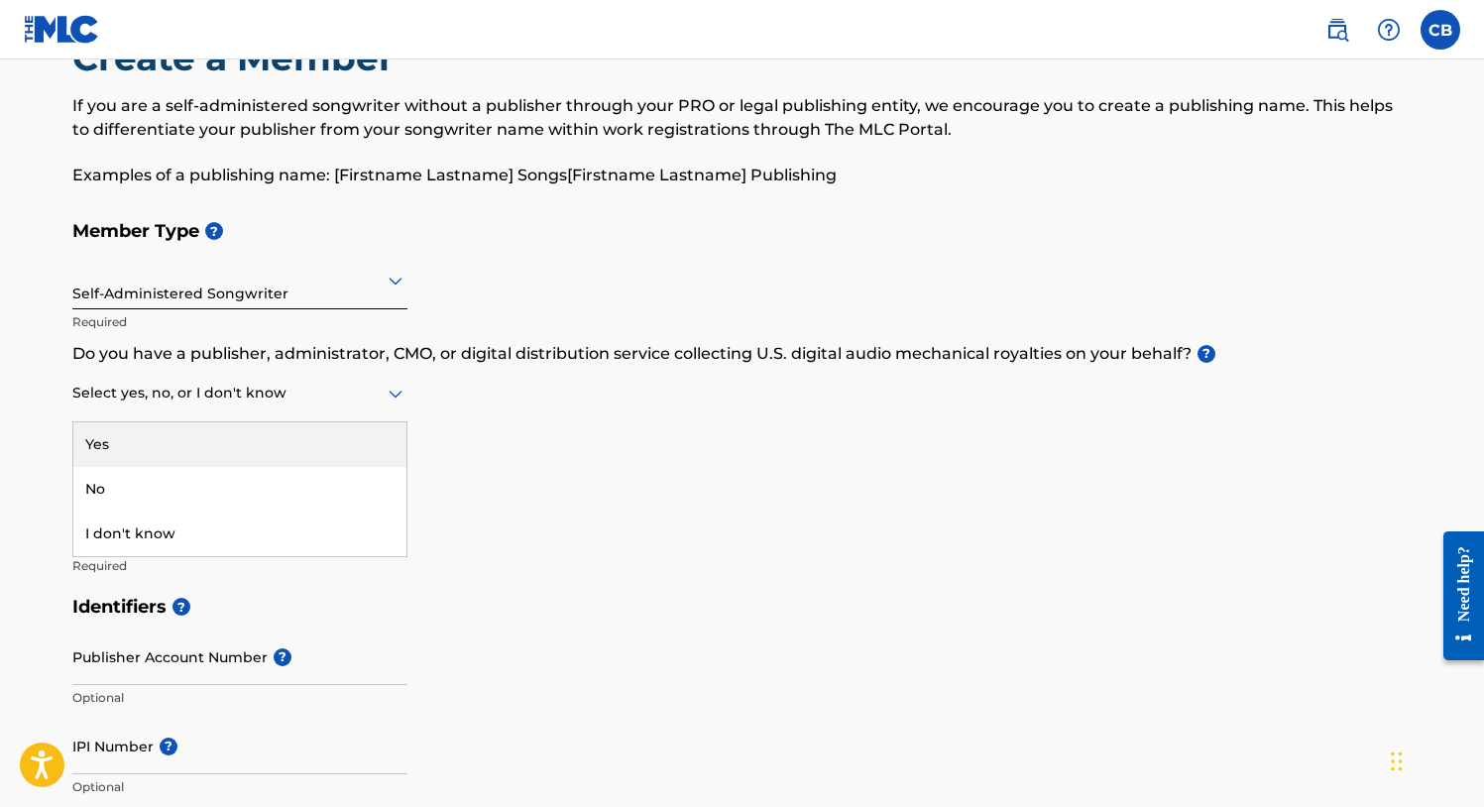
click at [351, 396] on div at bounding box center [239, 393] width 335 height 25
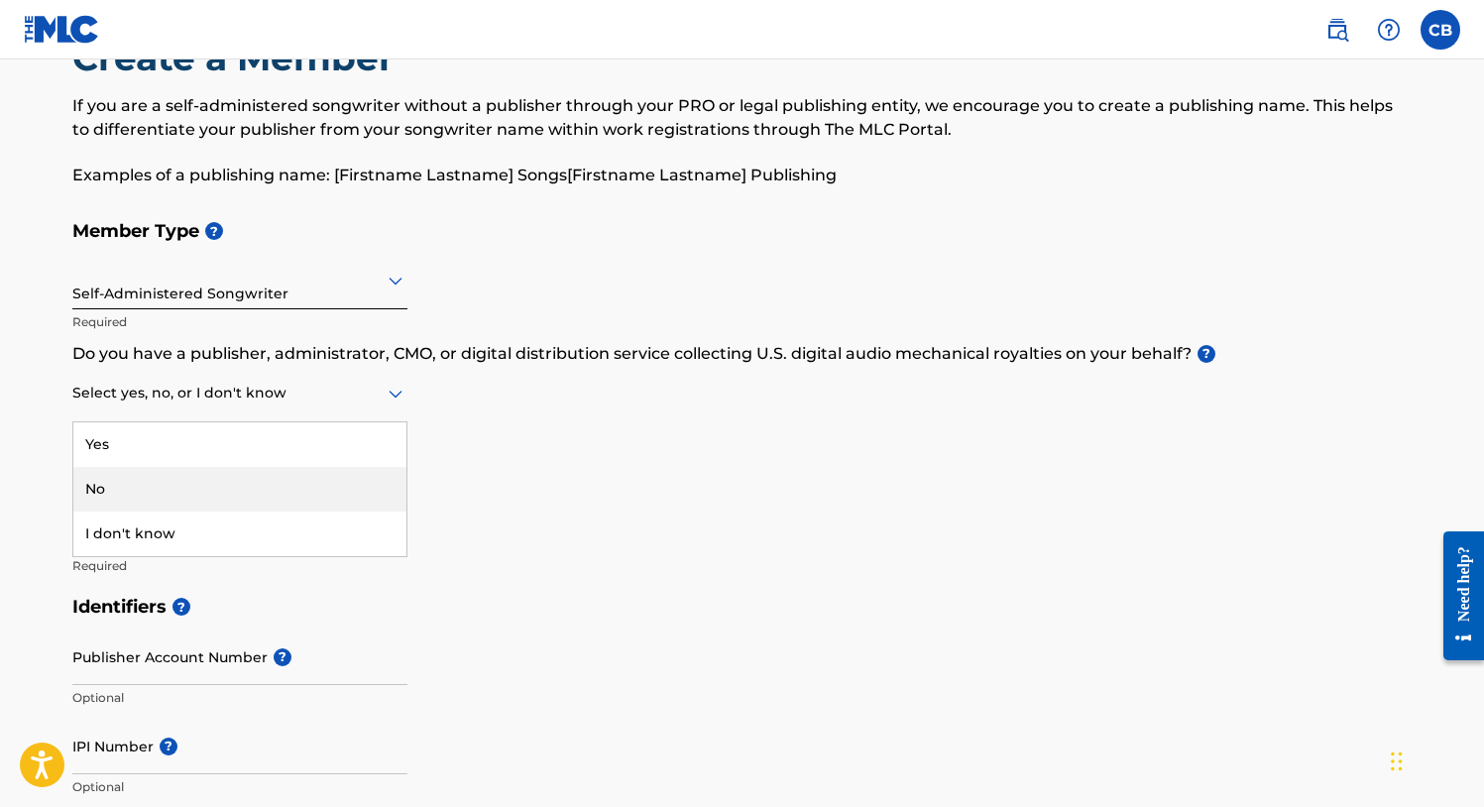
click at [148, 488] on div "No" at bounding box center [239, 489] width 333 height 45
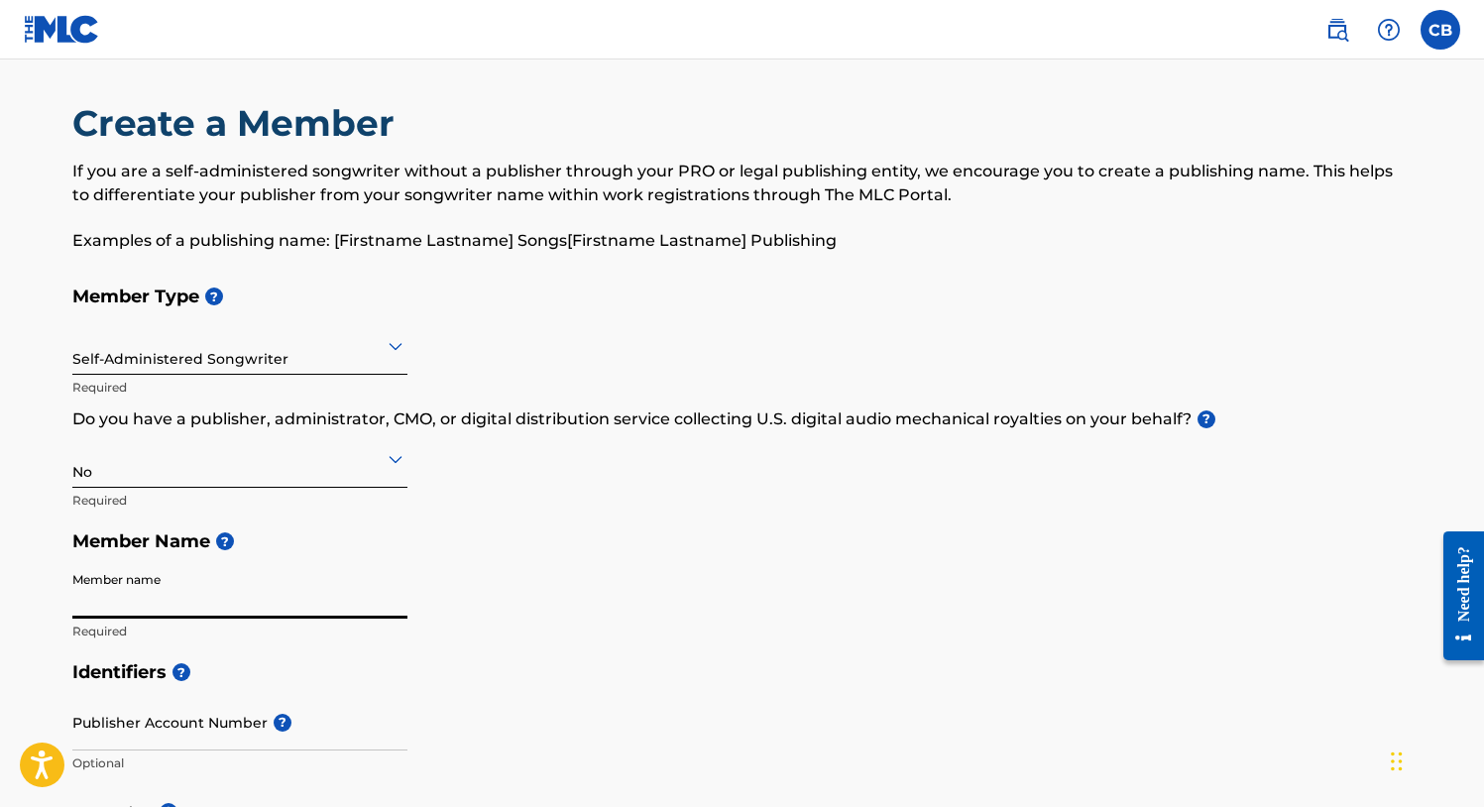
scroll to position [12, 0]
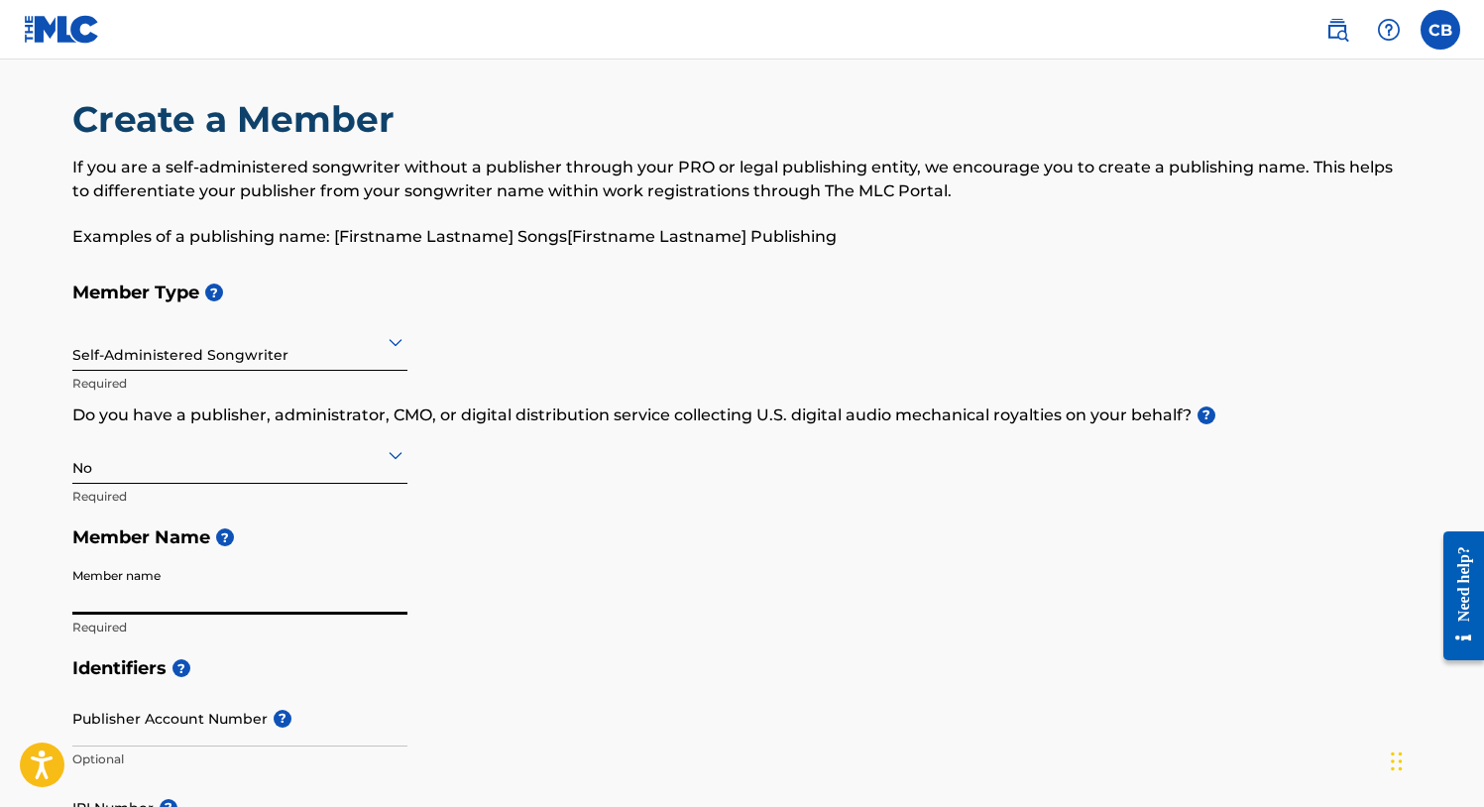
click at [189, 585] on input "Member name" at bounding box center [239, 586] width 335 height 57
type input "G"
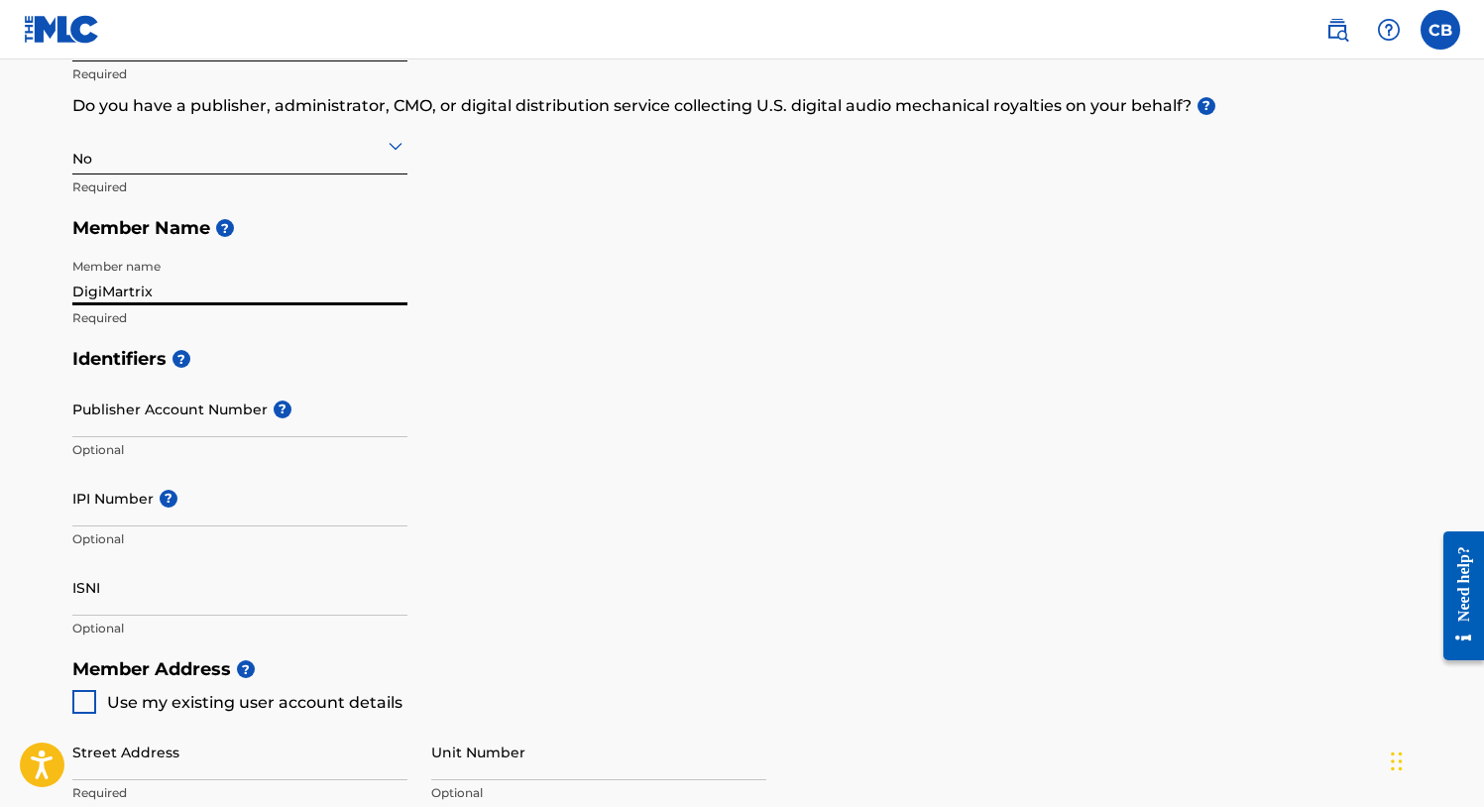
scroll to position [325, 0]
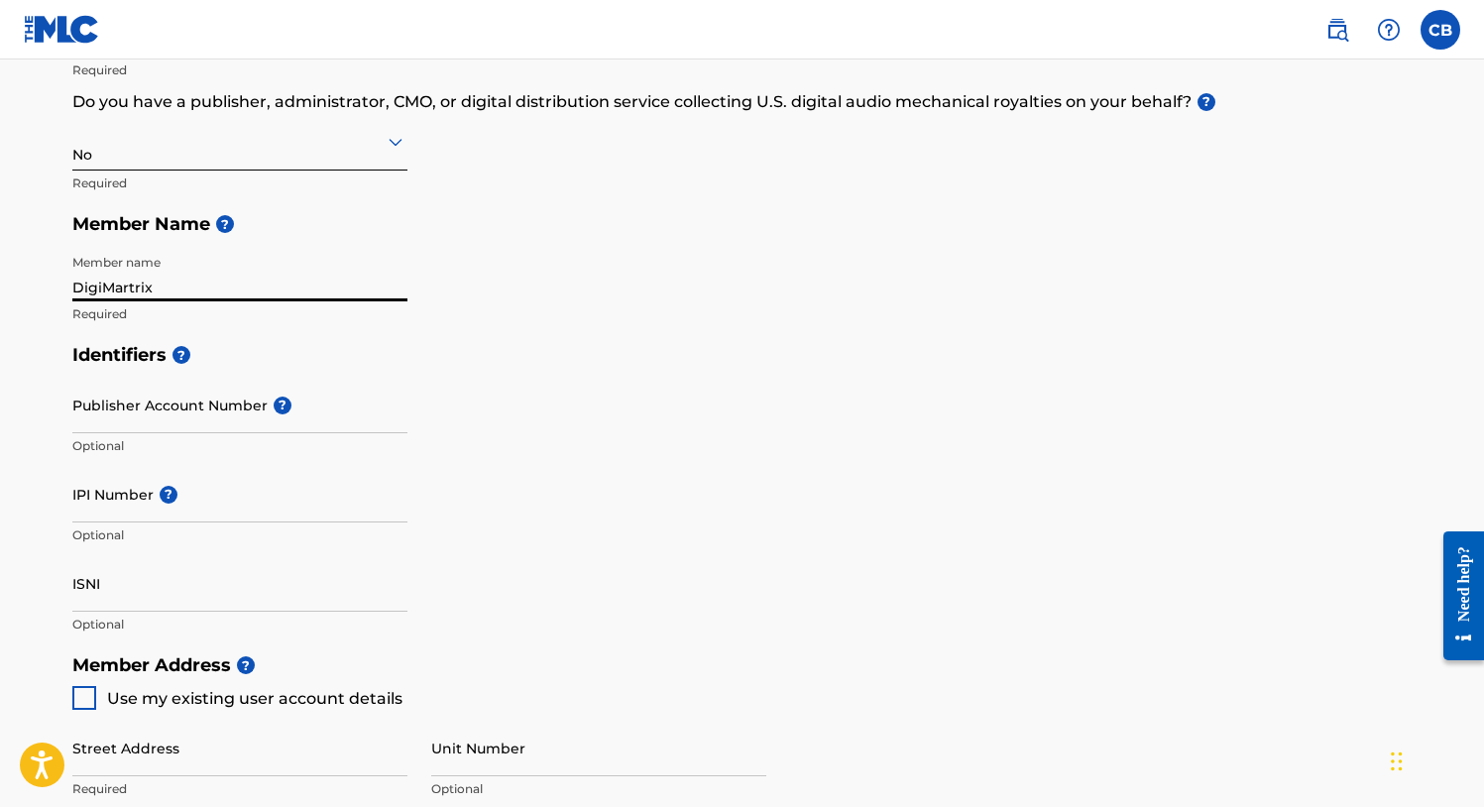
type input "DigiMartrix"
click at [82, 702] on div at bounding box center [84, 698] width 24 height 24
type input "[STREET_ADDRESS][PERSON_NAME]"
type input "[GEOGRAPHIC_DATA]"
type input "46227"
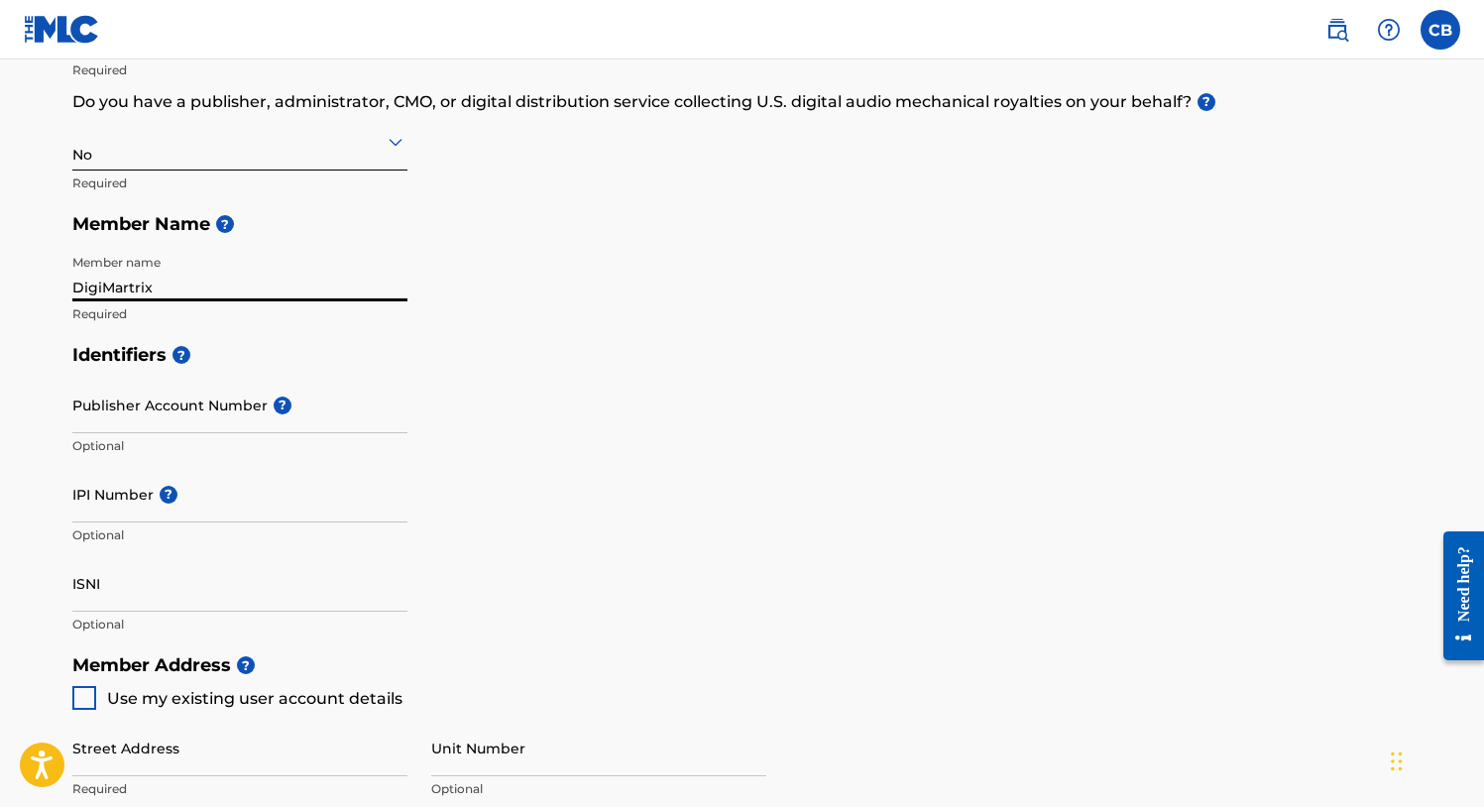
type input "317"
type input "5035185"
type input "[EMAIL_ADDRESS][DOMAIN_NAME]"
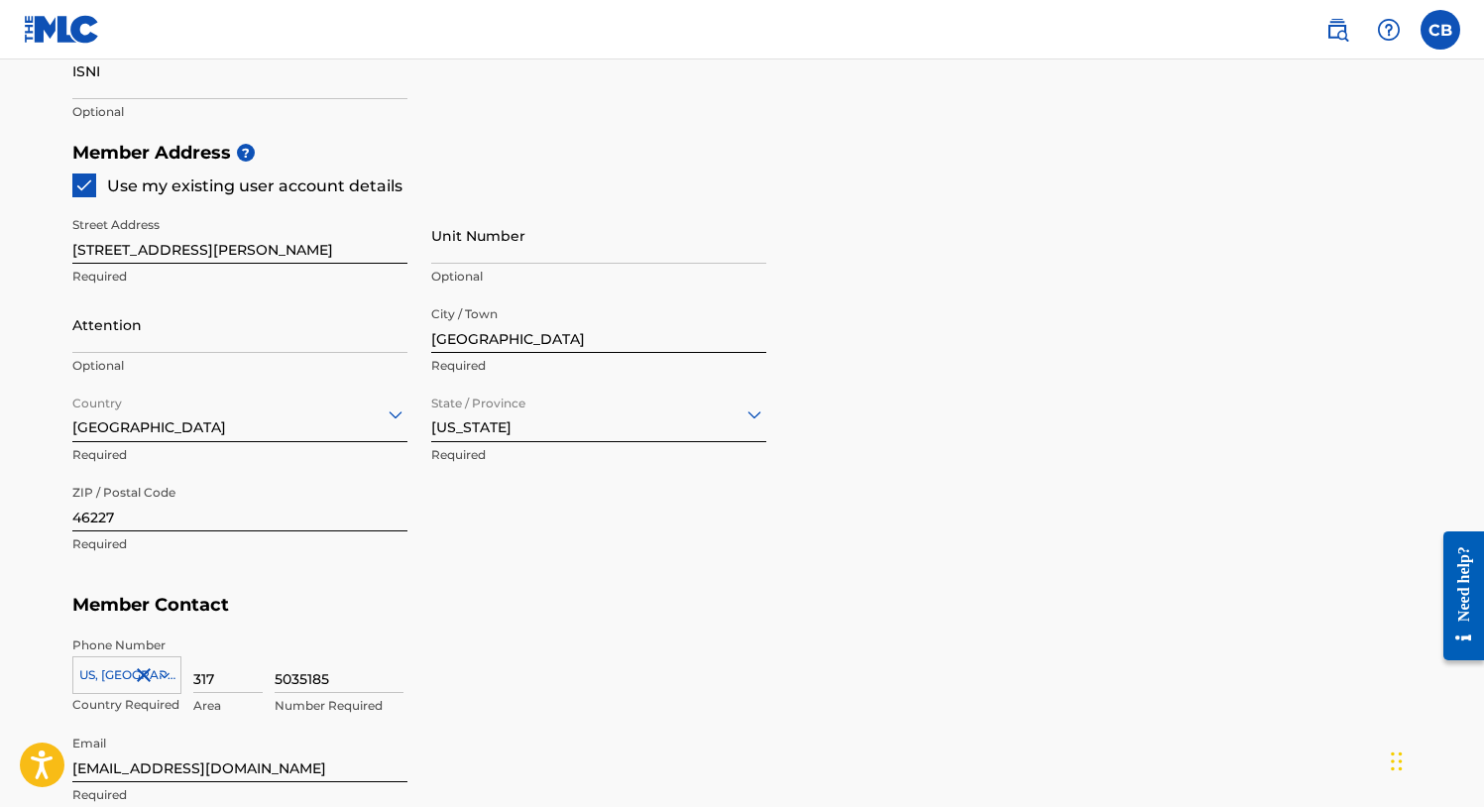
scroll to position [1125, 0]
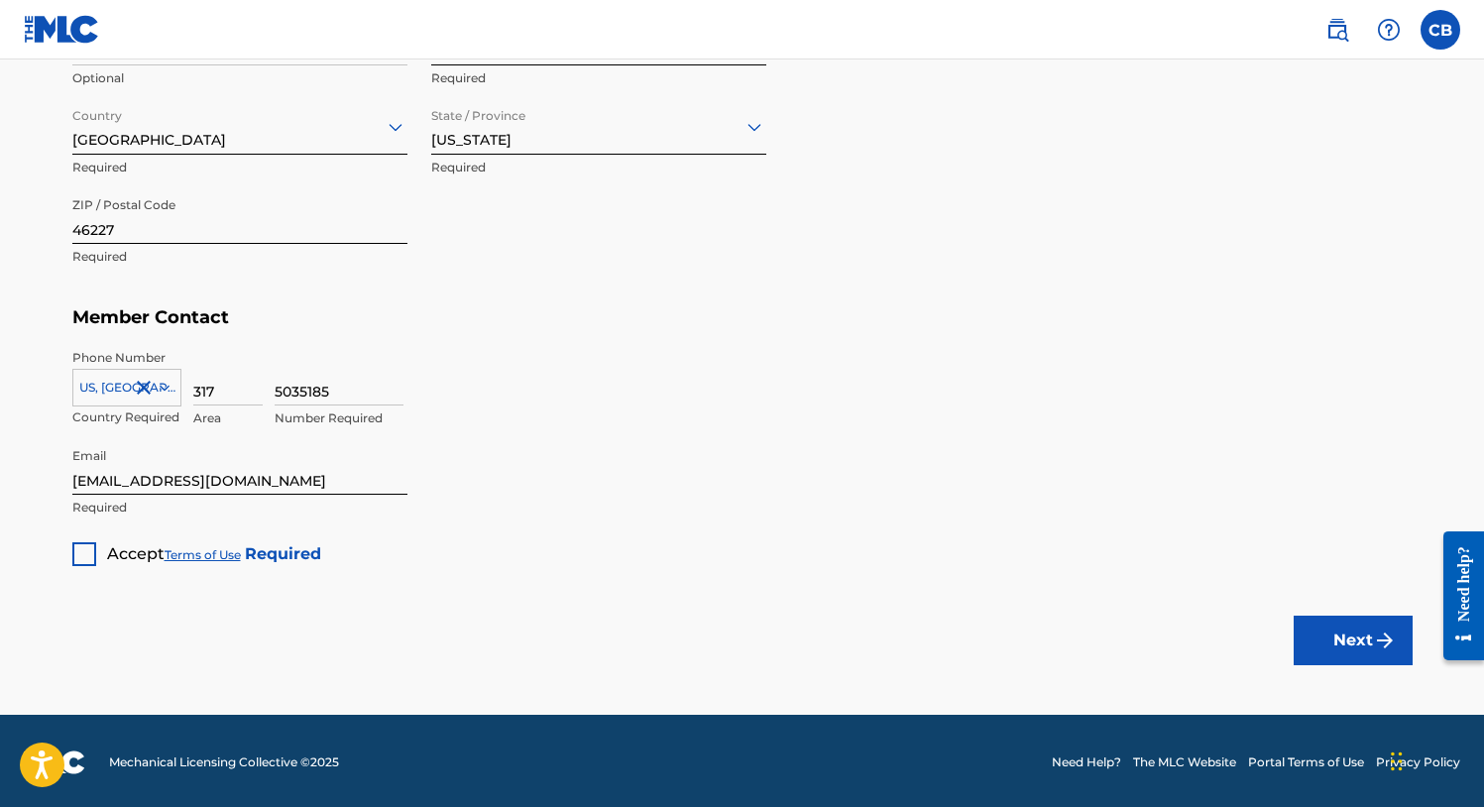
click at [1349, 626] on button "Next" at bounding box center [1353, 641] width 119 height 50
click at [76, 556] on div at bounding box center [84, 554] width 24 height 24
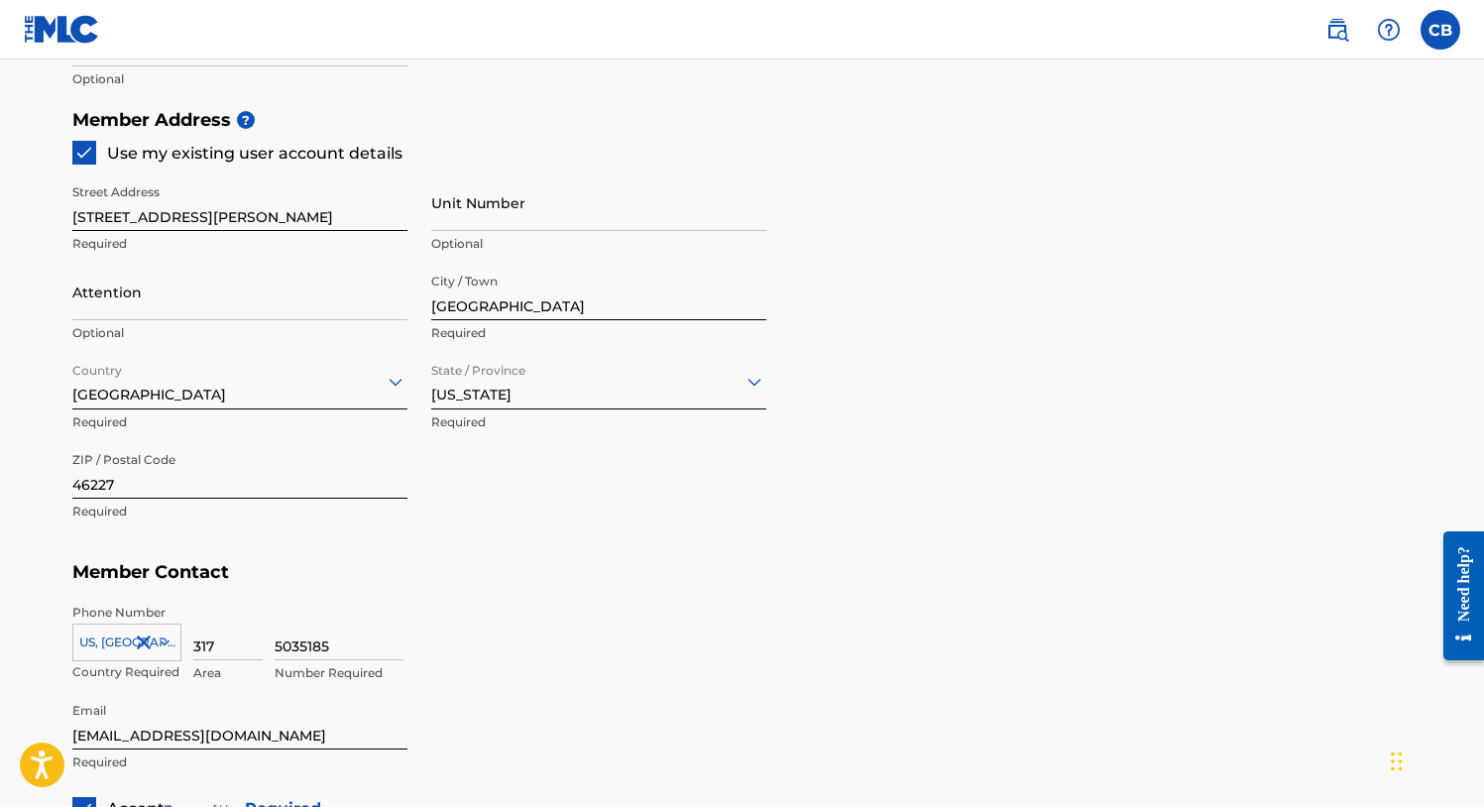
scroll to position [1019, 0]
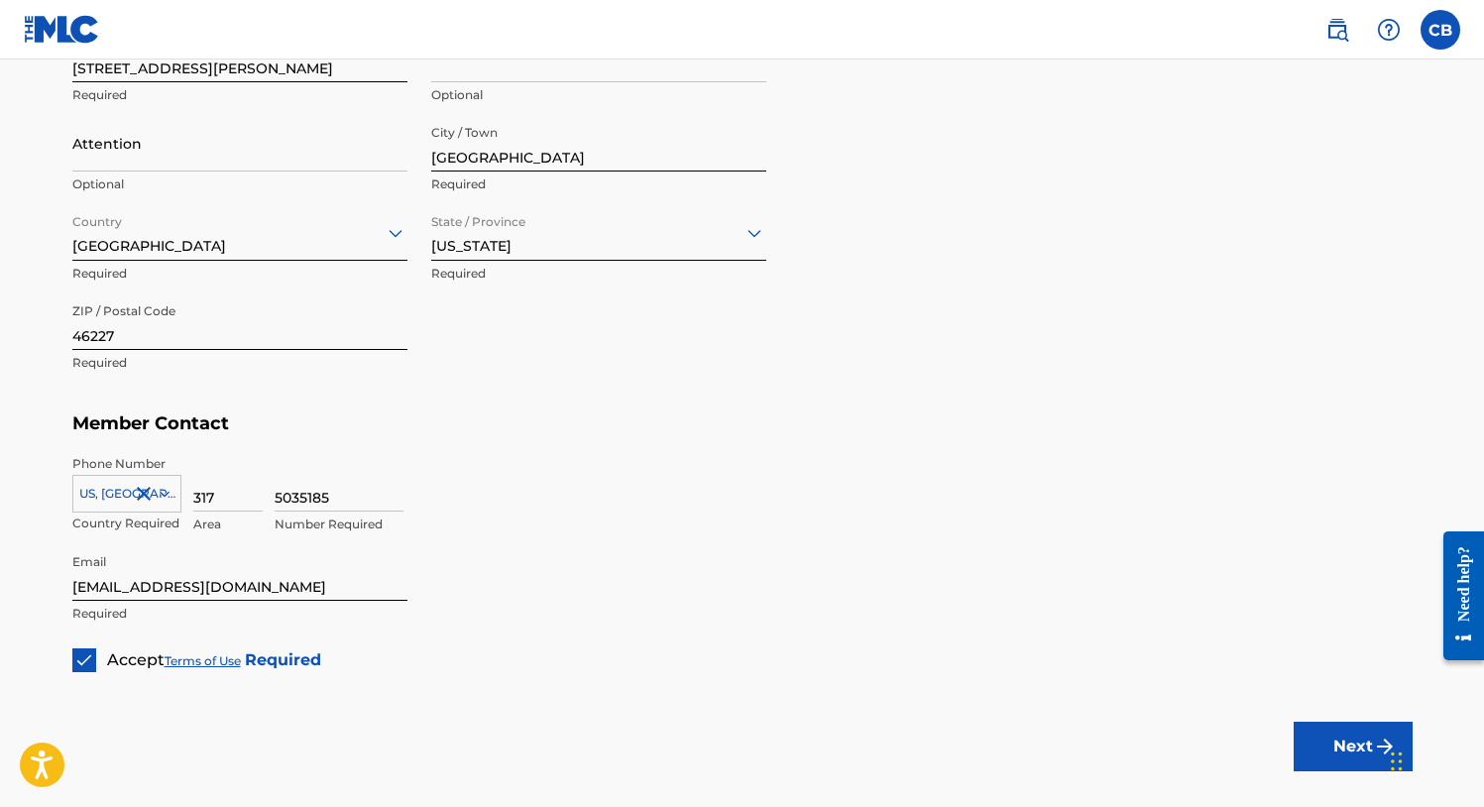
click at [1356, 743] on button "Next" at bounding box center [1353, 747] width 119 height 50
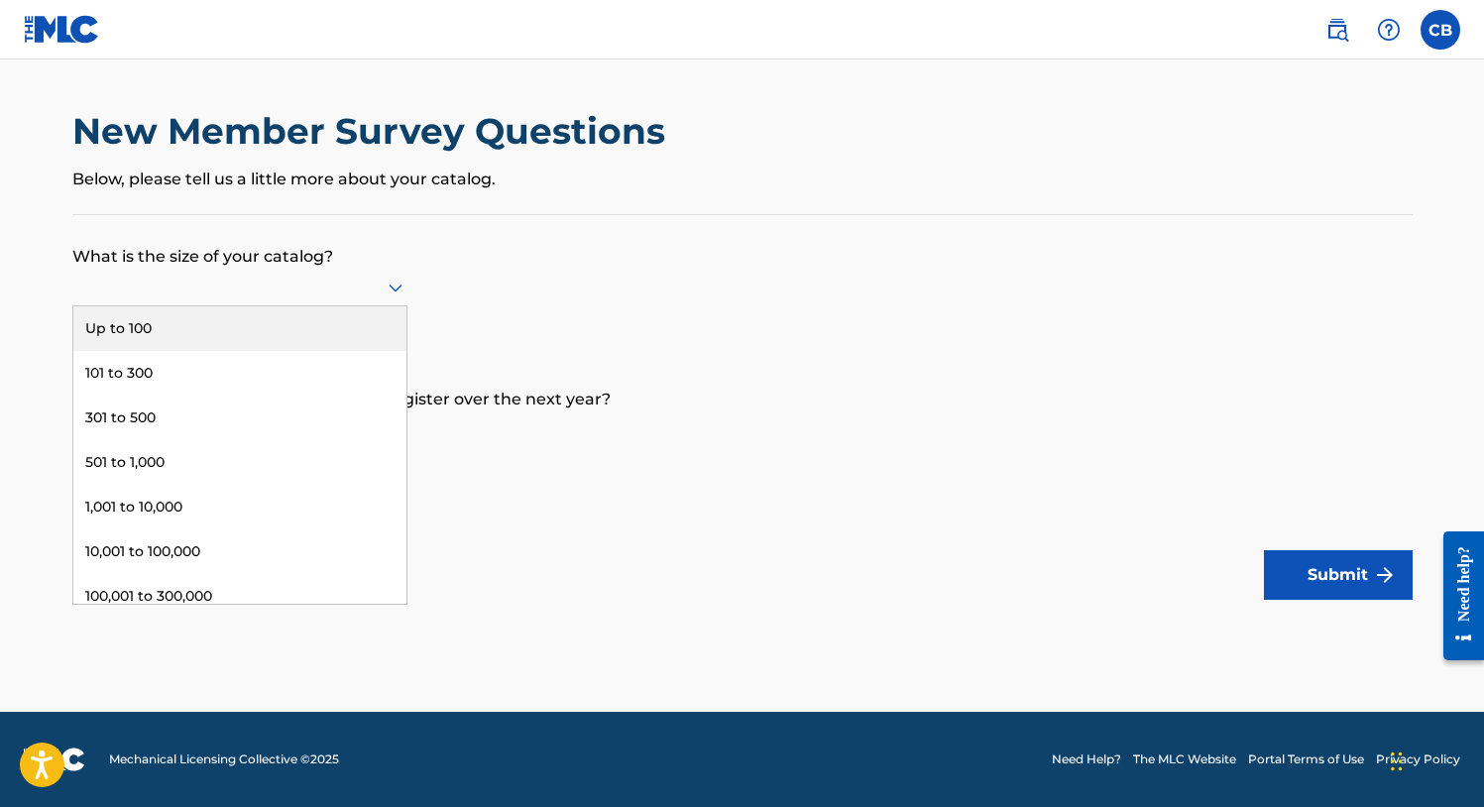
click at [394, 299] on icon at bounding box center [396, 288] width 24 height 24
click at [295, 351] on div "Up to 100" at bounding box center [239, 328] width 333 height 45
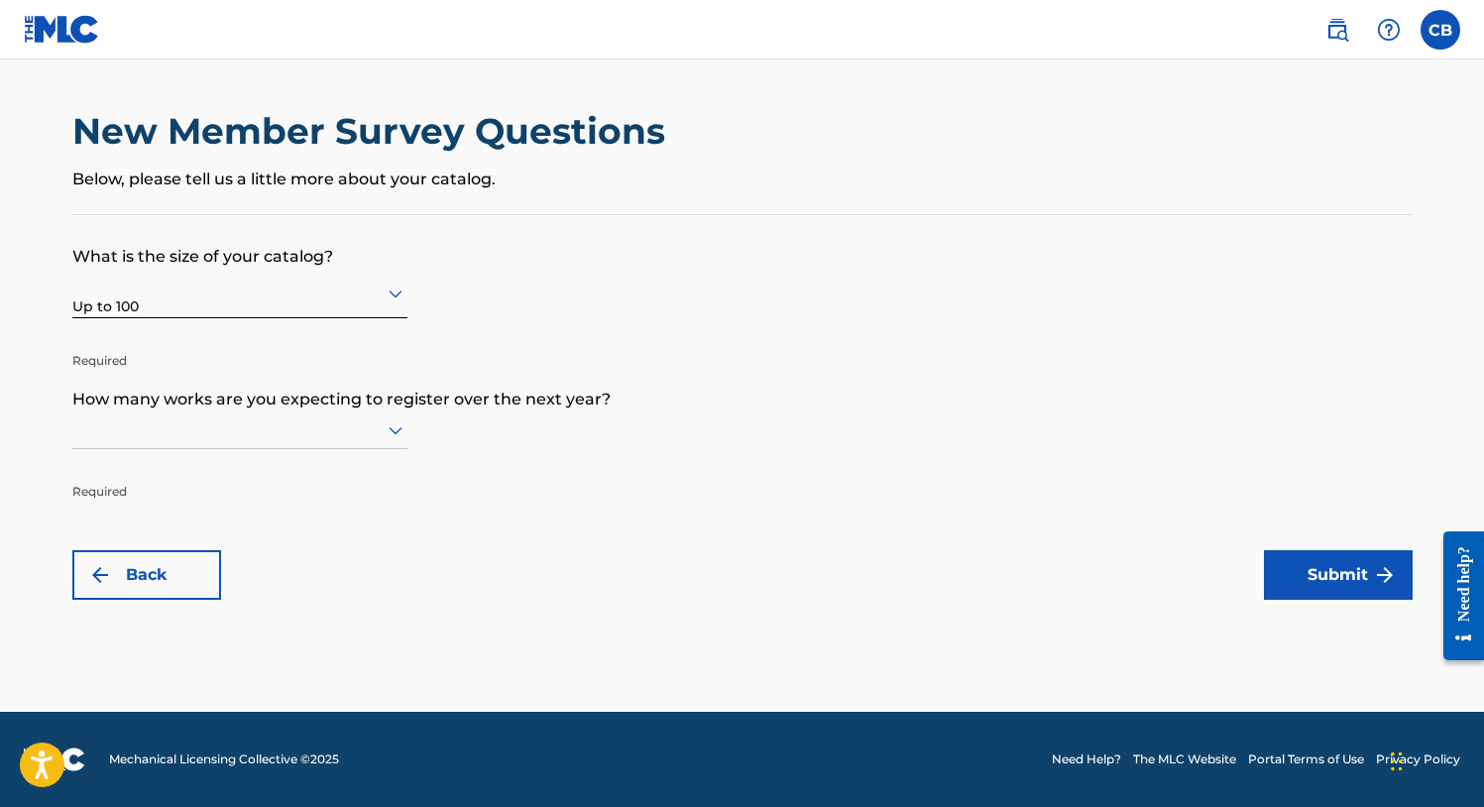
click at [282, 449] on div at bounding box center [239, 430] width 335 height 38
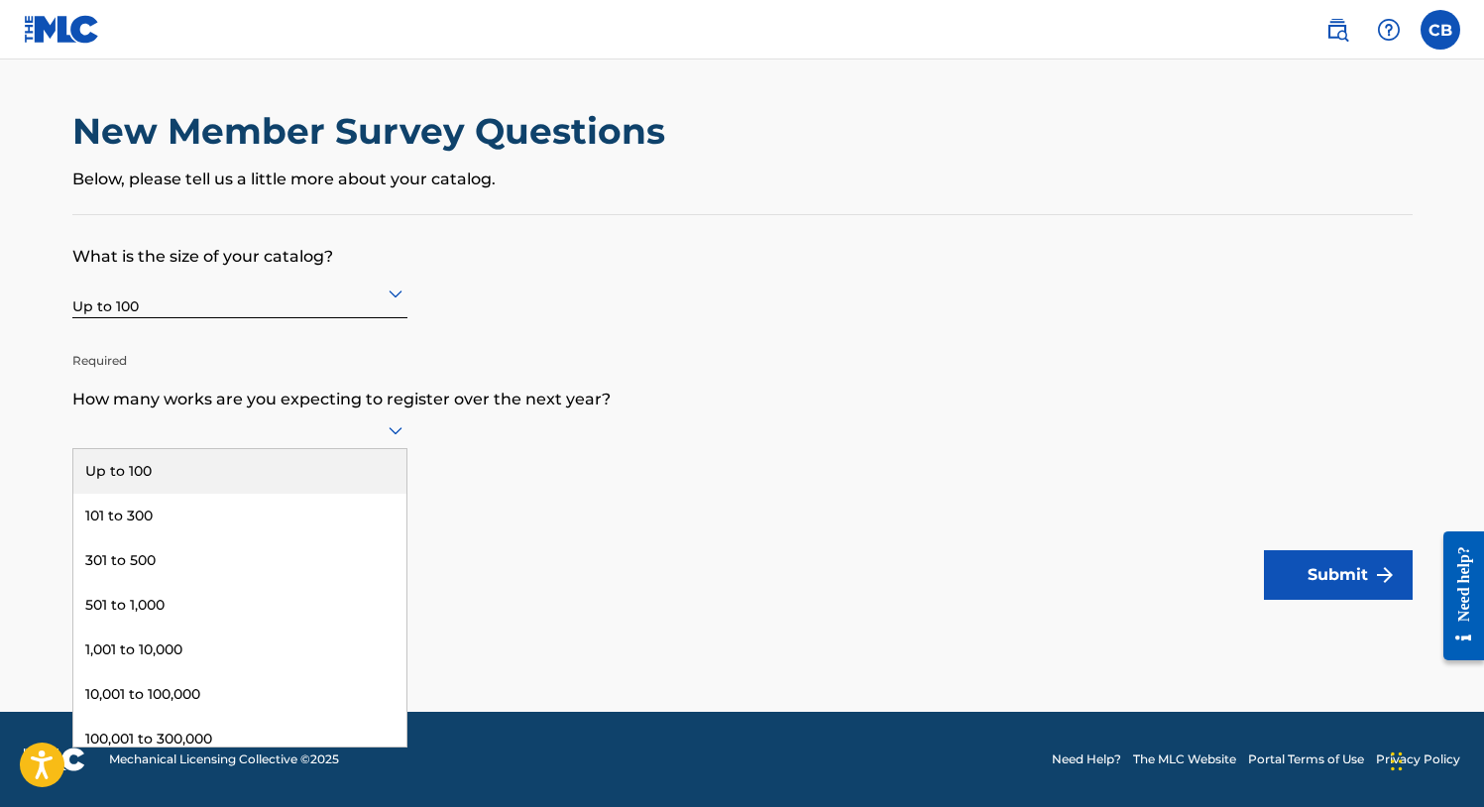
drag, startPoint x: 212, startPoint y: 488, endPoint x: 369, endPoint y: 508, distance: 157.9
click at [212, 488] on div "Up to 100" at bounding box center [239, 471] width 333 height 45
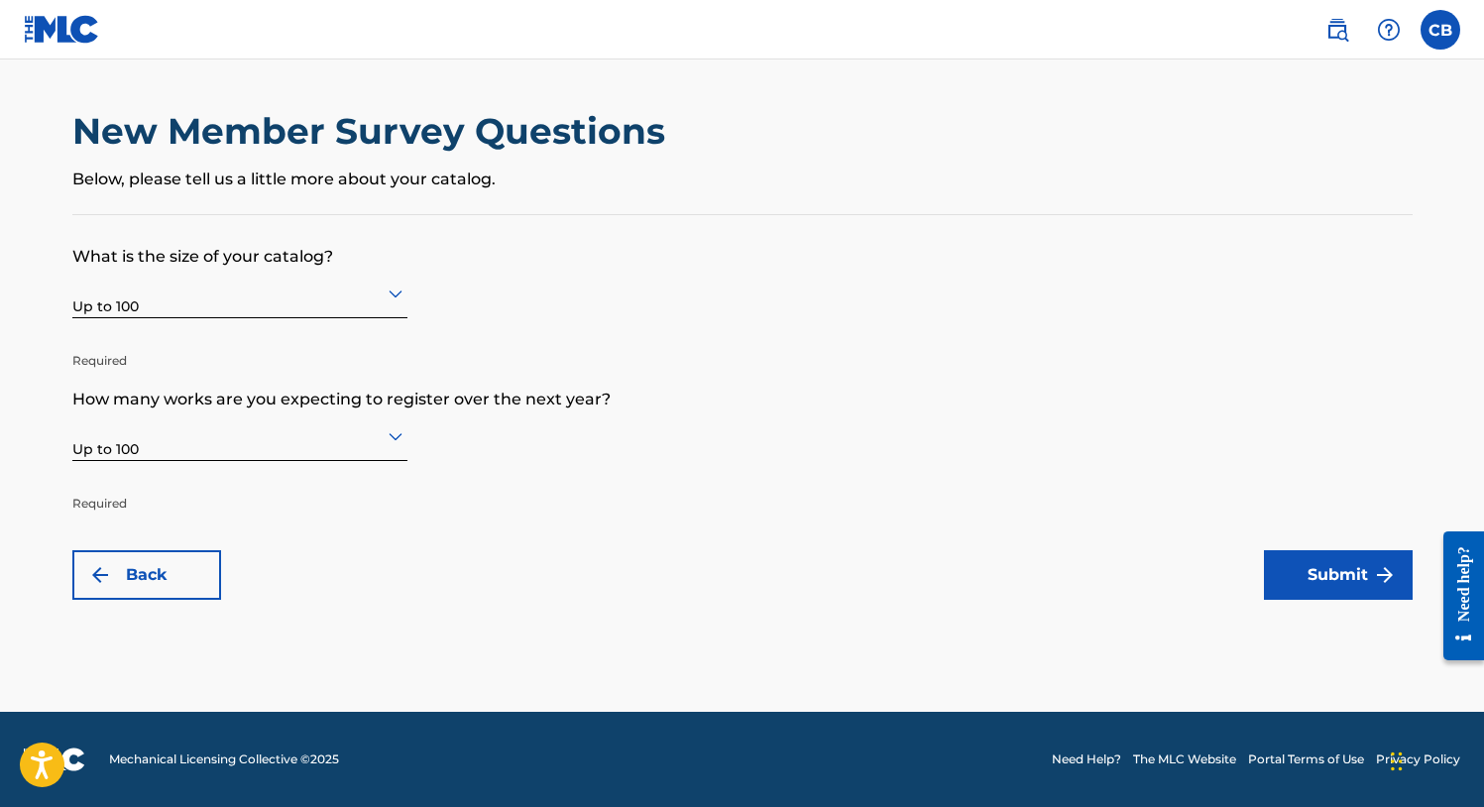
click at [1318, 570] on button "Submit" at bounding box center [1338, 575] width 149 height 50
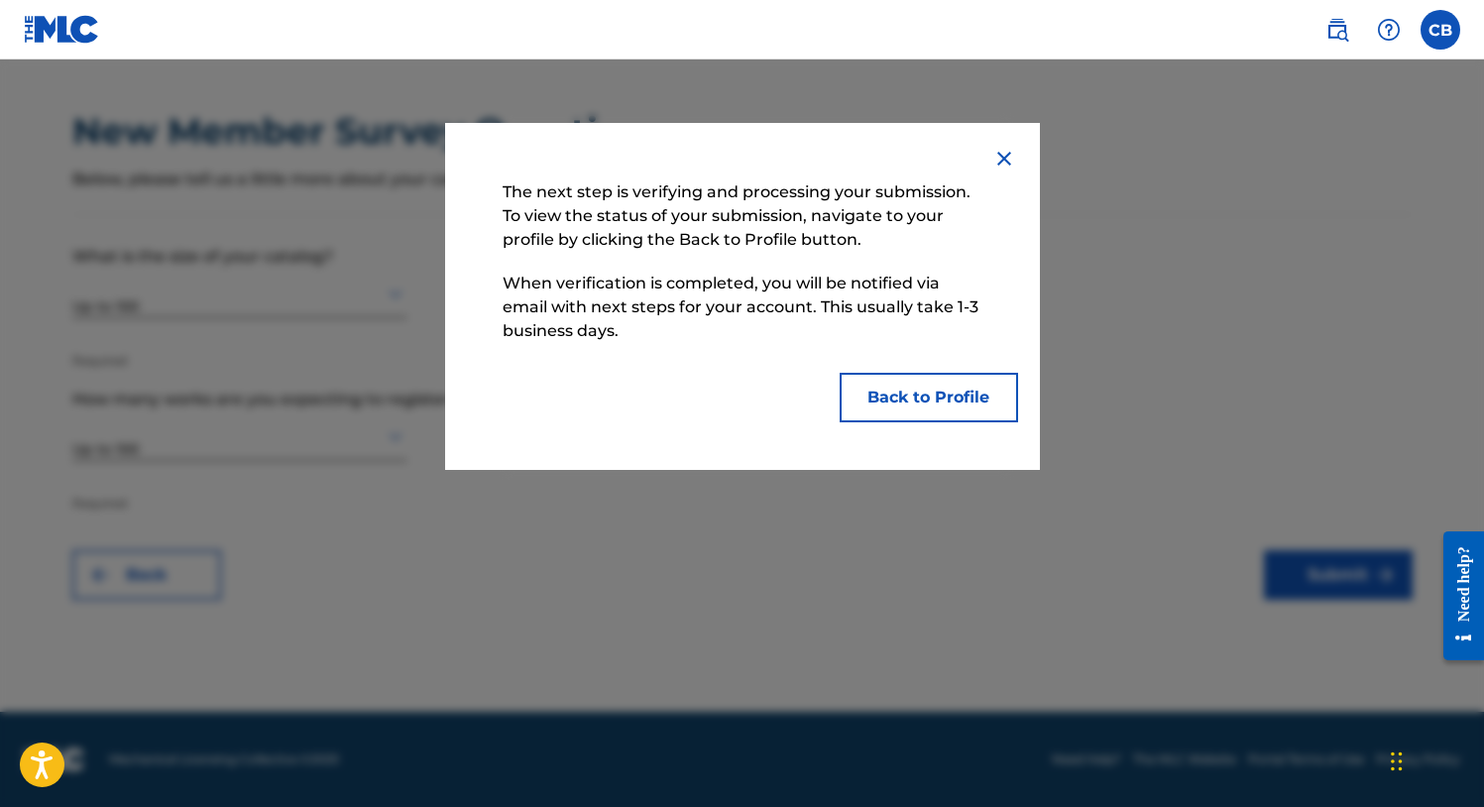
click at [954, 393] on button "Back to Profile" at bounding box center [929, 398] width 178 height 50
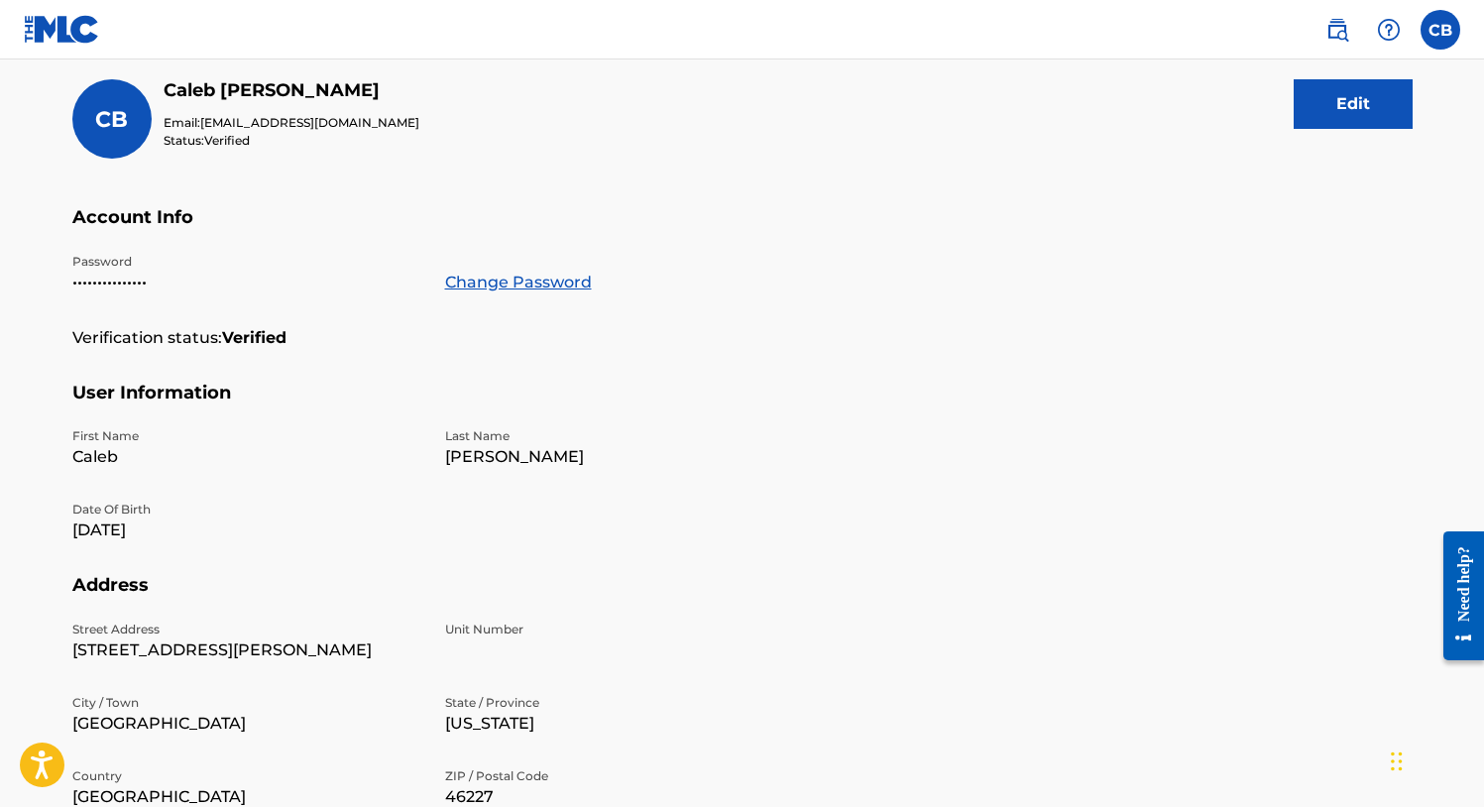
scroll to position [55, 0]
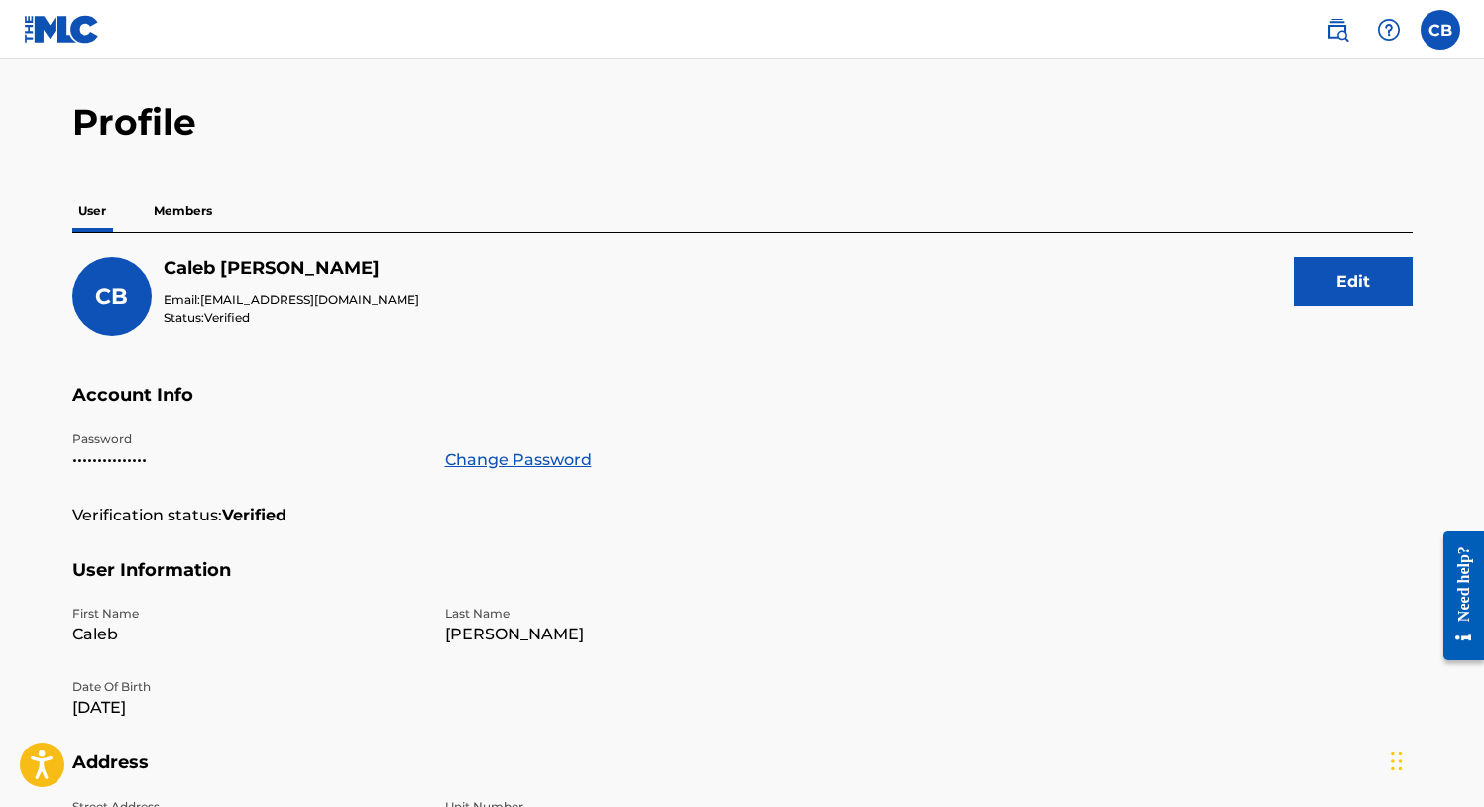
click at [183, 214] on p "Members" at bounding box center [183, 211] width 70 height 42
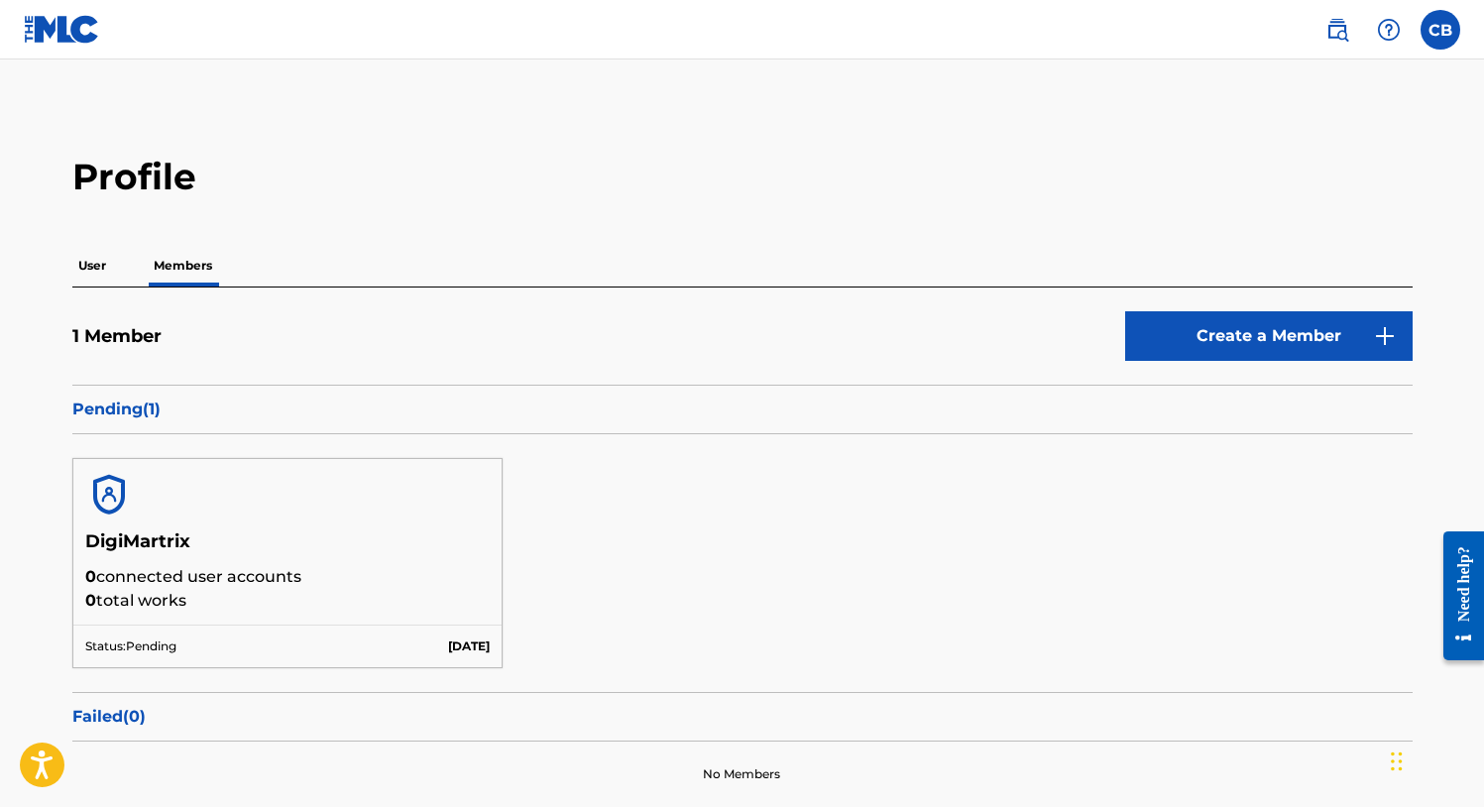
click at [103, 264] on p "User" at bounding box center [92, 266] width 40 height 42
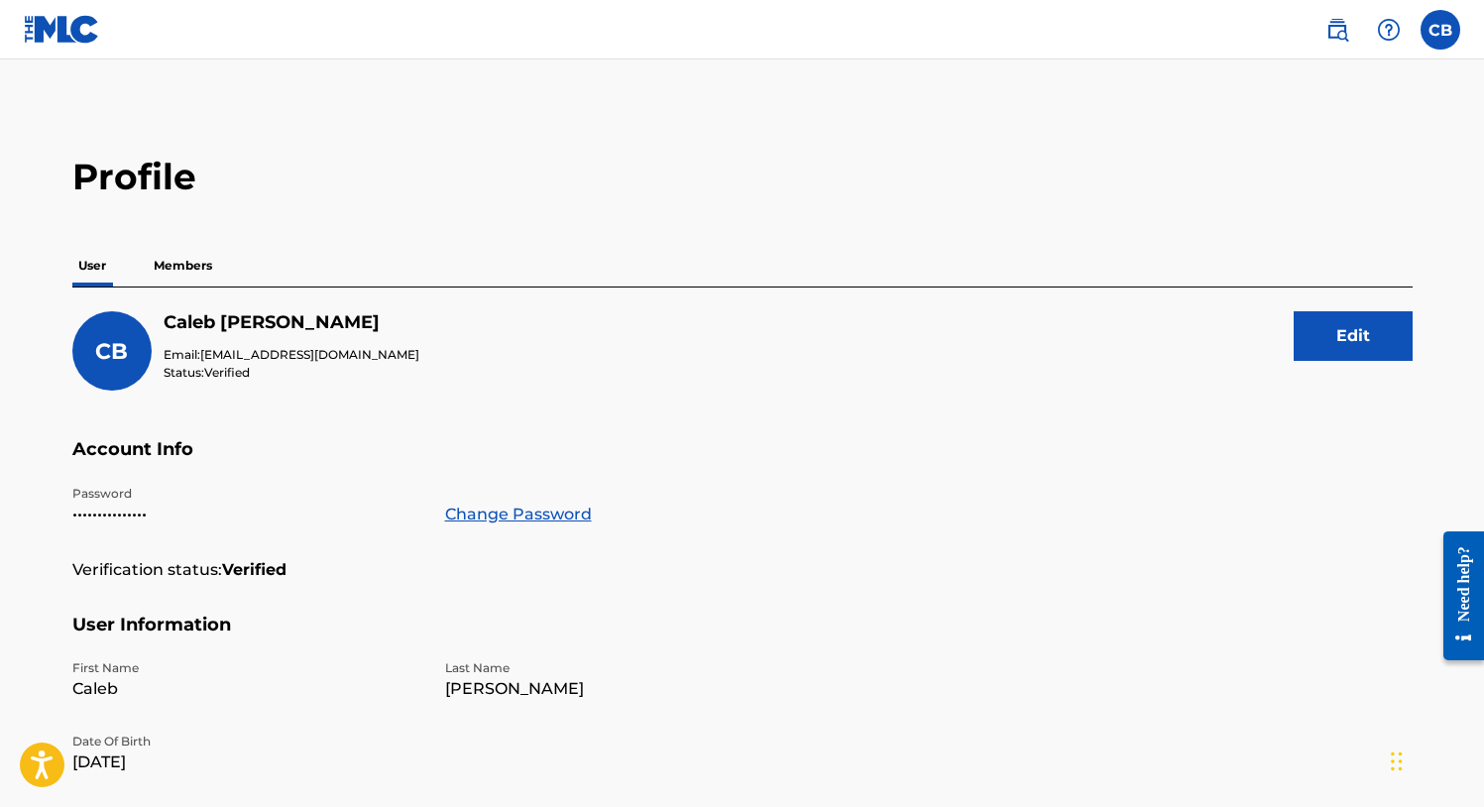
click at [1348, 345] on button "Edit" at bounding box center [1353, 336] width 119 height 50
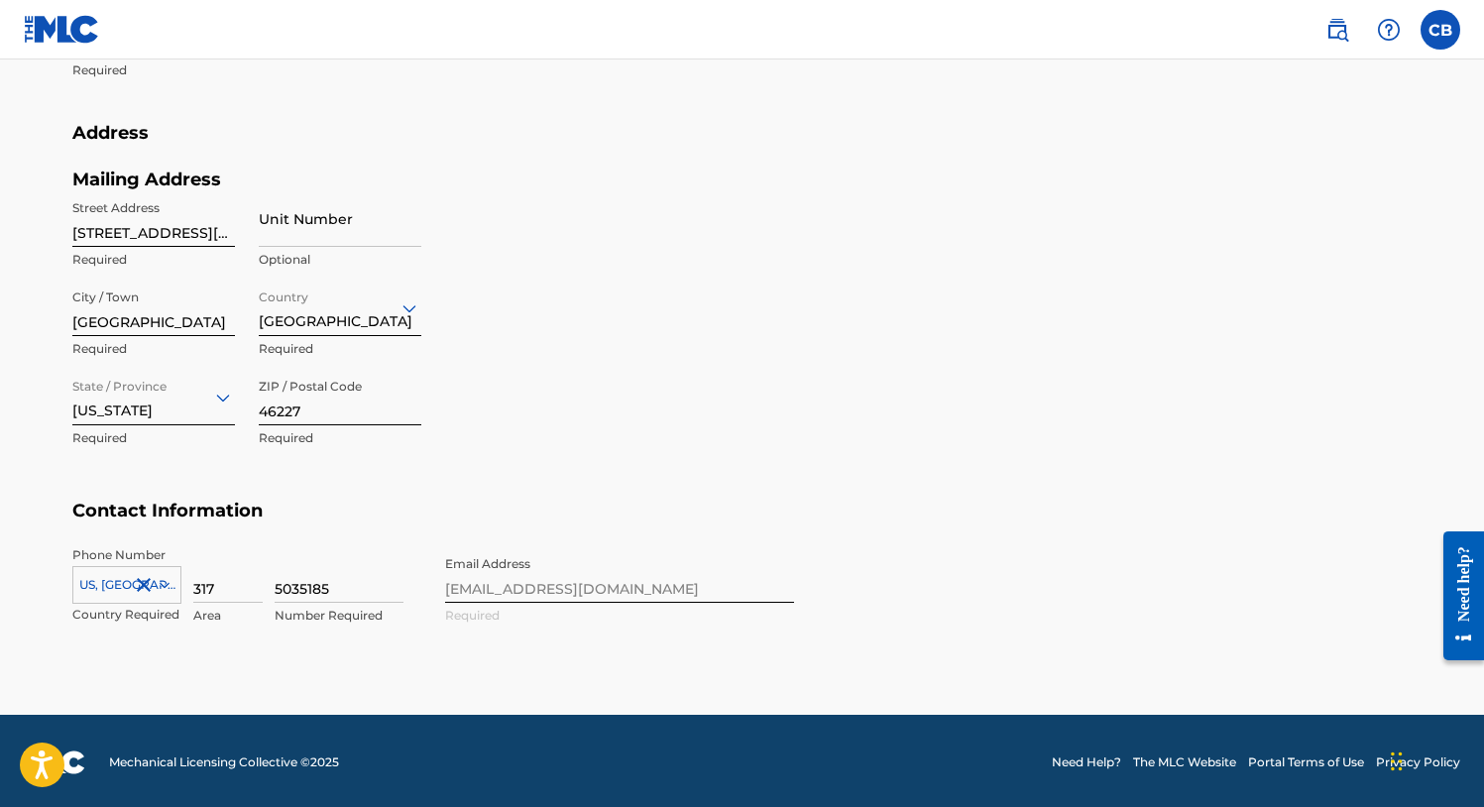
scroll to position [158, 0]
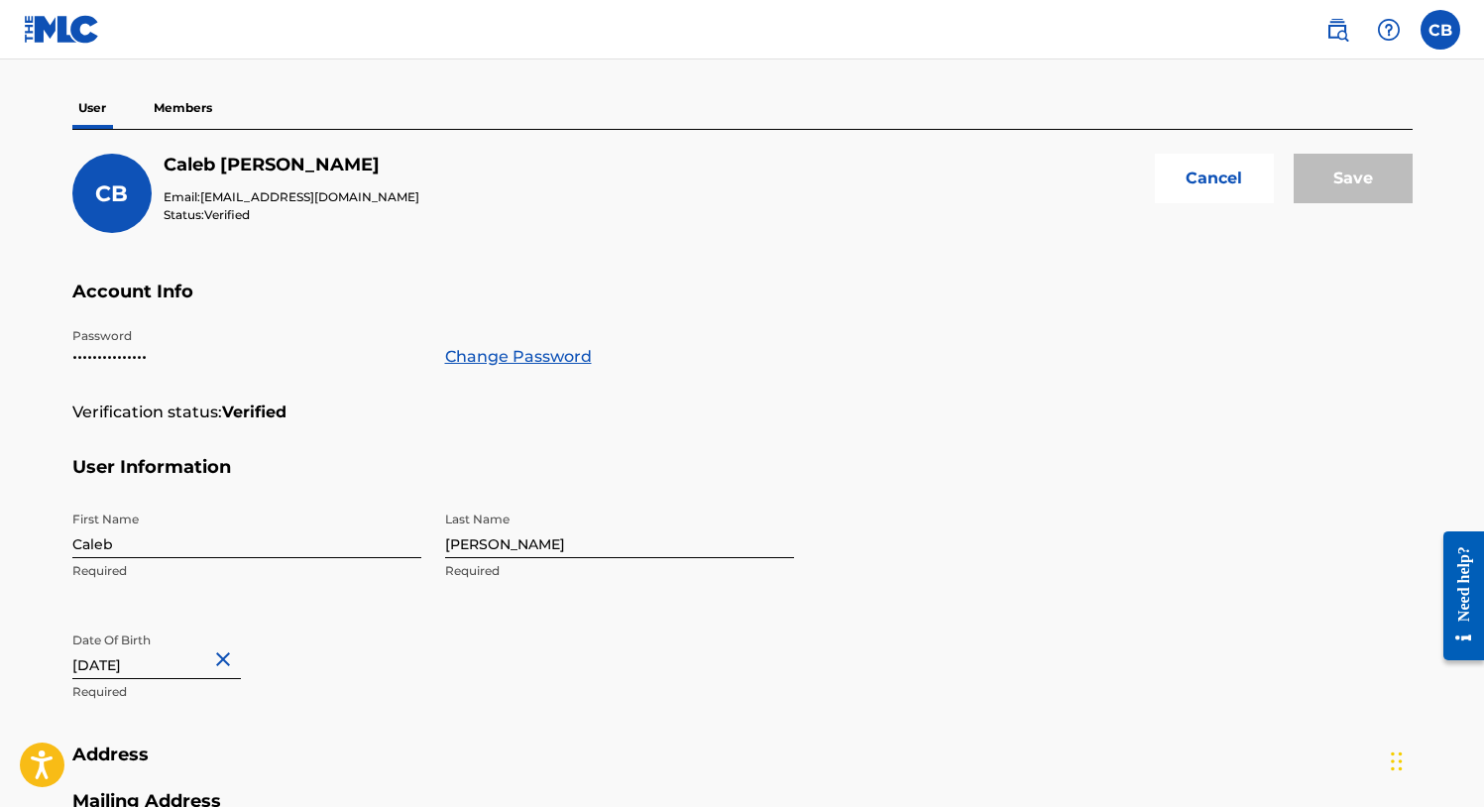
click at [1228, 173] on button "Cancel" at bounding box center [1214, 179] width 119 height 50
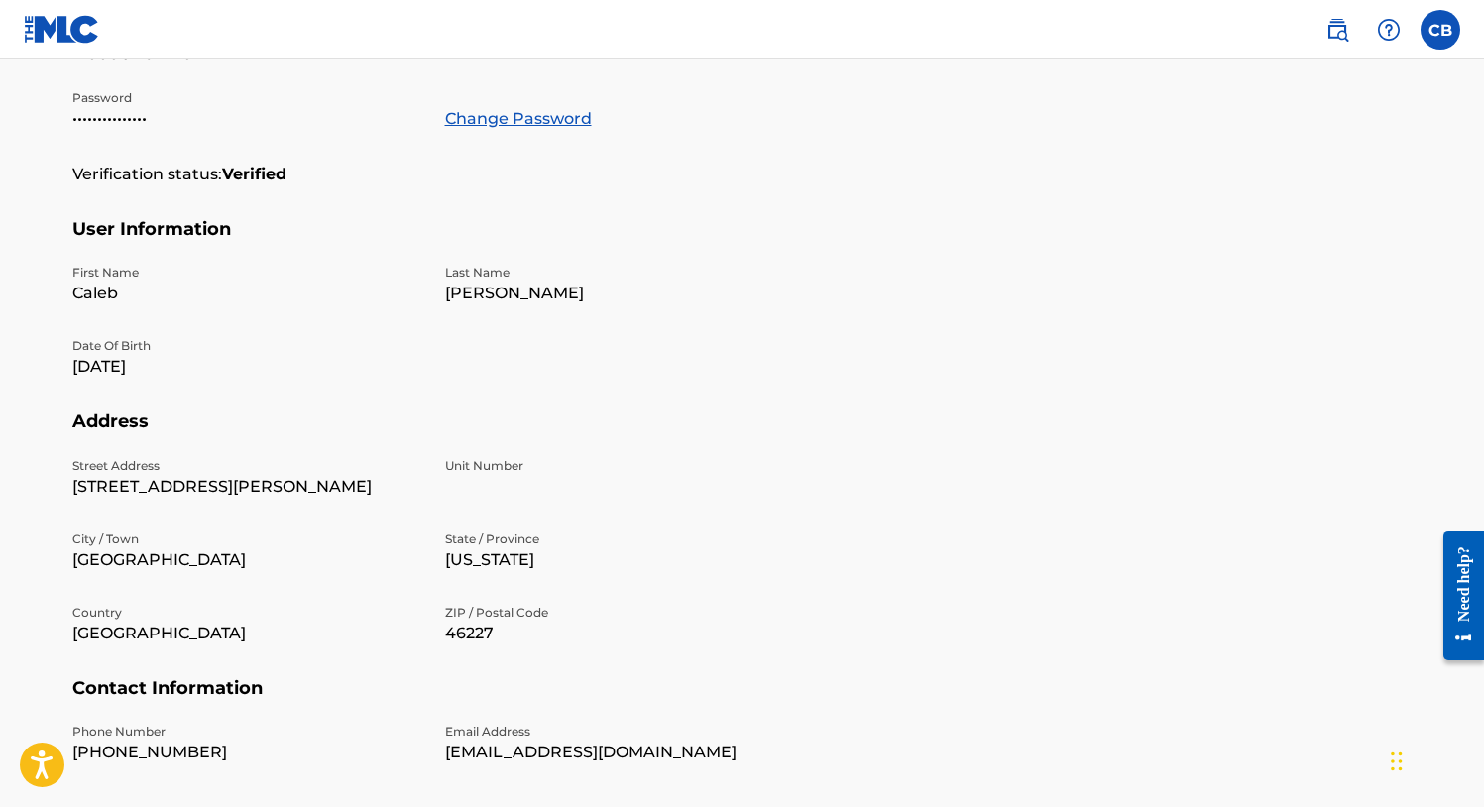
scroll to position [0, 0]
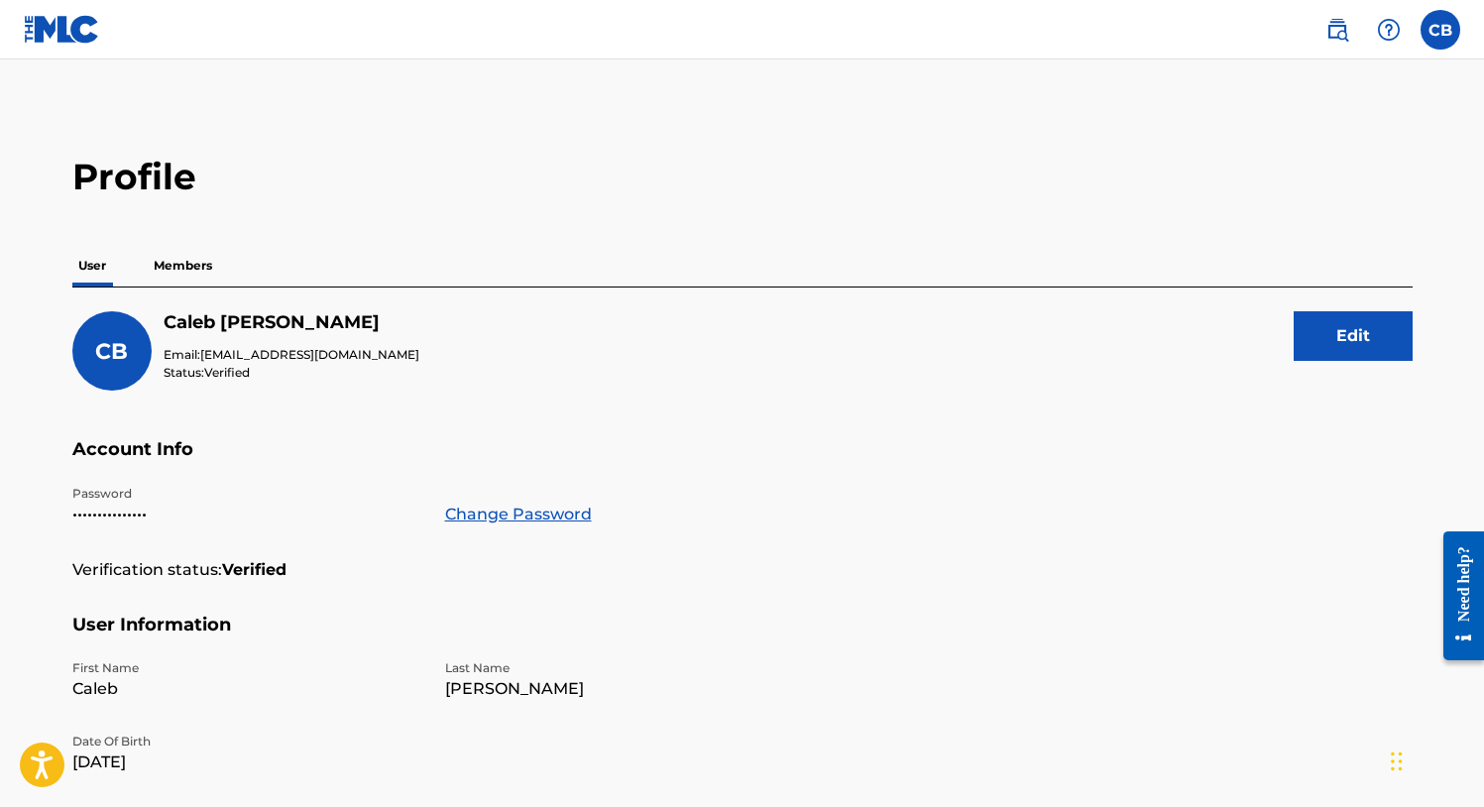
click at [1323, 30] on link at bounding box center [1337, 30] width 40 height 40
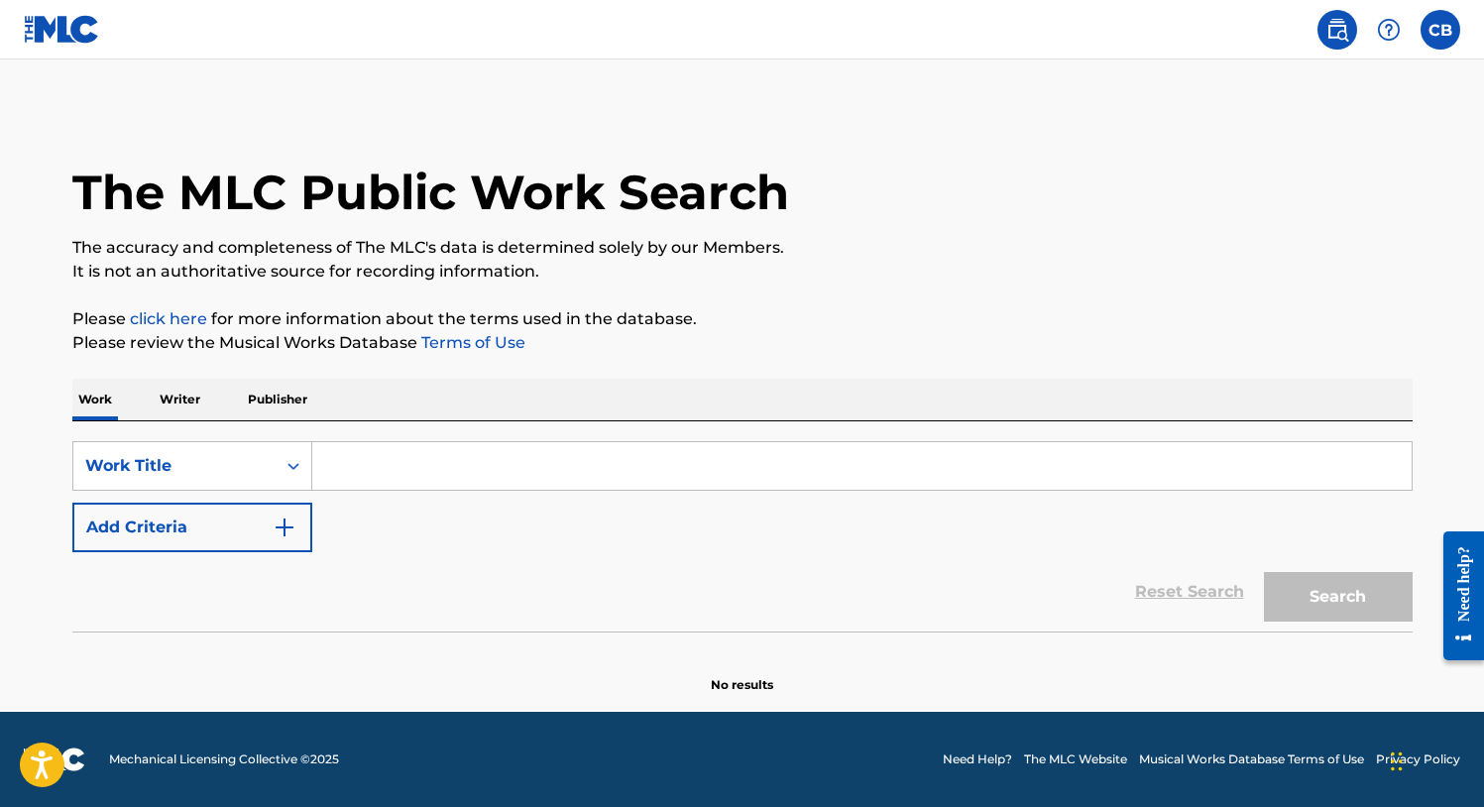
click at [363, 457] on input "Search Form" at bounding box center [861, 466] width 1099 height 48
click at [186, 400] on p "Writer" at bounding box center [180, 400] width 53 height 42
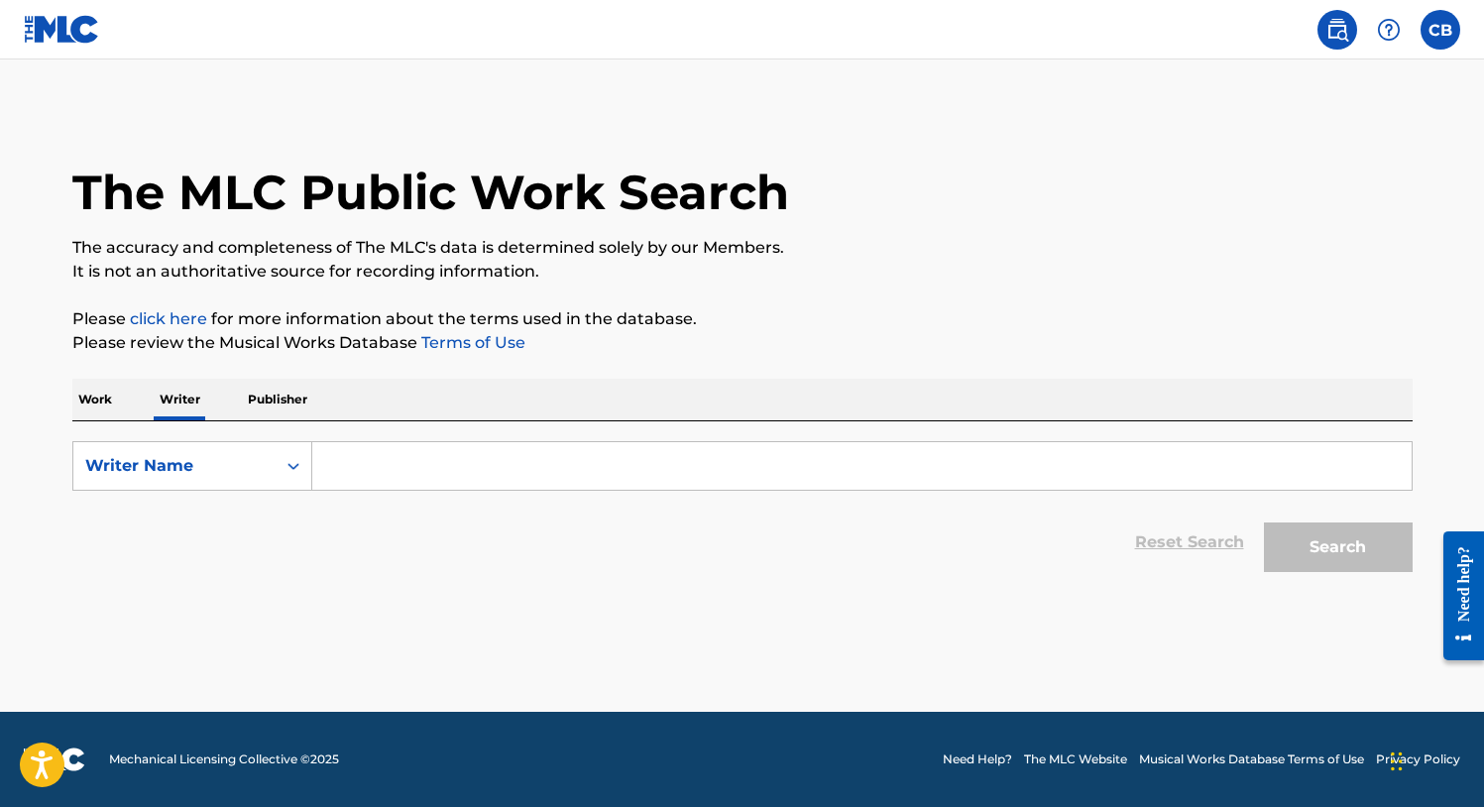
click at [90, 395] on p "Work" at bounding box center [95, 400] width 46 height 42
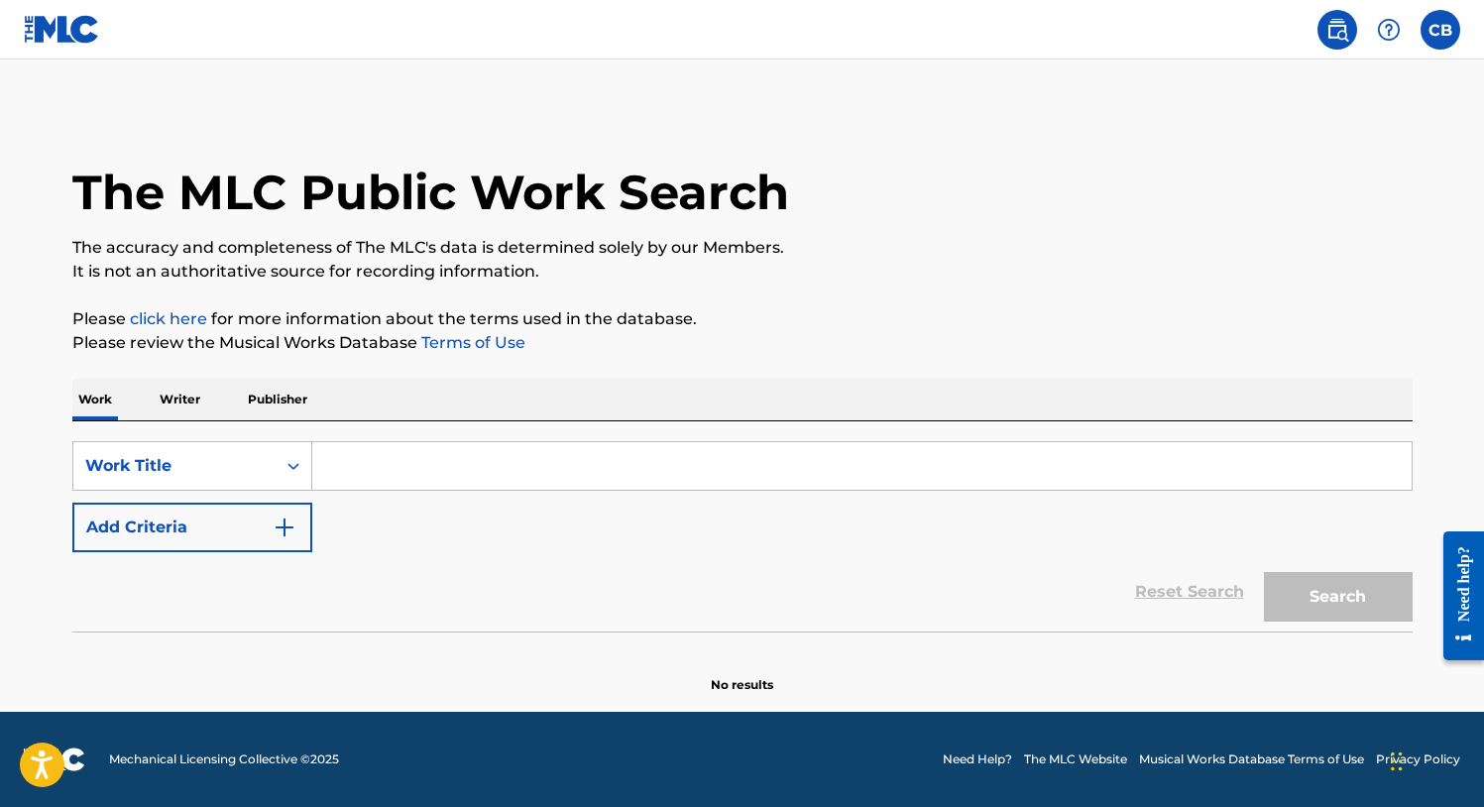
click at [413, 468] on input "Search Form" at bounding box center [861, 466] width 1099 height 48
click at [355, 486] on input "Search Form" at bounding box center [861, 466] width 1099 height 48
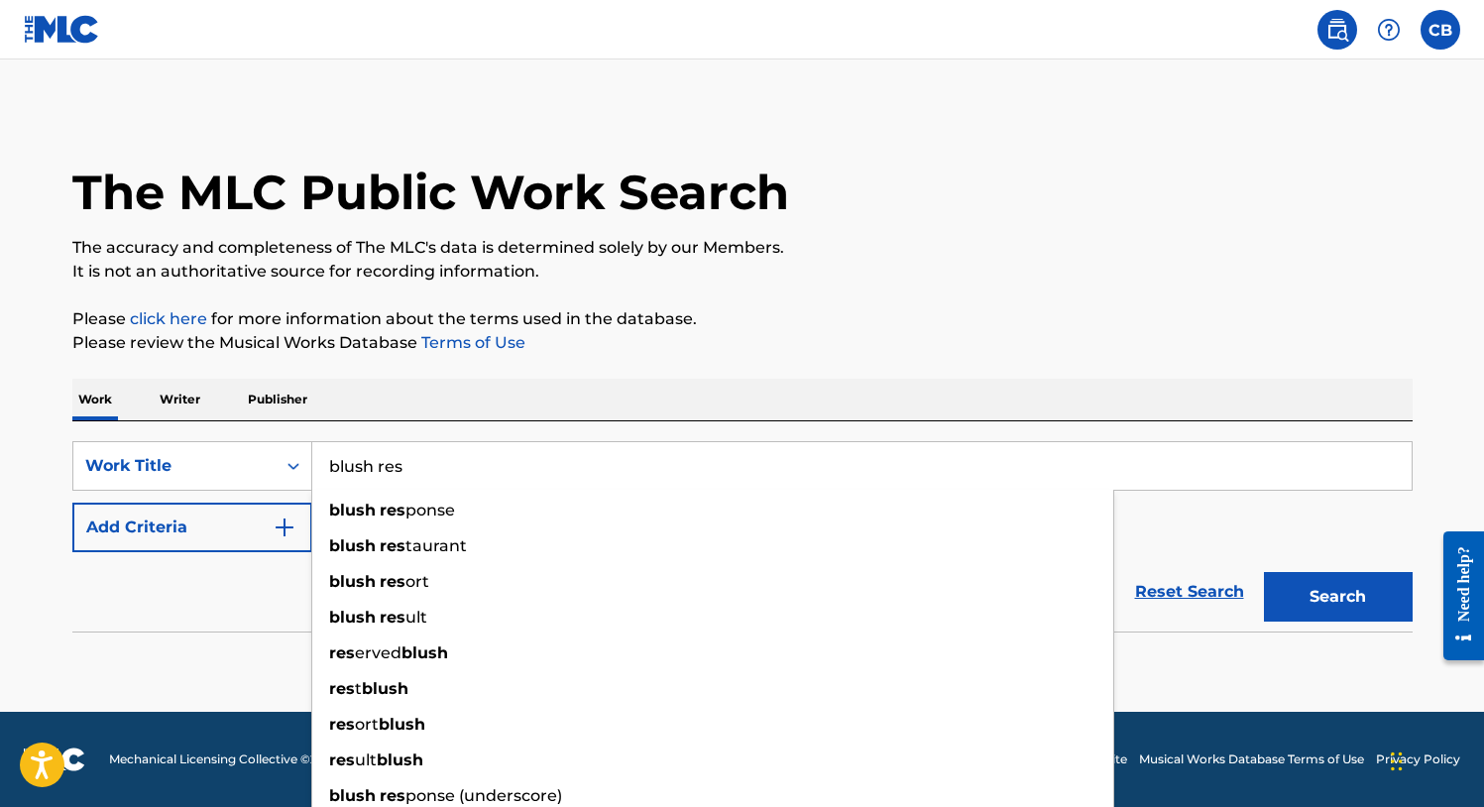
type input "blush response"
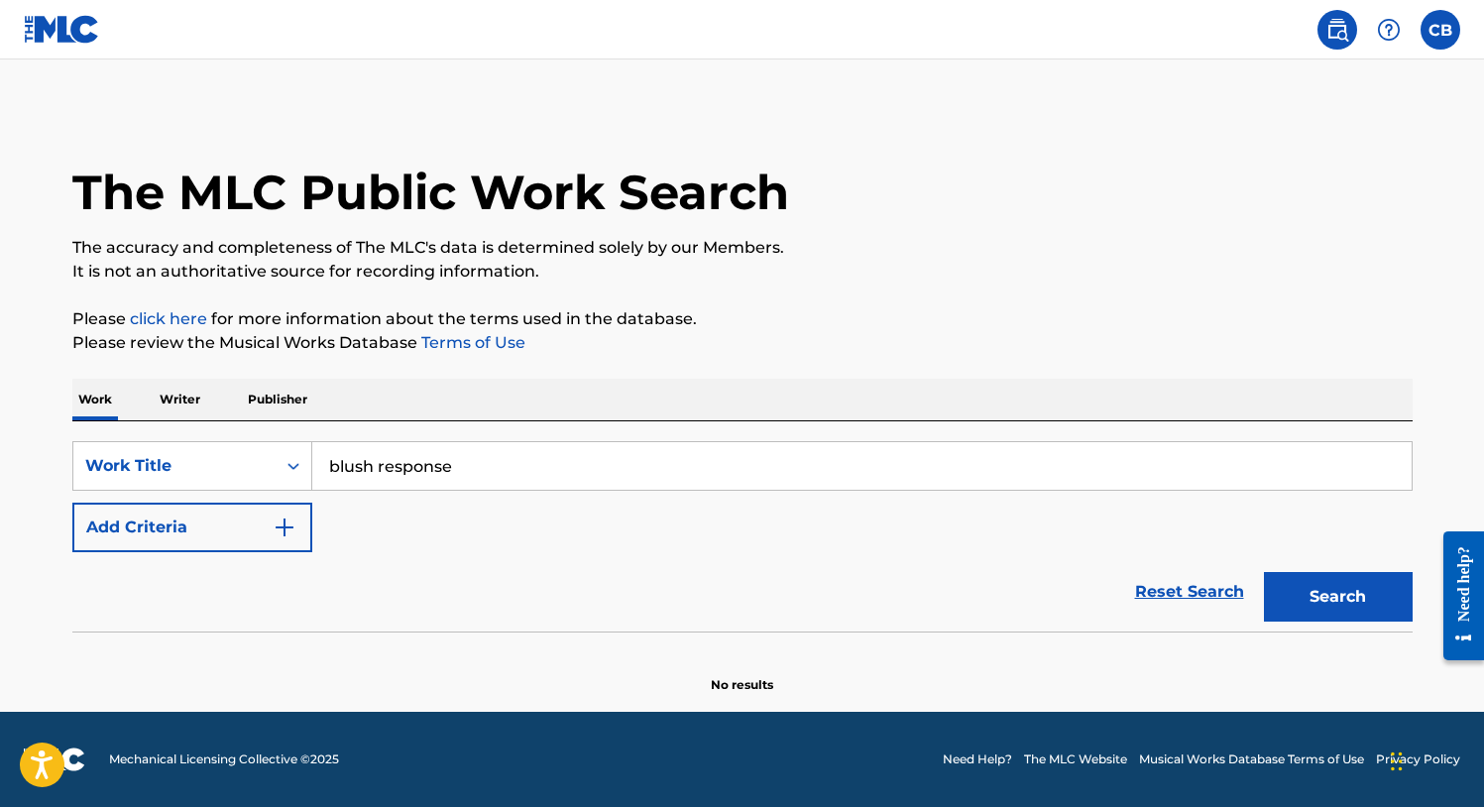
click at [1339, 614] on button "Search" at bounding box center [1338, 597] width 149 height 50
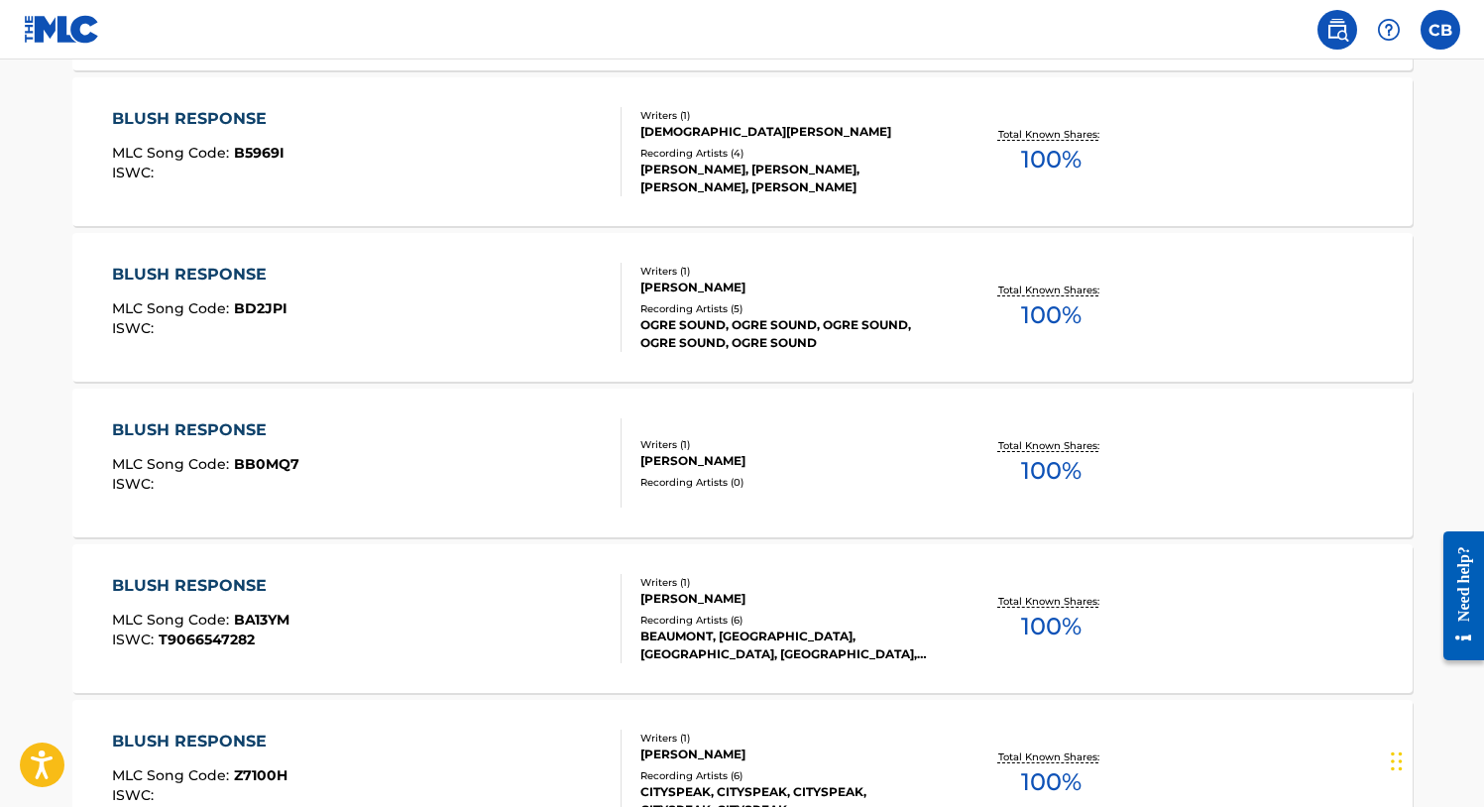
scroll to position [1592, 0]
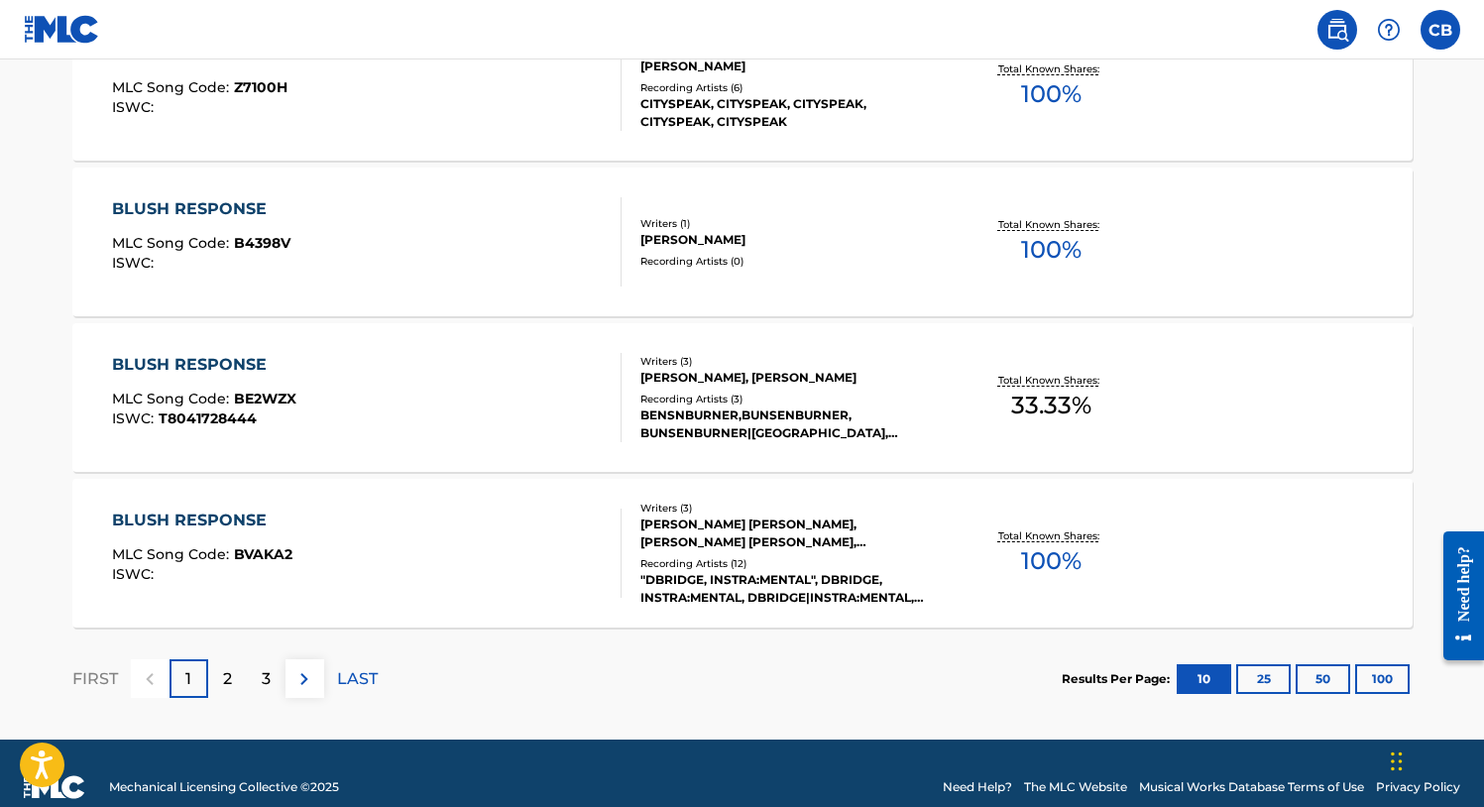
click at [236, 675] on div "2" at bounding box center [227, 678] width 39 height 39
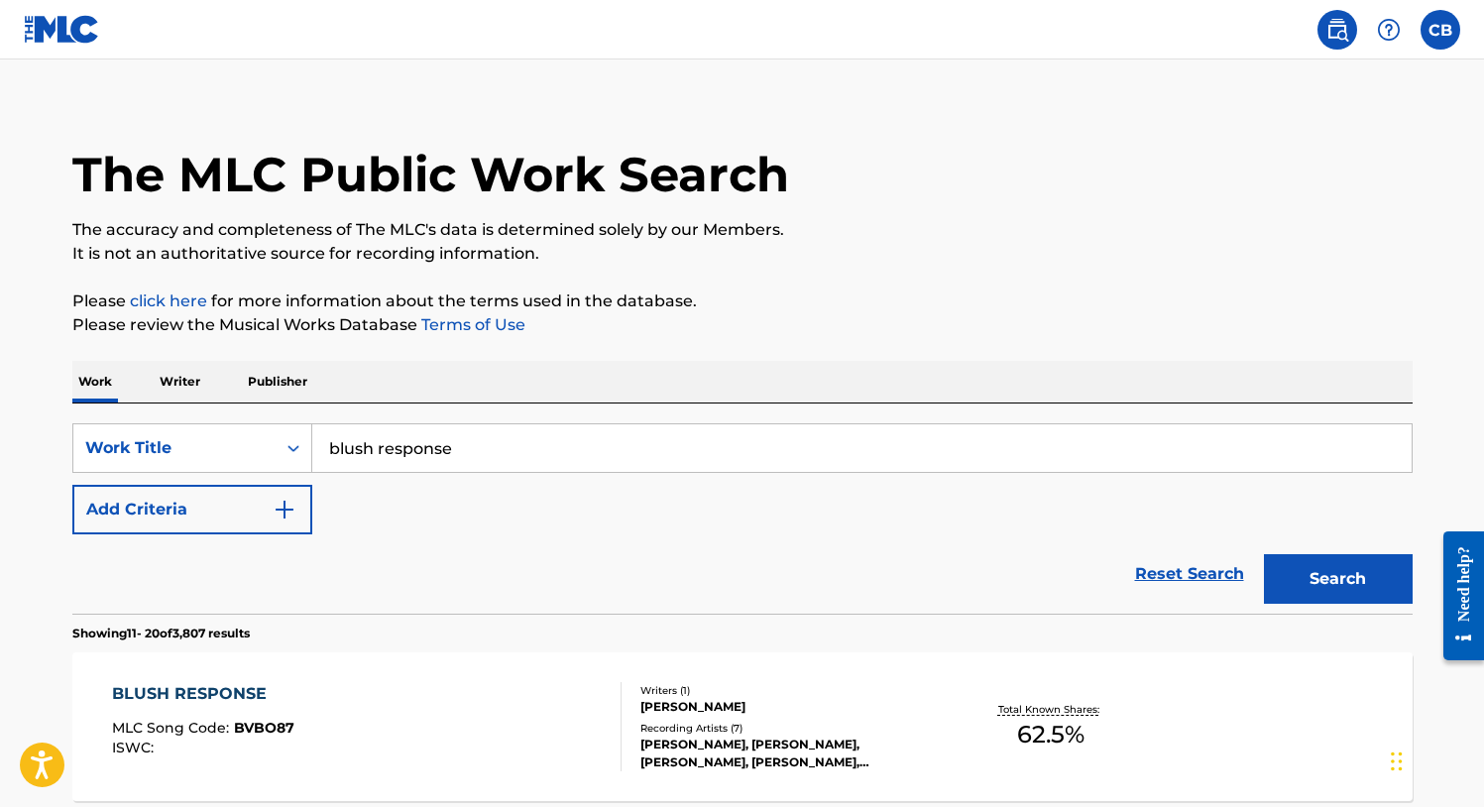
scroll to position [0, 0]
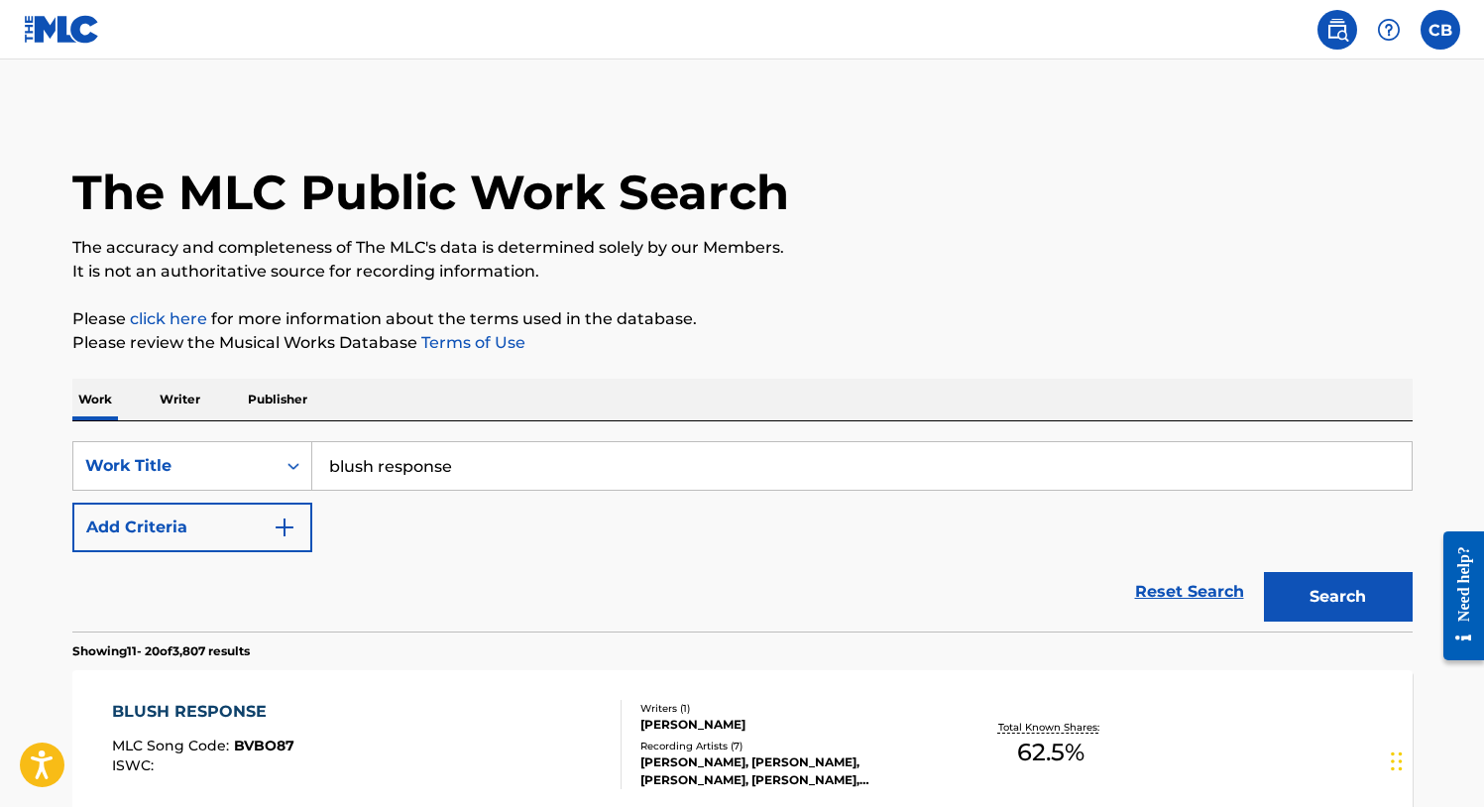
click at [661, 456] on input "blush response" at bounding box center [861, 466] width 1099 height 48
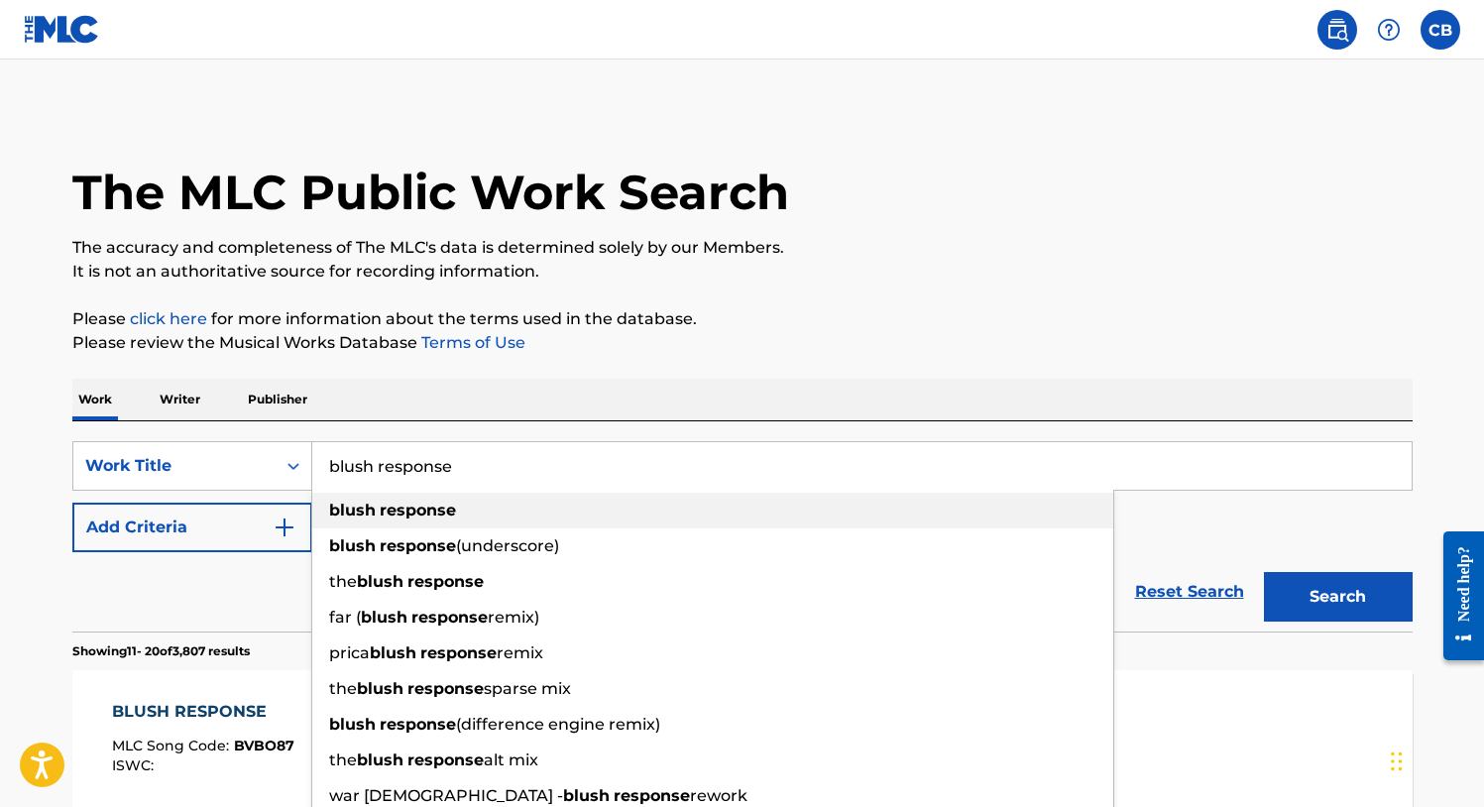
click at [496, 508] on div "blush response" at bounding box center [712, 511] width 801 height 36
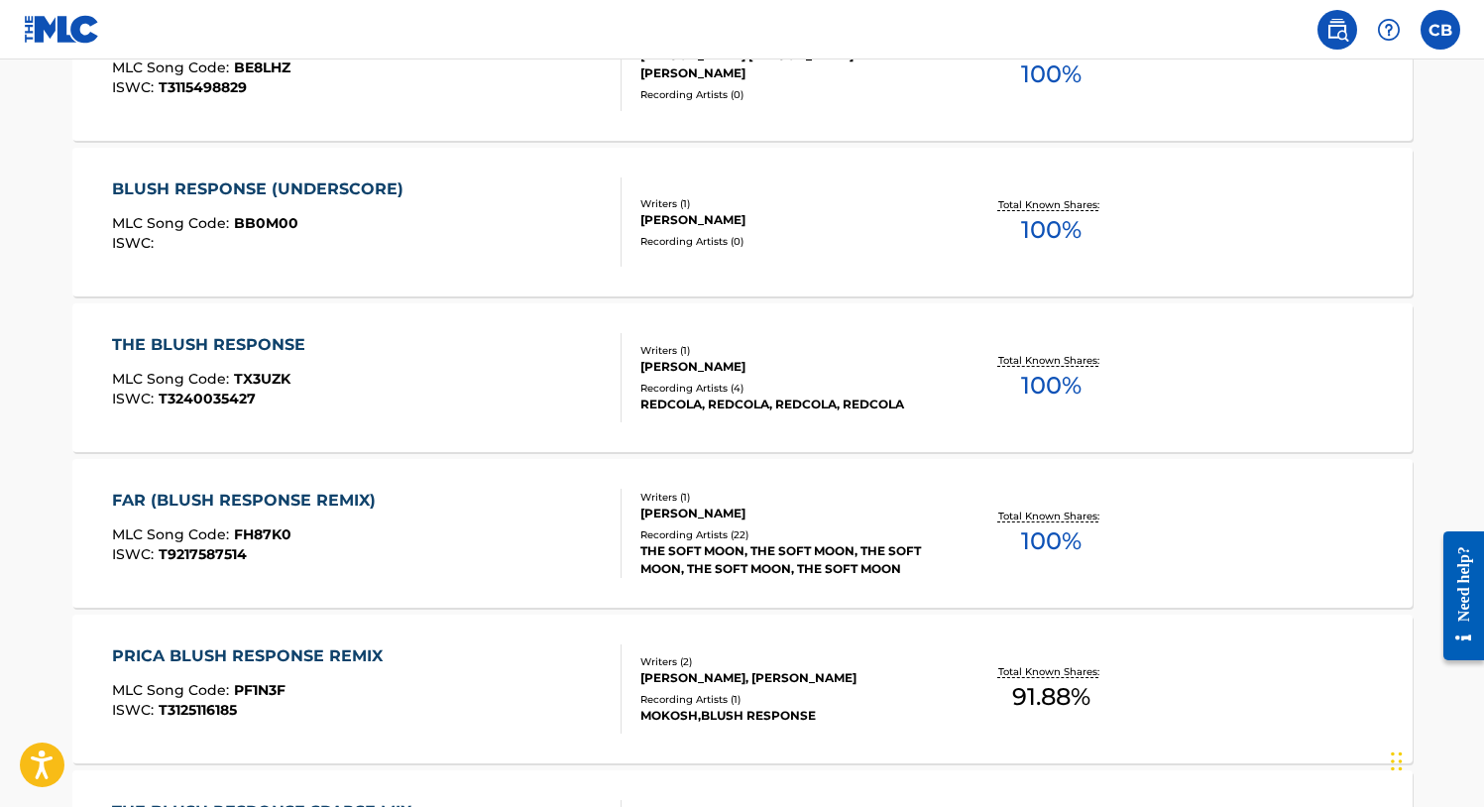
scroll to position [1620, 0]
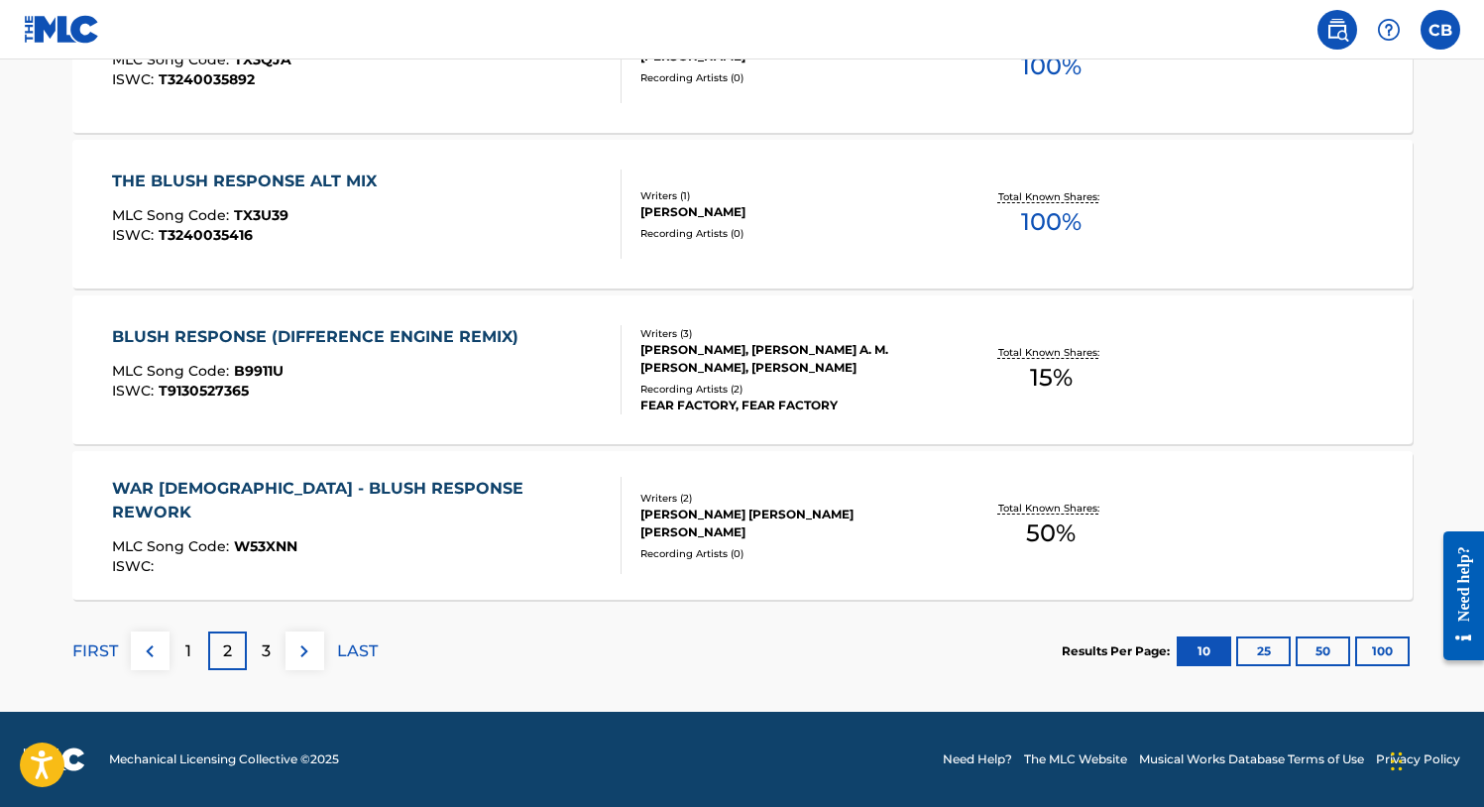
click at [252, 639] on div "3" at bounding box center [266, 650] width 39 height 39
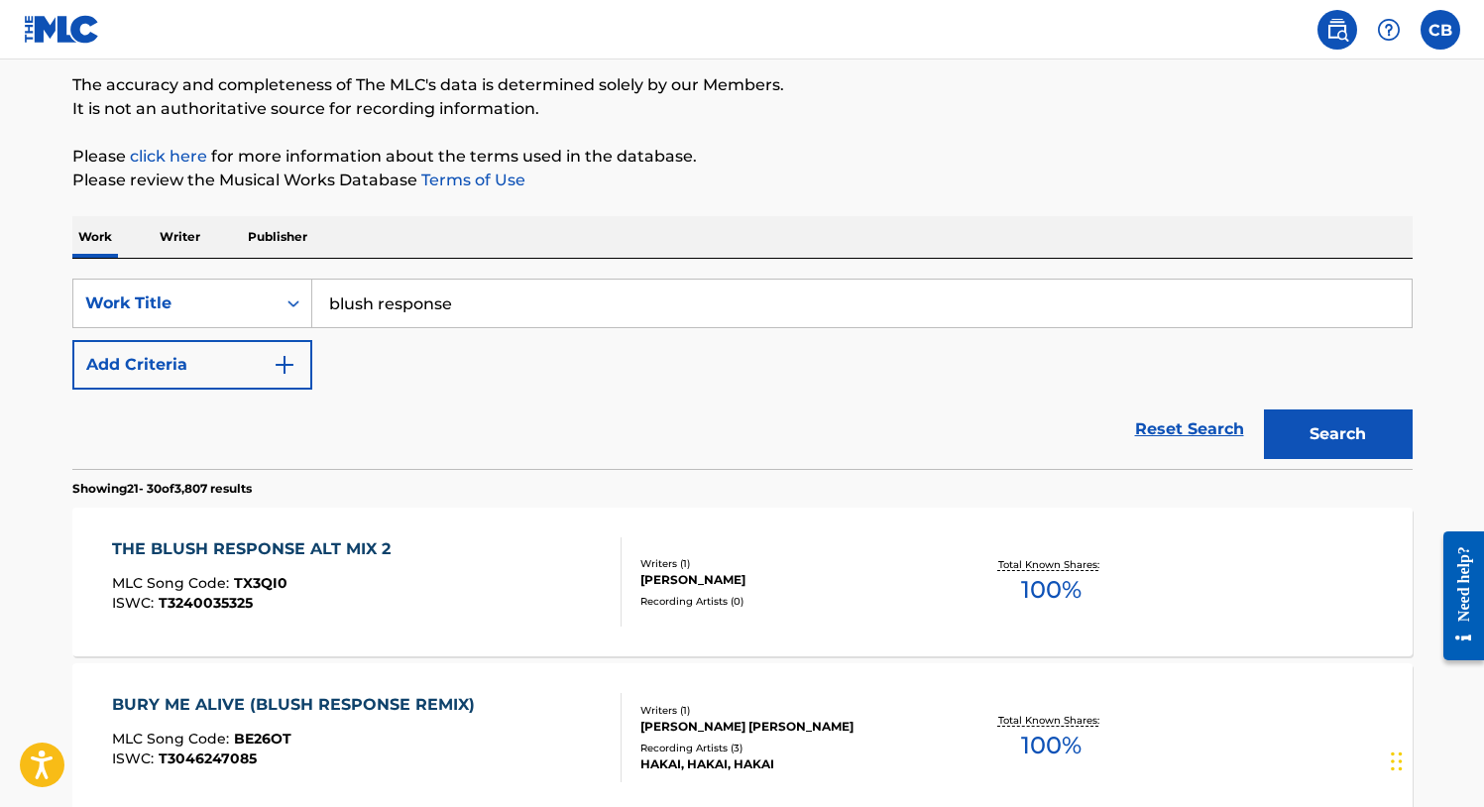
scroll to position [0, 0]
